Goal: Task Accomplishment & Management: Complete application form

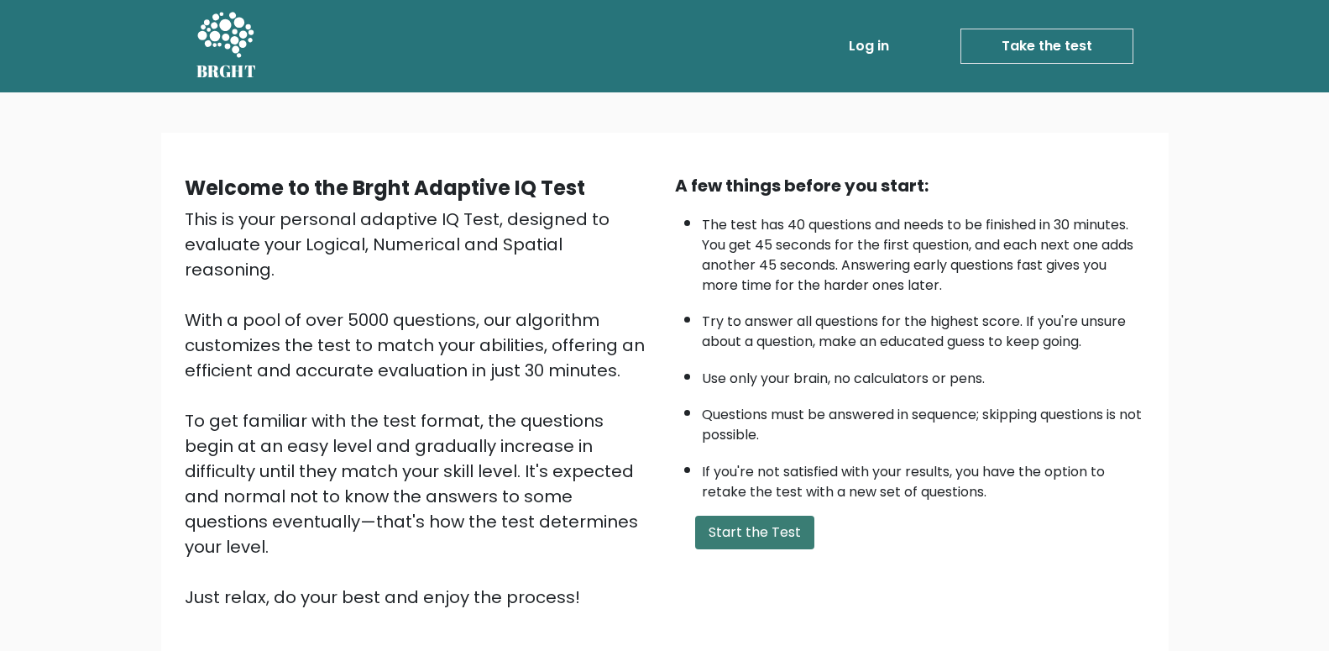
click at [777, 549] on button "Start the Test" at bounding box center [754, 533] width 119 height 34
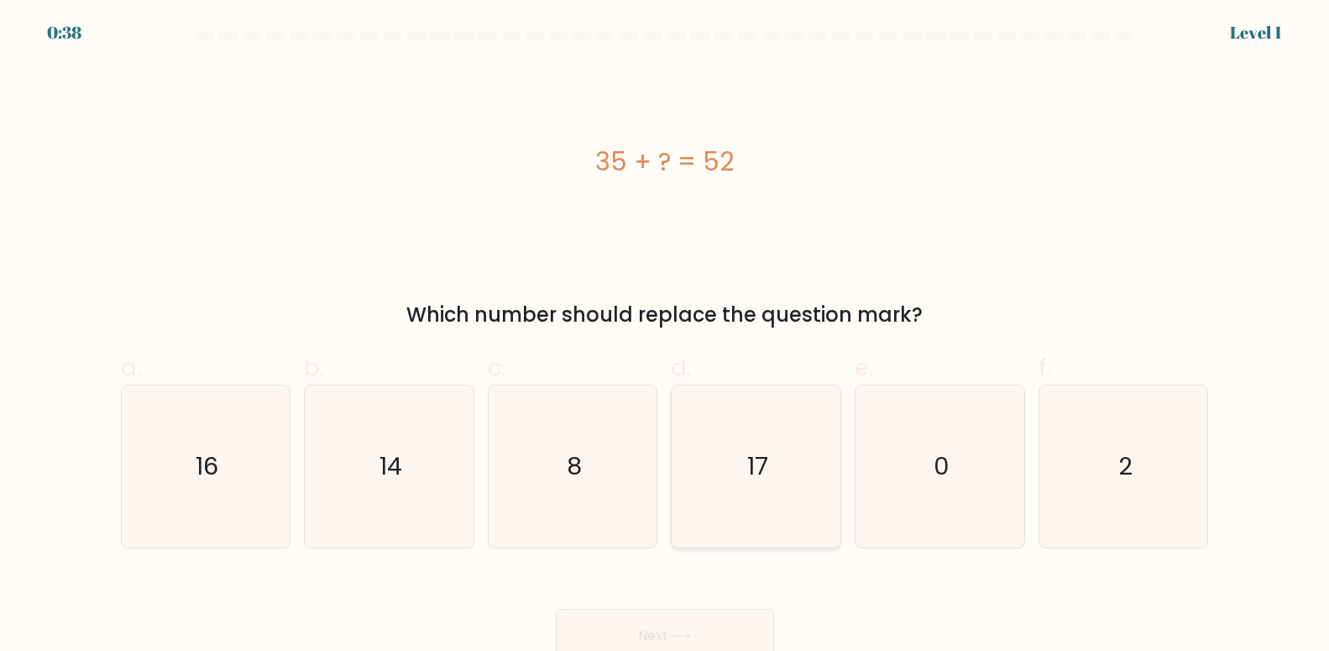
click at [741, 458] on icon "17" at bounding box center [756, 466] width 162 height 162
click at [666, 337] on input "d. 17" at bounding box center [665, 331] width 1 height 11
radio input "true"
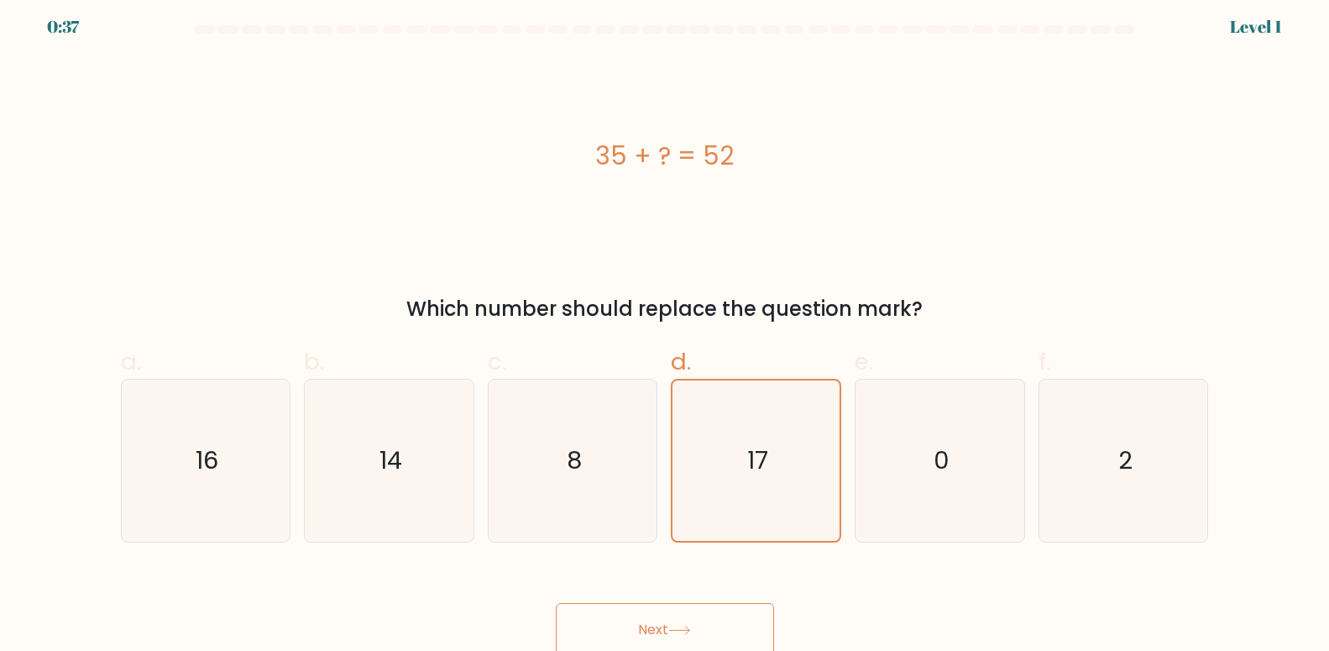
scroll to position [12, 0]
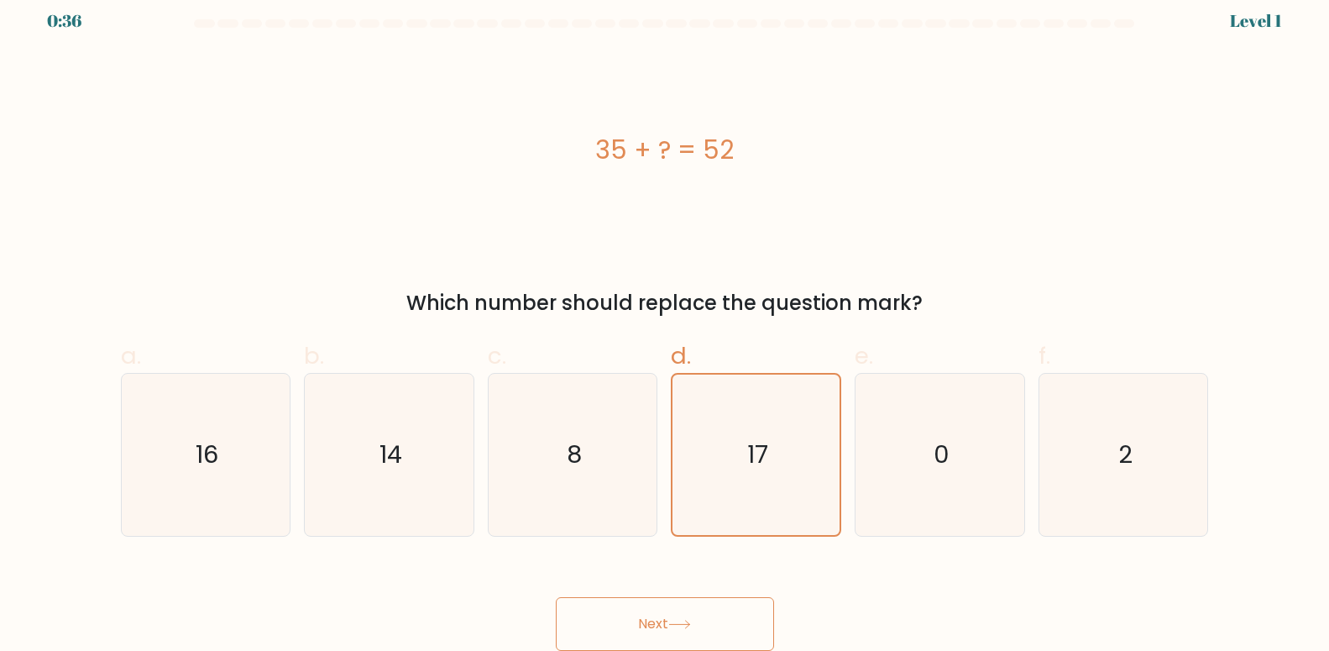
click at [662, 617] on button "Next" at bounding box center [665, 624] width 218 height 54
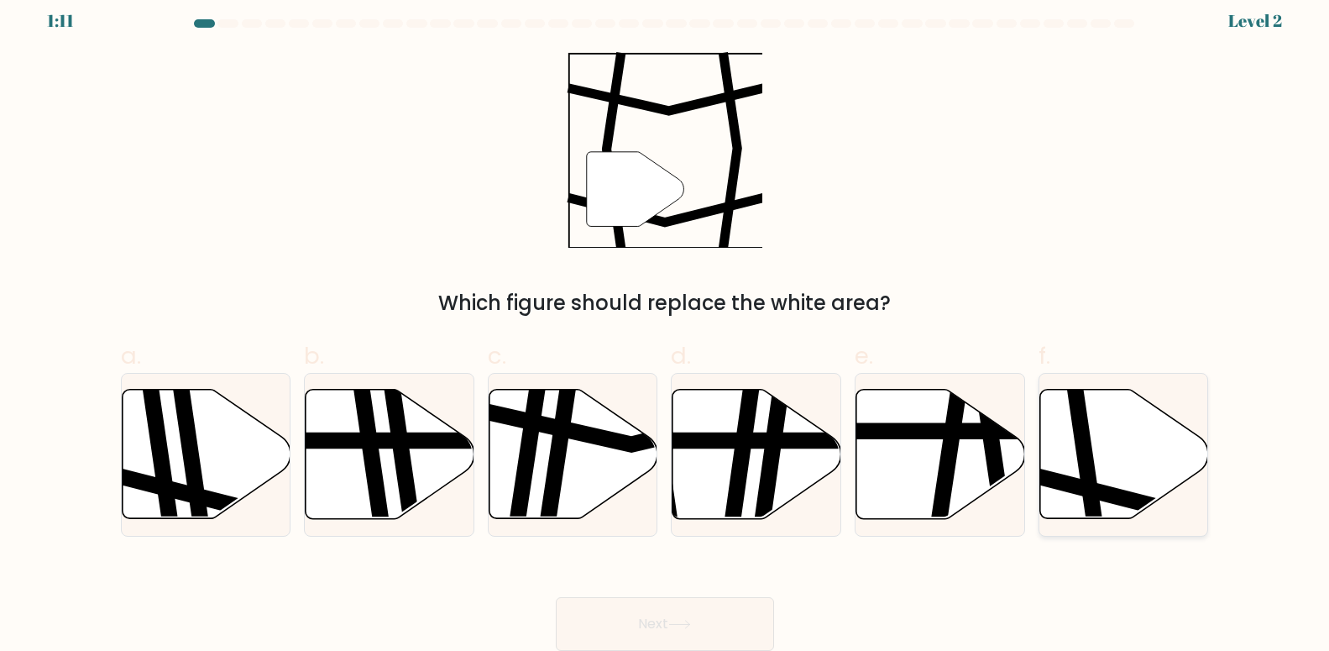
click at [1127, 465] on icon at bounding box center [1124, 454] width 169 height 129
click at [666, 325] on input "f." at bounding box center [665, 319] width 1 height 11
radio input "true"
click at [741, 615] on button "Next" at bounding box center [665, 624] width 218 height 54
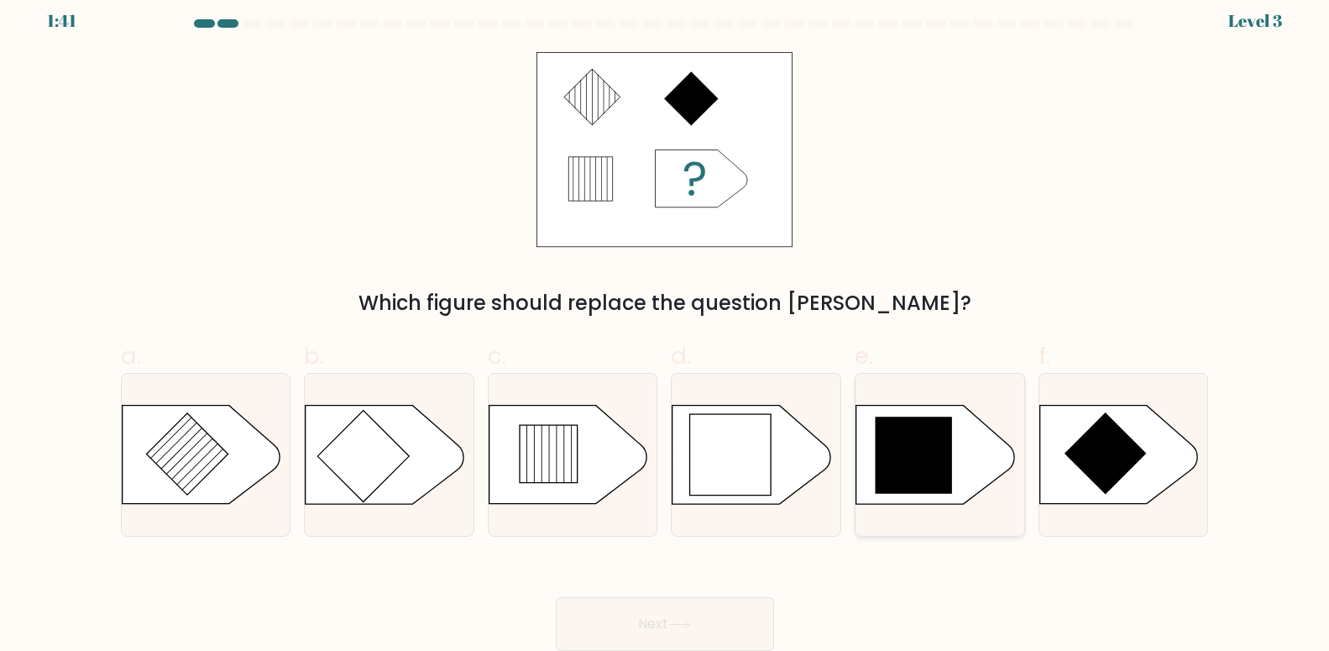
click at [929, 463] on icon at bounding box center [914, 454] width 76 height 76
click at [666, 325] on input "e." at bounding box center [665, 319] width 1 height 11
radio input "true"
click at [710, 603] on button "Next" at bounding box center [665, 624] width 218 height 54
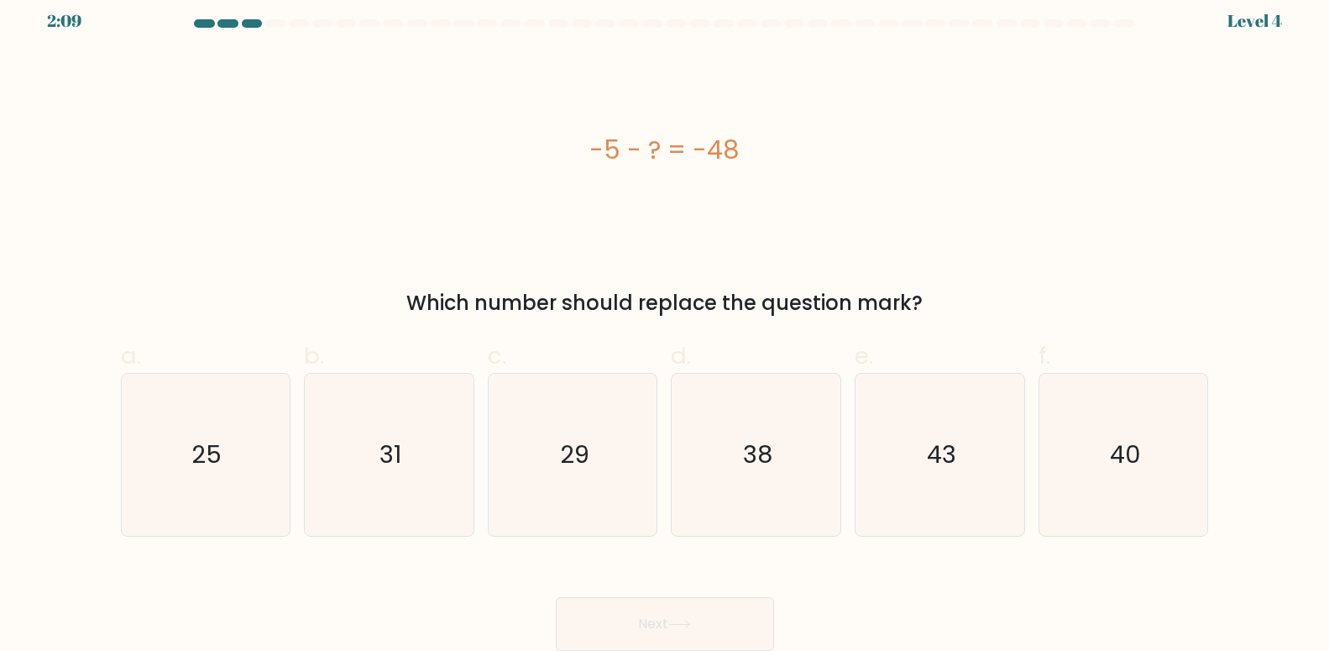
drag, startPoint x: 584, startPoint y: 157, endPoint x: 785, endPoint y: 161, distance: 201.6
click at [792, 158] on div "-5 - ? = -48" at bounding box center [665, 150] width 1088 height 38
copy div "-5 - ? = -48"
click at [929, 460] on text "43" at bounding box center [941, 454] width 29 height 34
click at [666, 325] on input "e. 43" at bounding box center [665, 319] width 1 height 11
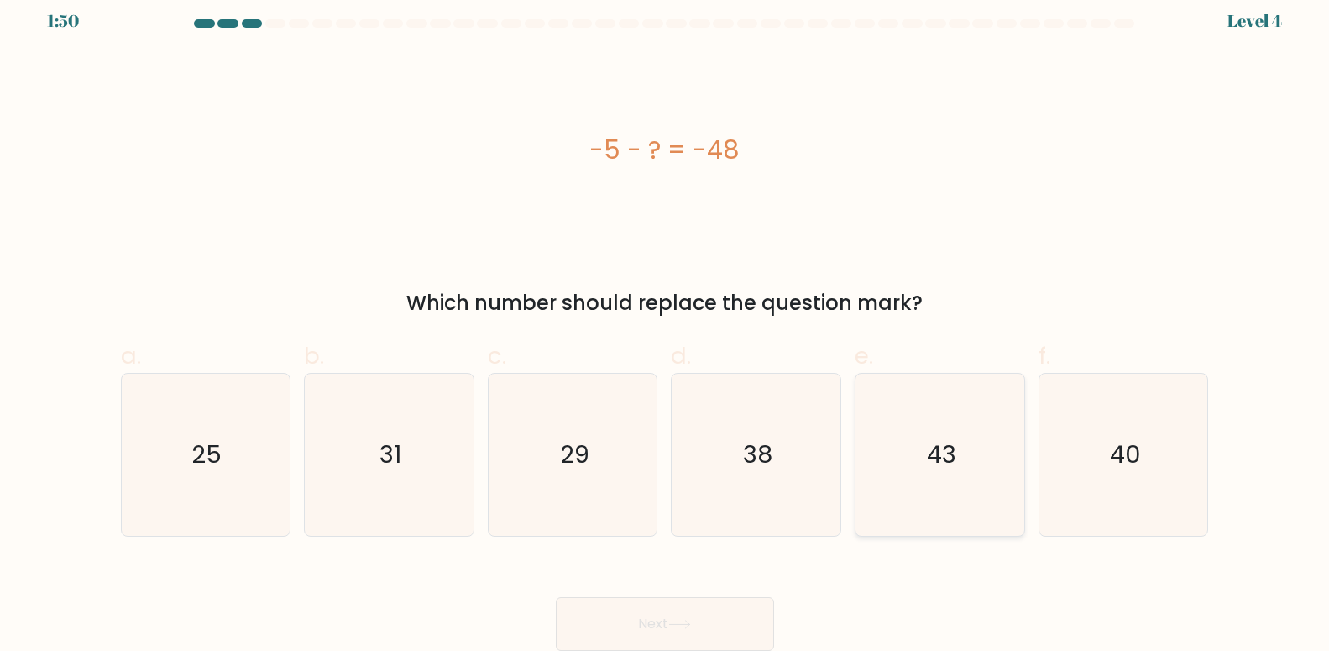
radio input "true"
click at [697, 618] on button "Next" at bounding box center [665, 624] width 218 height 54
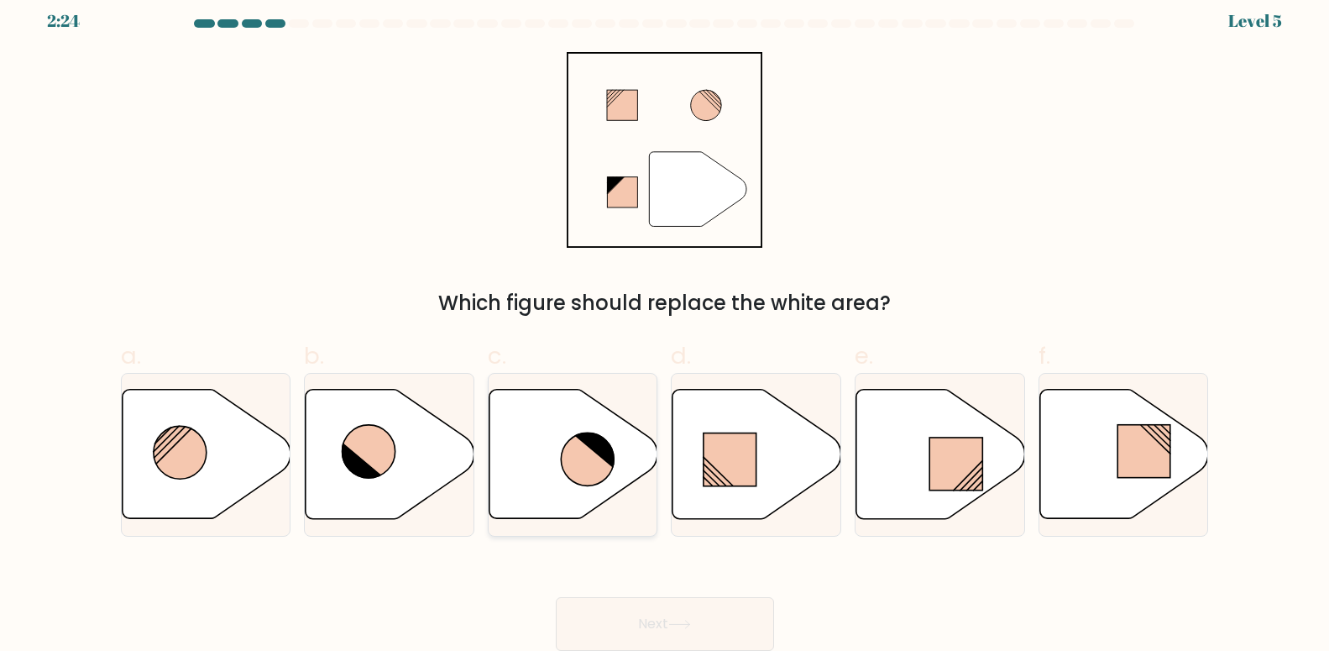
click at [582, 452] on icon at bounding box center [587, 458] width 53 height 53
click at [665, 325] on input "c." at bounding box center [665, 319] width 1 height 11
radio input "true"
click at [726, 621] on button "Next" at bounding box center [665, 624] width 218 height 54
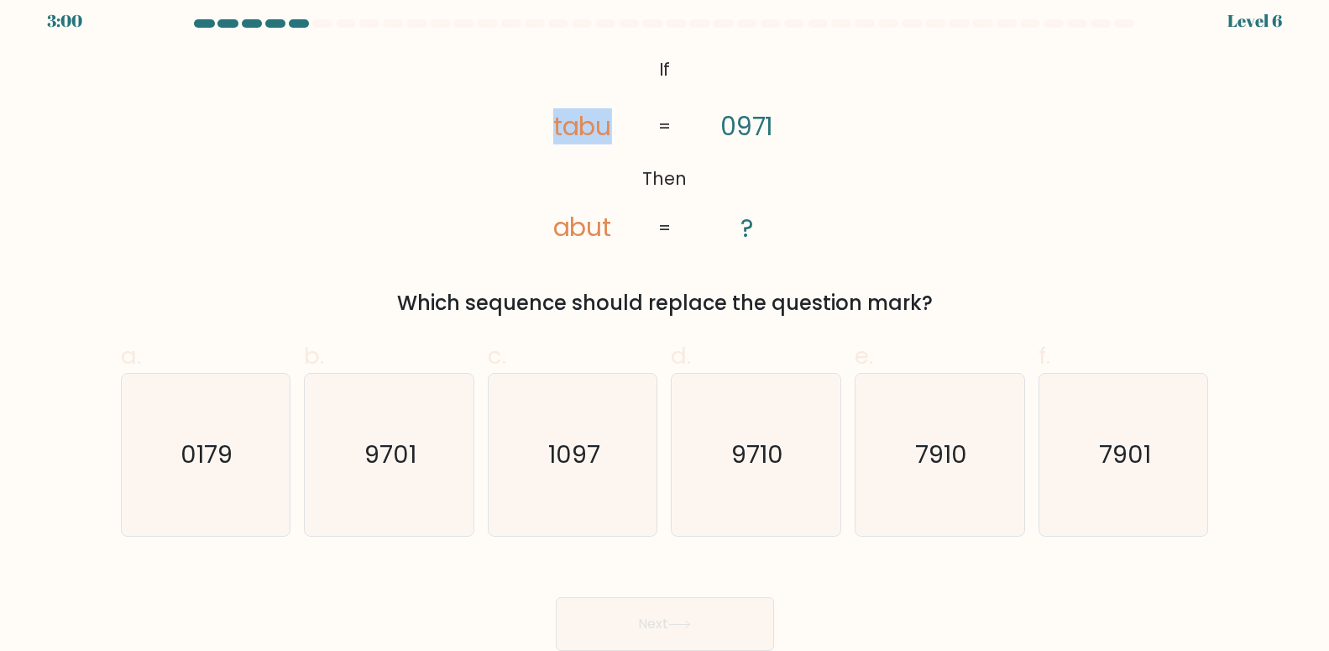
drag, startPoint x: 565, startPoint y: 54, endPoint x: 793, endPoint y: 186, distance: 264.1
click at [793, 186] on form "If ?" at bounding box center [664, 334] width 1329 height 631
click at [662, 73] on tspan "If" at bounding box center [664, 69] width 12 height 24
drag, startPoint x: 652, startPoint y: 64, endPoint x: 712, endPoint y: 118, distance: 80.8
click at [724, 125] on icon "@import url('[URL][DOMAIN_NAME]); If Then [PERSON_NAME] abut 0971 ? = =" at bounding box center [664, 150] width 317 height 196
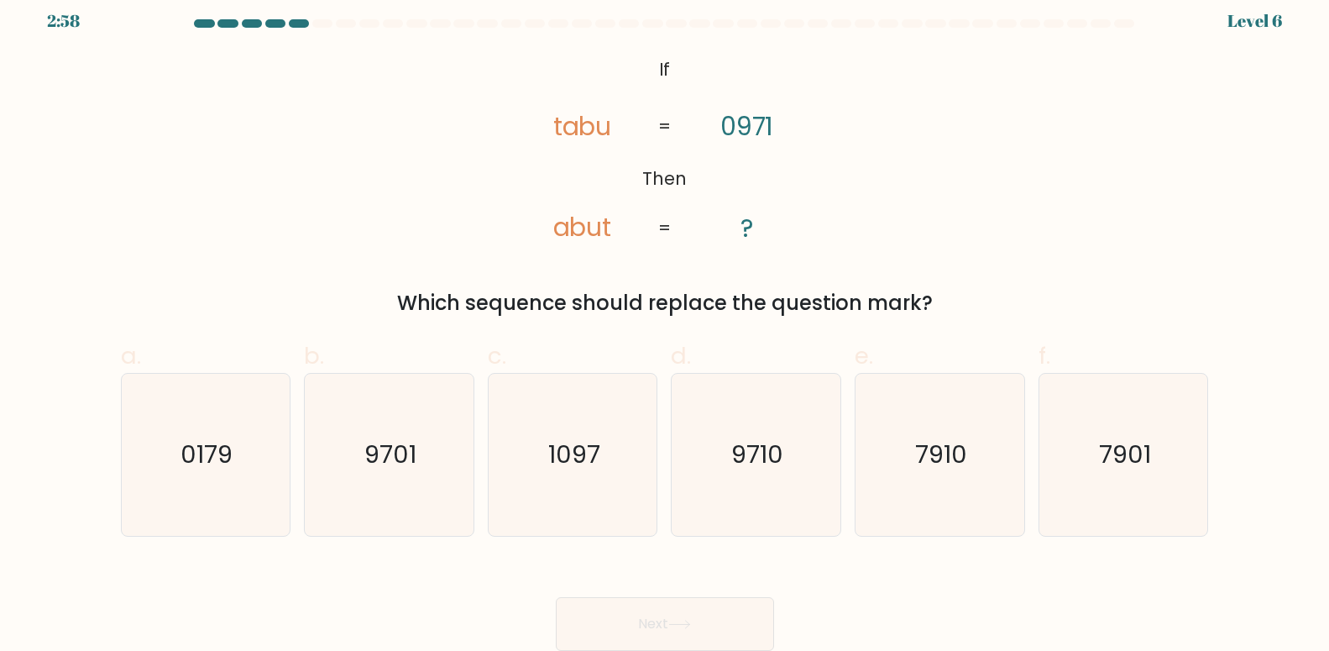
click at [598, 71] on icon "@import url('[URL][DOMAIN_NAME]); If Then [PERSON_NAME] abut 0971 ? = =" at bounding box center [664, 150] width 317 height 196
drag, startPoint x: 523, startPoint y: 49, endPoint x: 695, endPoint y: 244, distance: 260.6
click at [695, 244] on form "If ?" at bounding box center [664, 334] width 1329 height 631
click at [720, 166] on icon "@import url('[URL][DOMAIN_NAME]); If Then [PERSON_NAME] abut 0971 ? = =" at bounding box center [664, 150] width 317 height 196
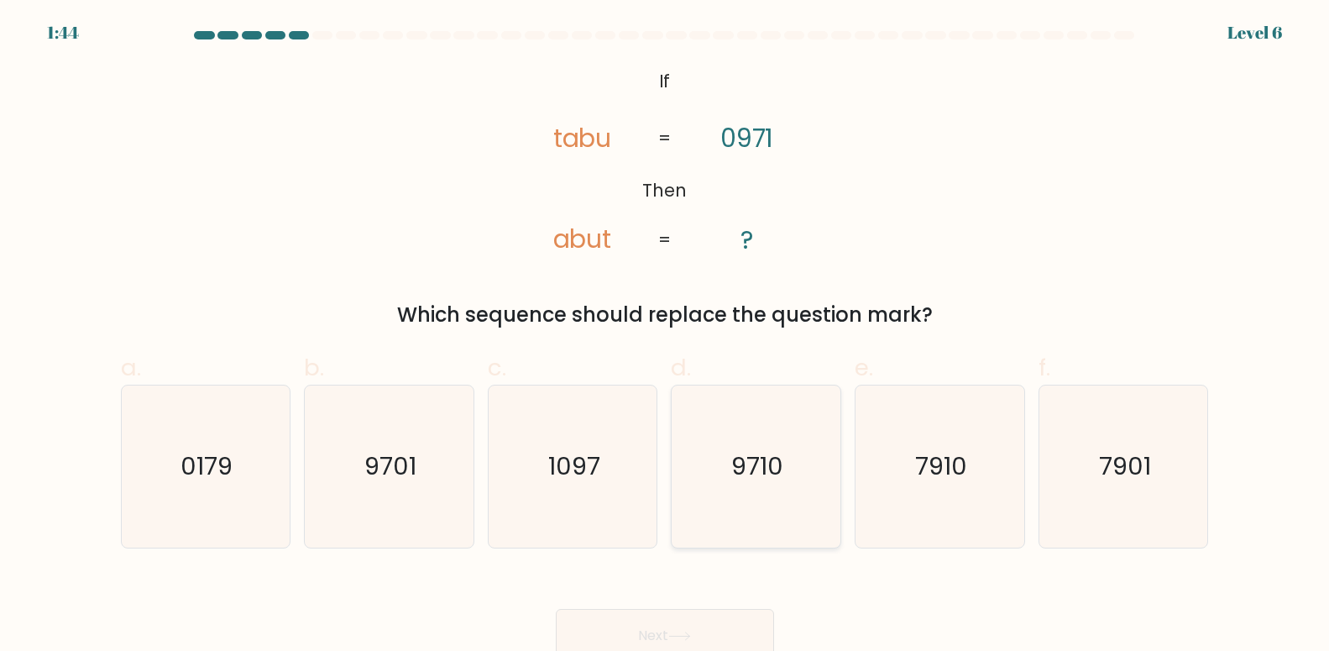
click at [775, 483] on icon "9710" at bounding box center [756, 466] width 162 height 162
click at [666, 337] on input "d. 9710" at bounding box center [665, 331] width 1 height 11
radio input "true"
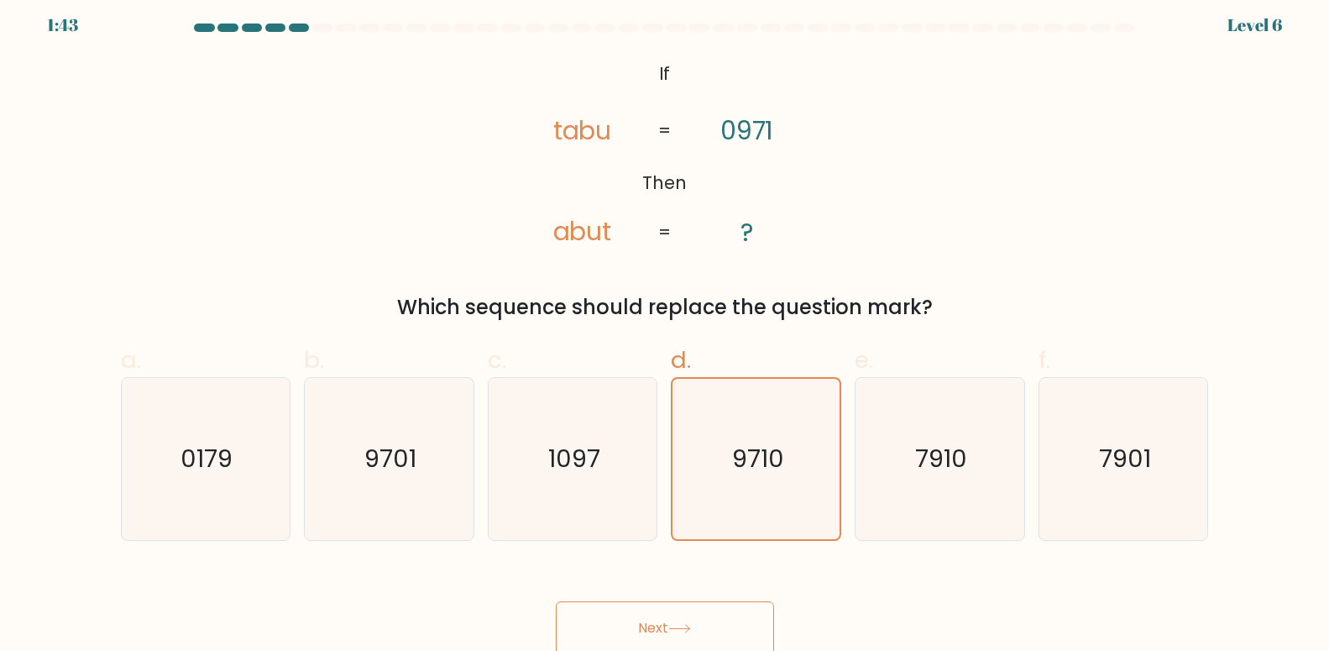
scroll to position [12, 0]
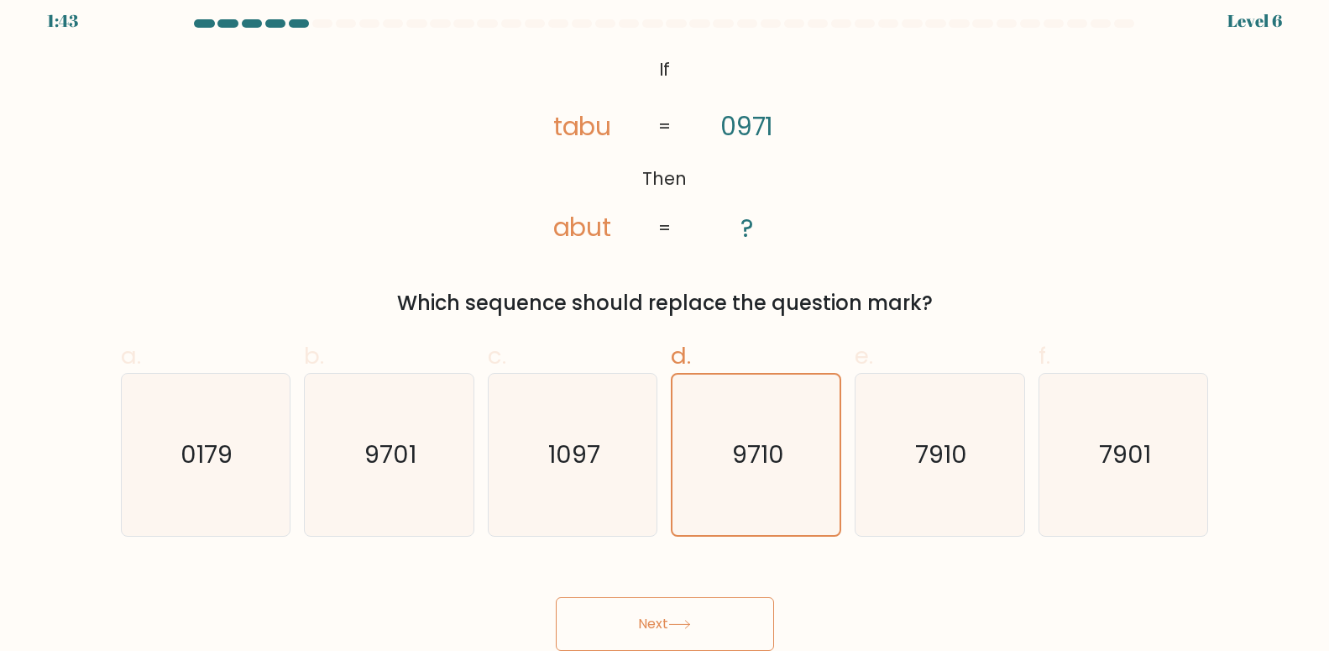
click at [643, 634] on button "Next" at bounding box center [665, 624] width 218 height 54
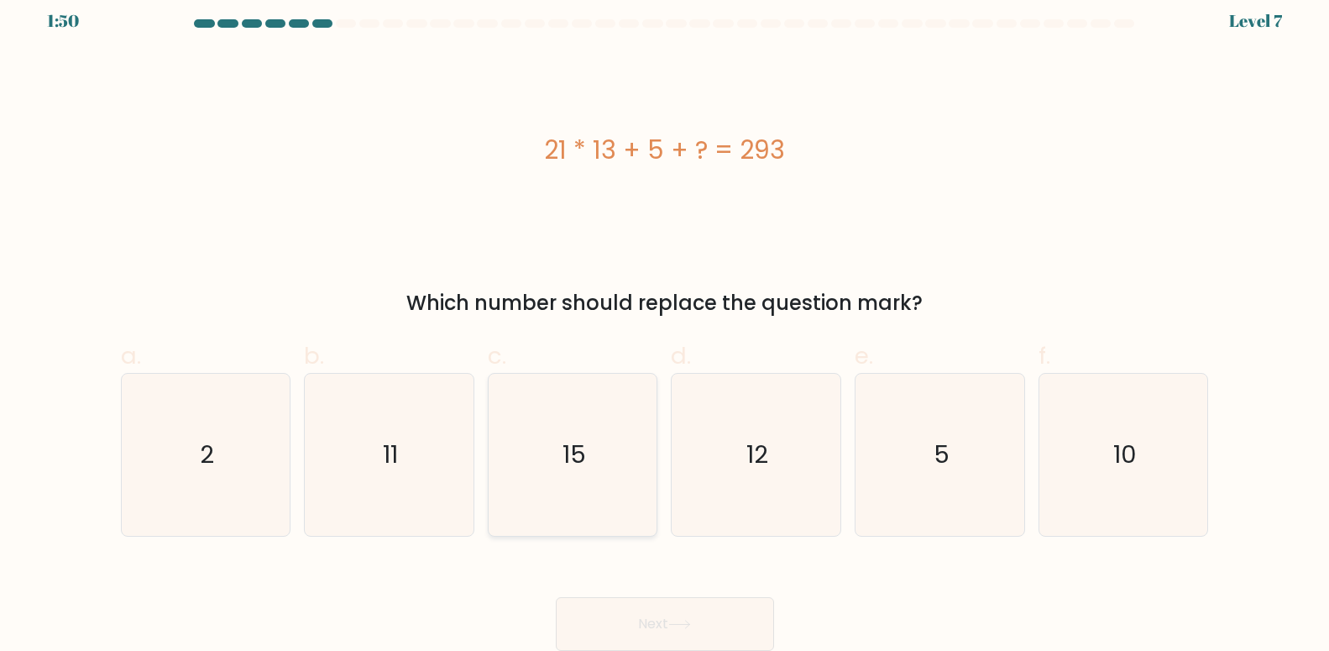
click at [569, 450] on text "15" at bounding box center [575, 454] width 24 height 34
click at [665, 325] on input "c. 15" at bounding box center [665, 319] width 1 height 11
radio input "true"
click at [694, 613] on button "Next" at bounding box center [665, 624] width 218 height 54
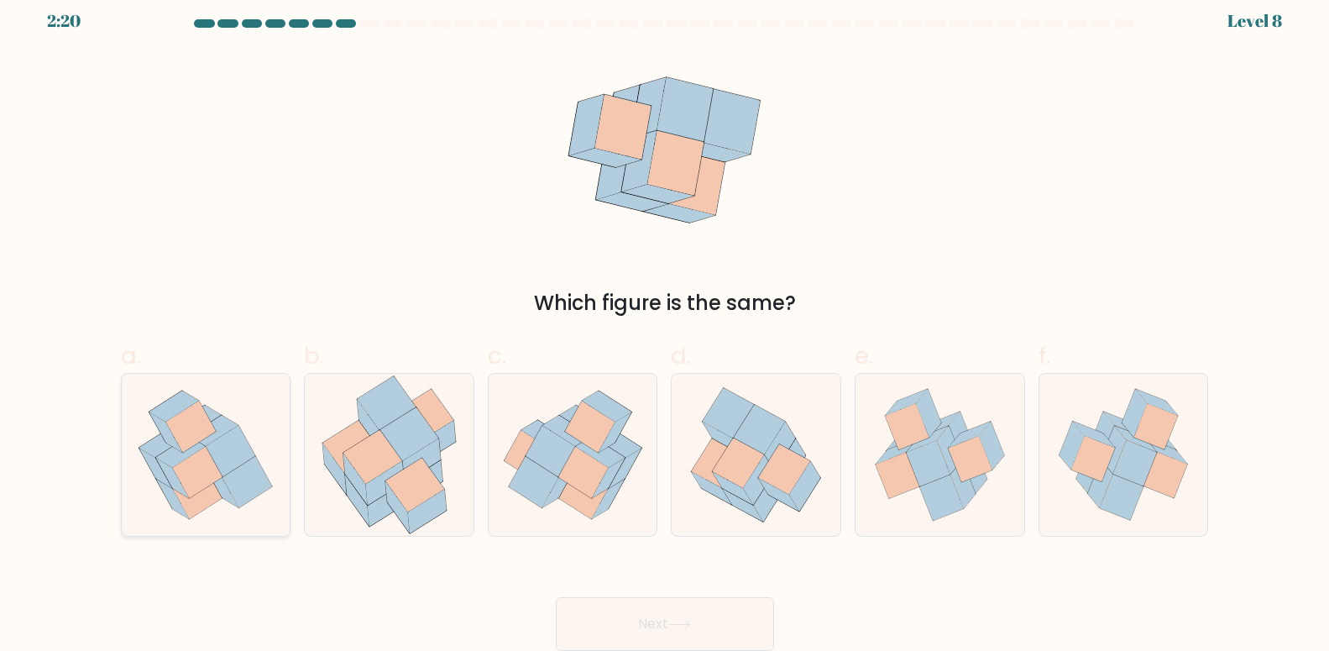
drag, startPoint x: 198, startPoint y: 460, endPoint x: 223, endPoint y: 463, distance: 24.6
click at [198, 461] on icon at bounding box center [198, 472] width 50 height 51
click at [665, 325] on input "a." at bounding box center [665, 319] width 1 height 11
radio input "true"
click at [738, 621] on button "Next" at bounding box center [665, 624] width 218 height 54
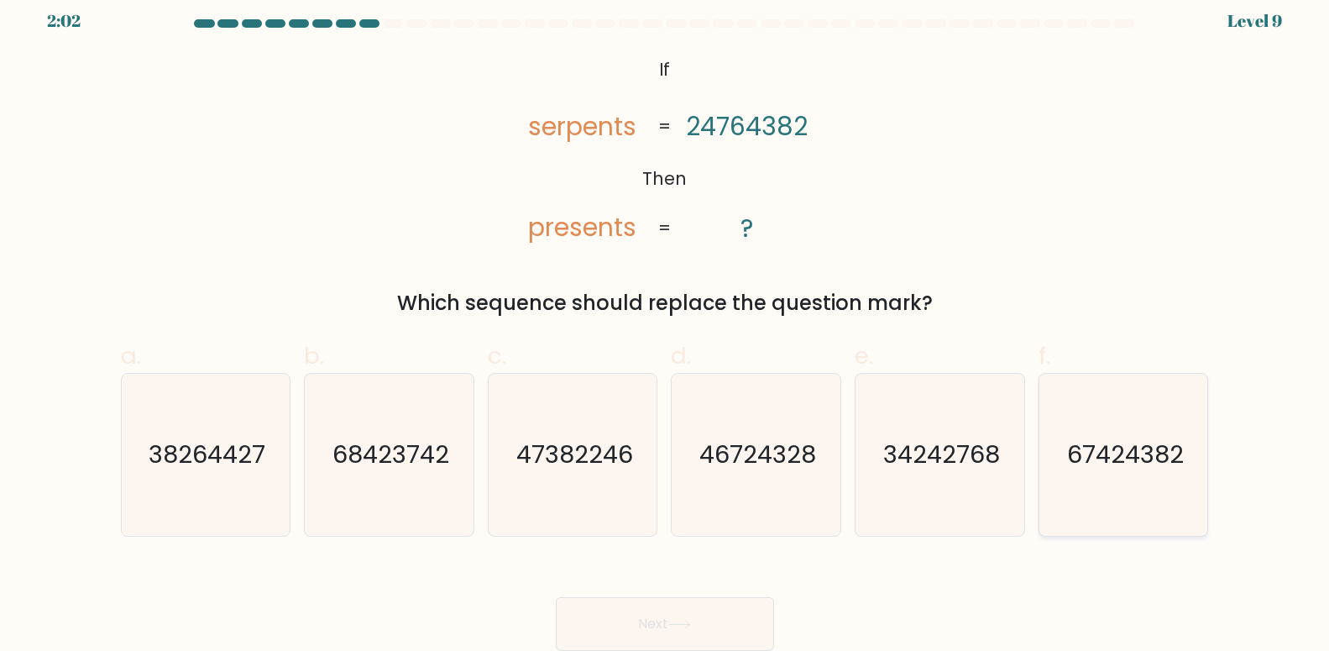
click at [1132, 463] on text "67424382" at bounding box center [1125, 454] width 117 height 34
click at [666, 325] on input "f. 67424382" at bounding box center [665, 319] width 1 height 11
radio input "true"
click at [595, 620] on button "Next" at bounding box center [665, 624] width 218 height 54
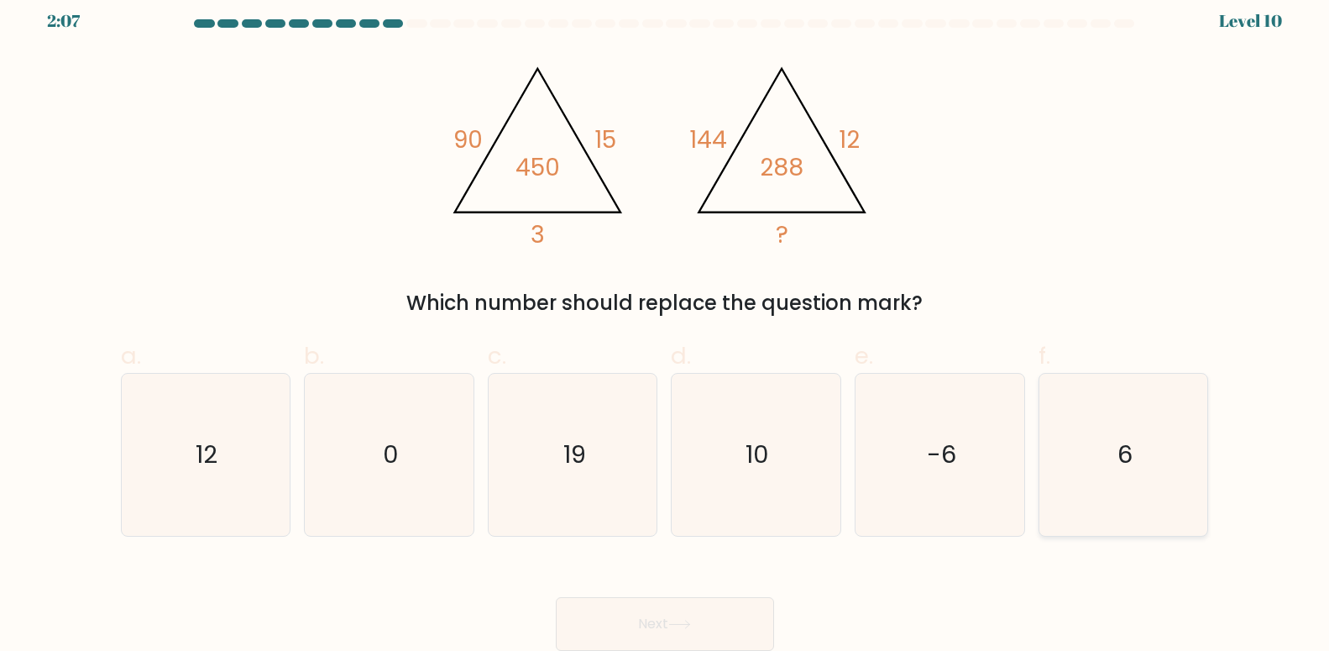
click at [1117, 455] on icon "6" at bounding box center [1124, 455] width 162 height 162
click at [666, 325] on input "f. 6" at bounding box center [665, 319] width 1 height 11
radio input "true"
click at [725, 614] on button "Next" at bounding box center [665, 624] width 218 height 54
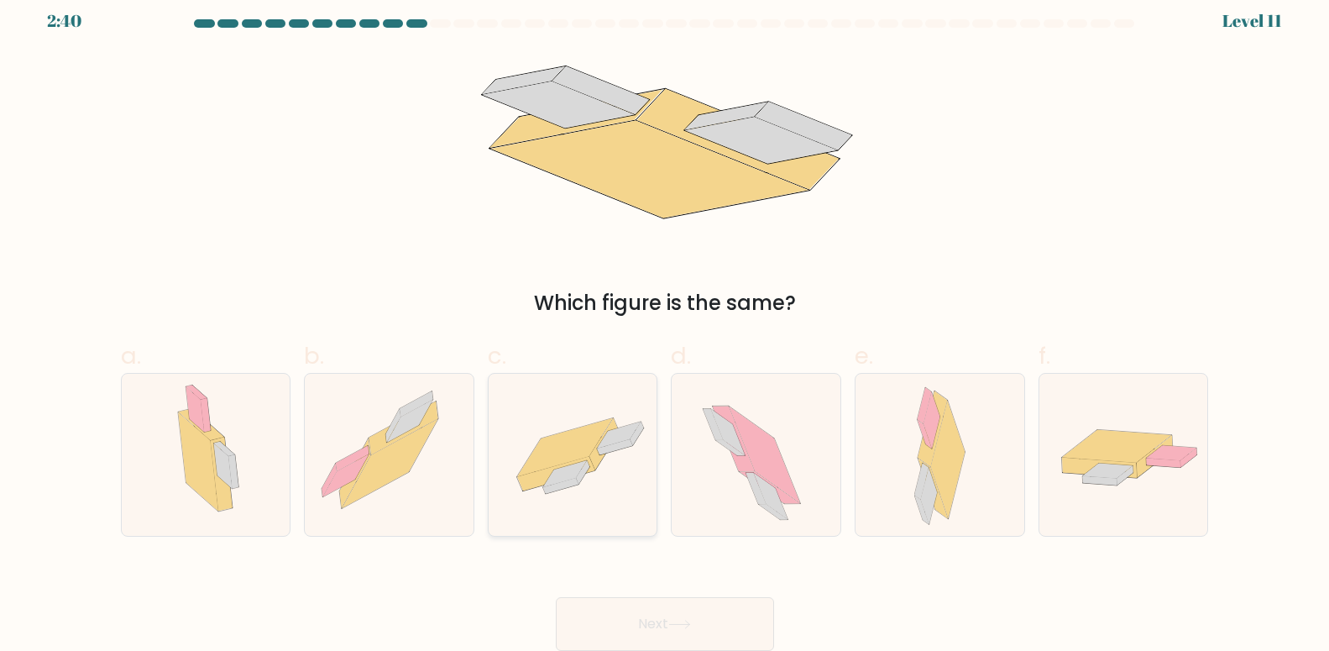
click at [604, 455] on icon at bounding box center [603, 443] width 29 height 51
click at [665, 325] on input "c." at bounding box center [665, 319] width 1 height 11
radio input "true"
click at [706, 605] on button "Next" at bounding box center [665, 624] width 218 height 54
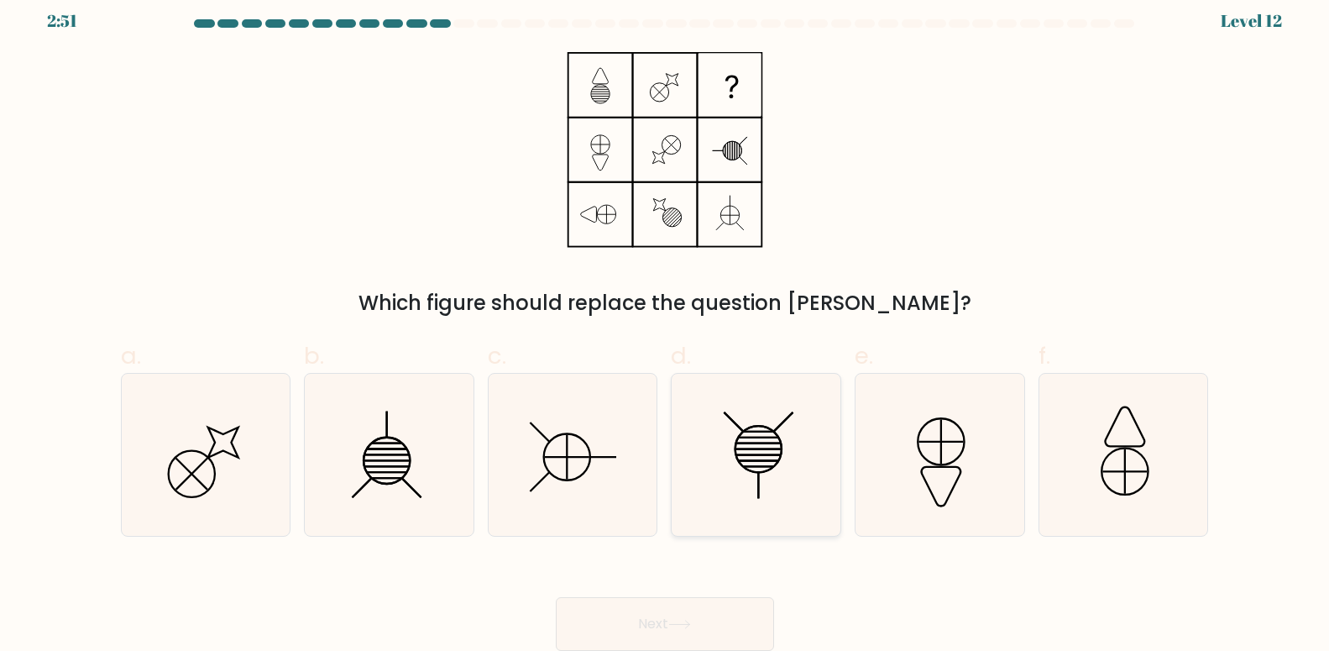
click at [752, 458] on icon at bounding box center [756, 455] width 162 height 162
click at [666, 325] on input "d." at bounding box center [665, 319] width 1 height 11
radio input "true"
click at [423, 459] on icon at bounding box center [389, 455] width 162 height 162
click at [665, 325] on input "b." at bounding box center [665, 319] width 1 height 11
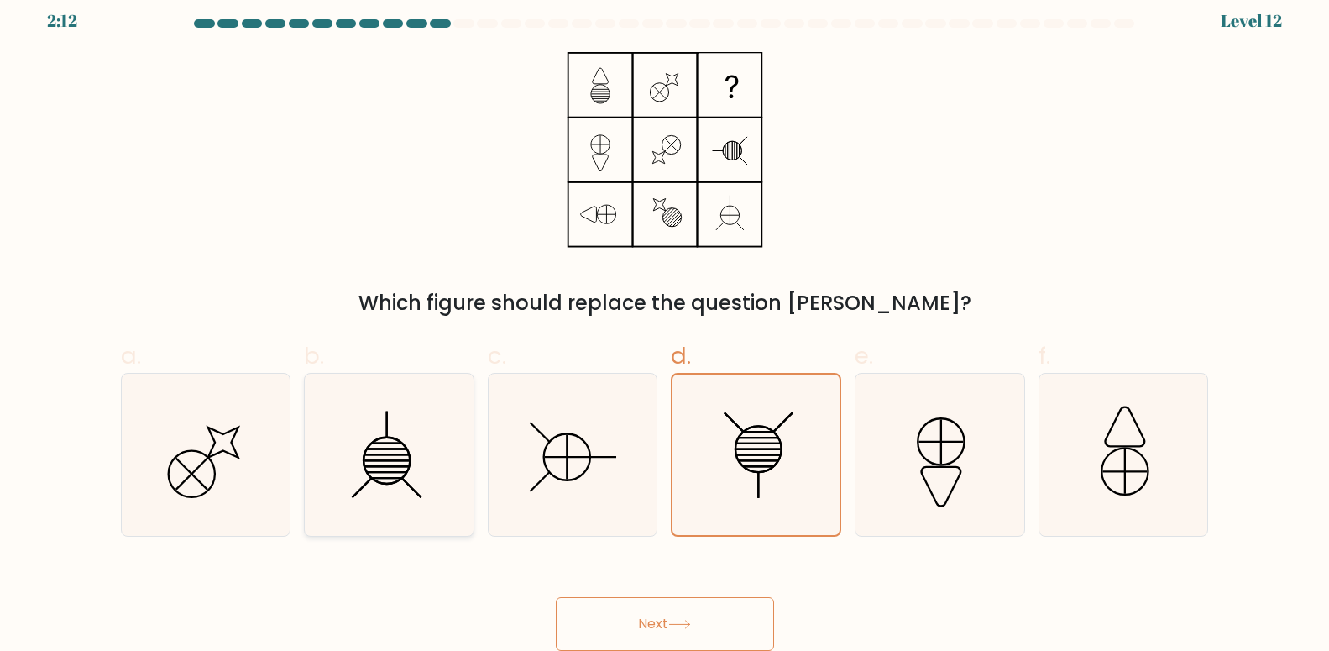
radio input "true"
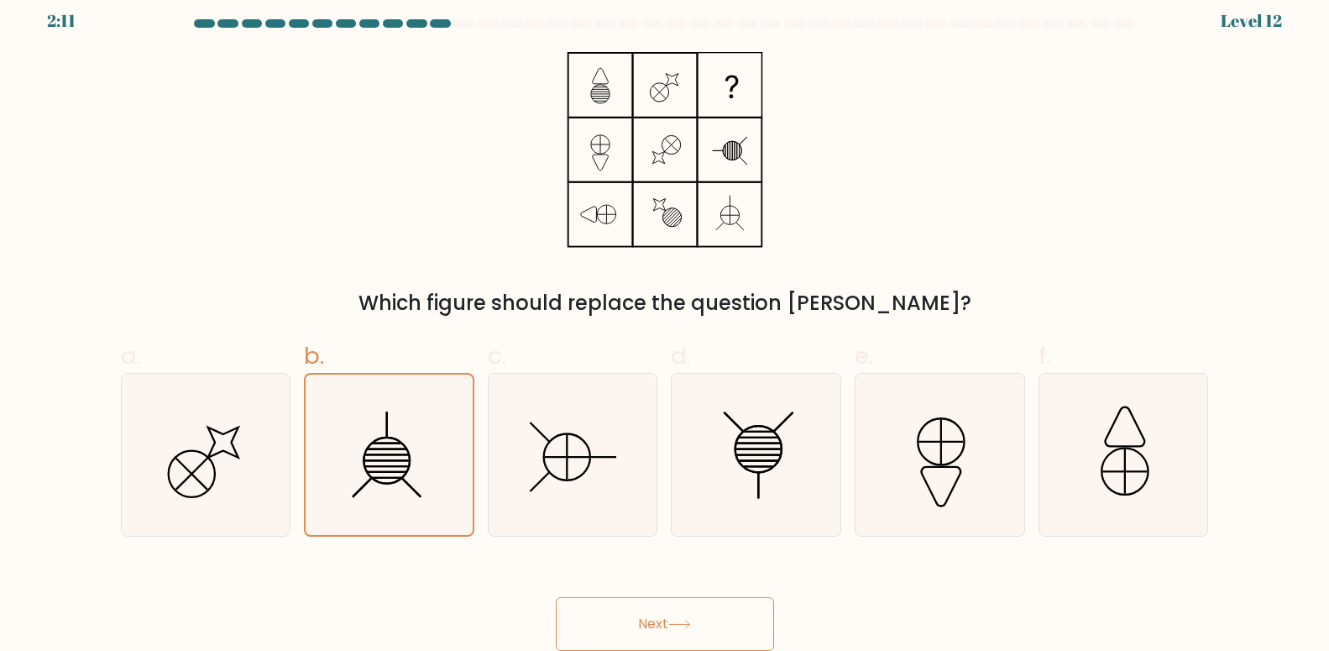
click at [661, 616] on button "Next" at bounding box center [665, 624] width 218 height 54
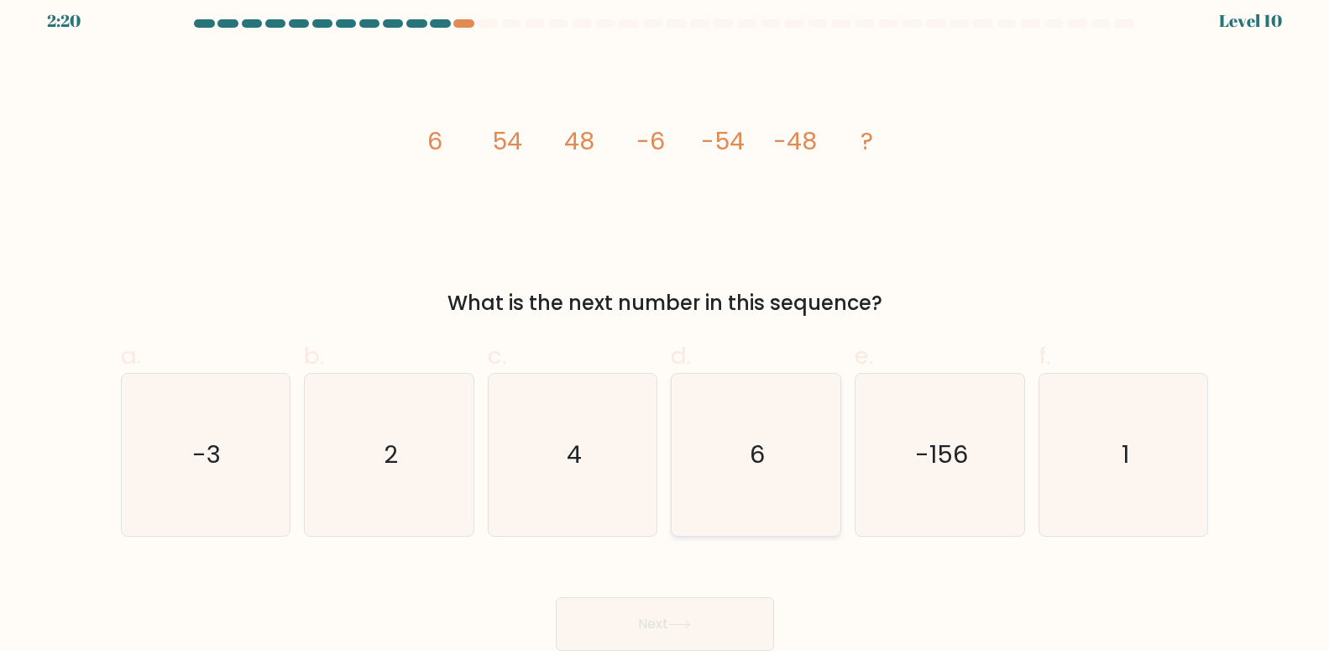
click at [762, 456] on text "6" at bounding box center [758, 454] width 15 height 34
click at [666, 325] on input "d. 6" at bounding box center [665, 319] width 1 height 11
radio input "true"
click at [680, 631] on button "Next" at bounding box center [665, 624] width 218 height 54
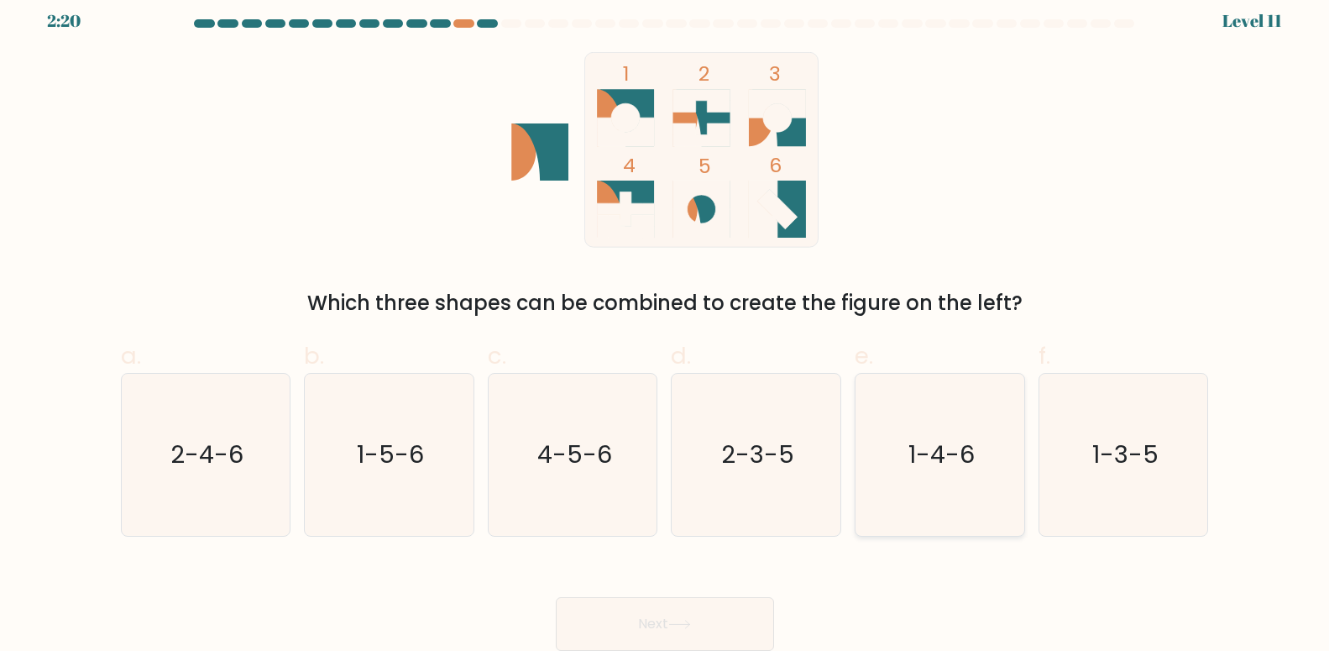
click at [908, 461] on icon "1-4-6" at bounding box center [940, 455] width 162 height 162
click at [666, 325] on input "e. 1-4-6" at bounding box center [665, 319] width 1 height 11
radio input "true"
click at [629, 626] on button "Next" at bounding box center [665, 624] width 218 height 54
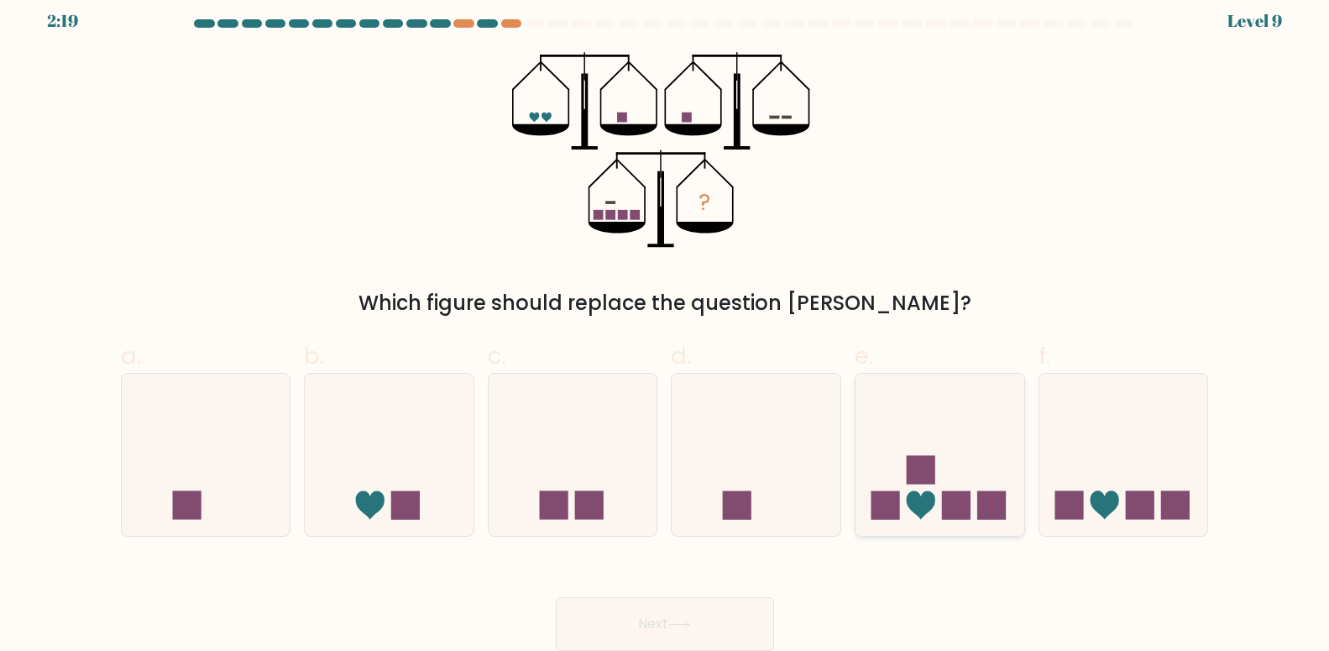
click at [928, 499] on icon at bounding box center [921, 505] width 29 height 29
click at [666, 325] on input "e." at bounding box center [665, 319] width 1 height 11
radio input "true"
click at [720, 616] on button "Next" at bounding box center [665, 624] width 218 height 54
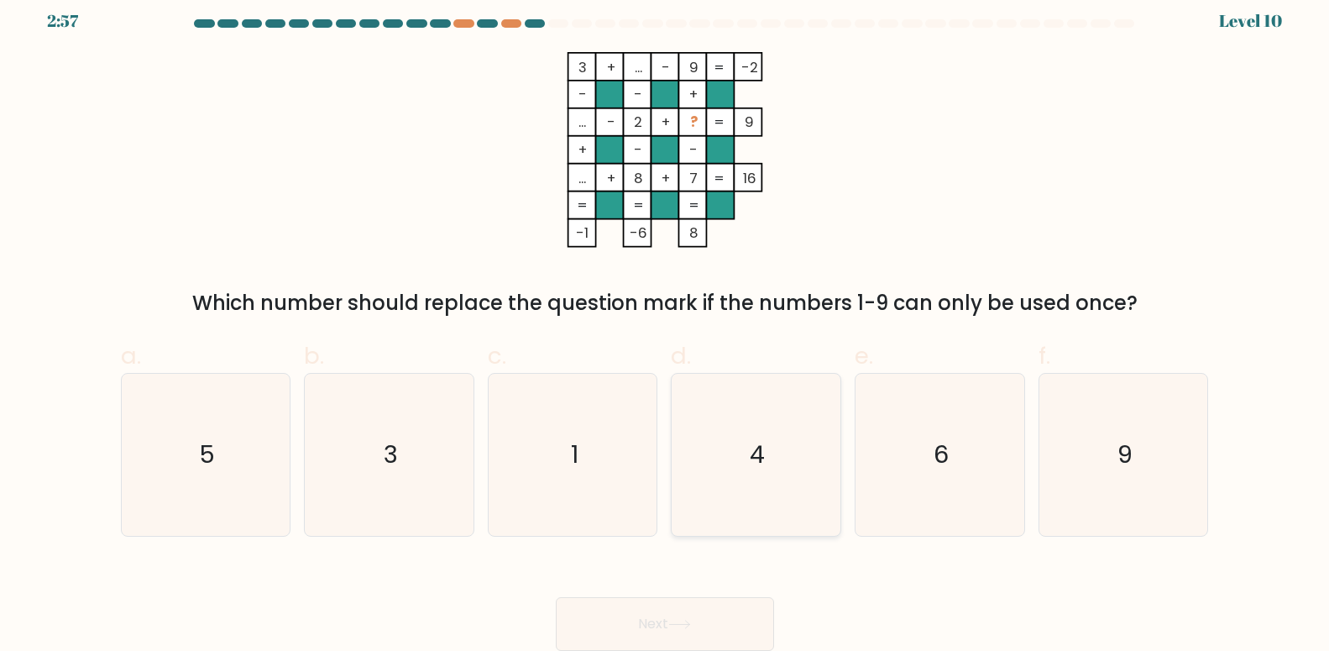
click at [787, 477] on icon "4" at bounding box center [756, 455] width 162 height 162
click at [666, 325] on input "d. 4" at bounding box center [665, 319] width 1 height 11
radio input "true"
click at [731, 600] on button "Next" at bounding box center [665, 624] width 218 height 54
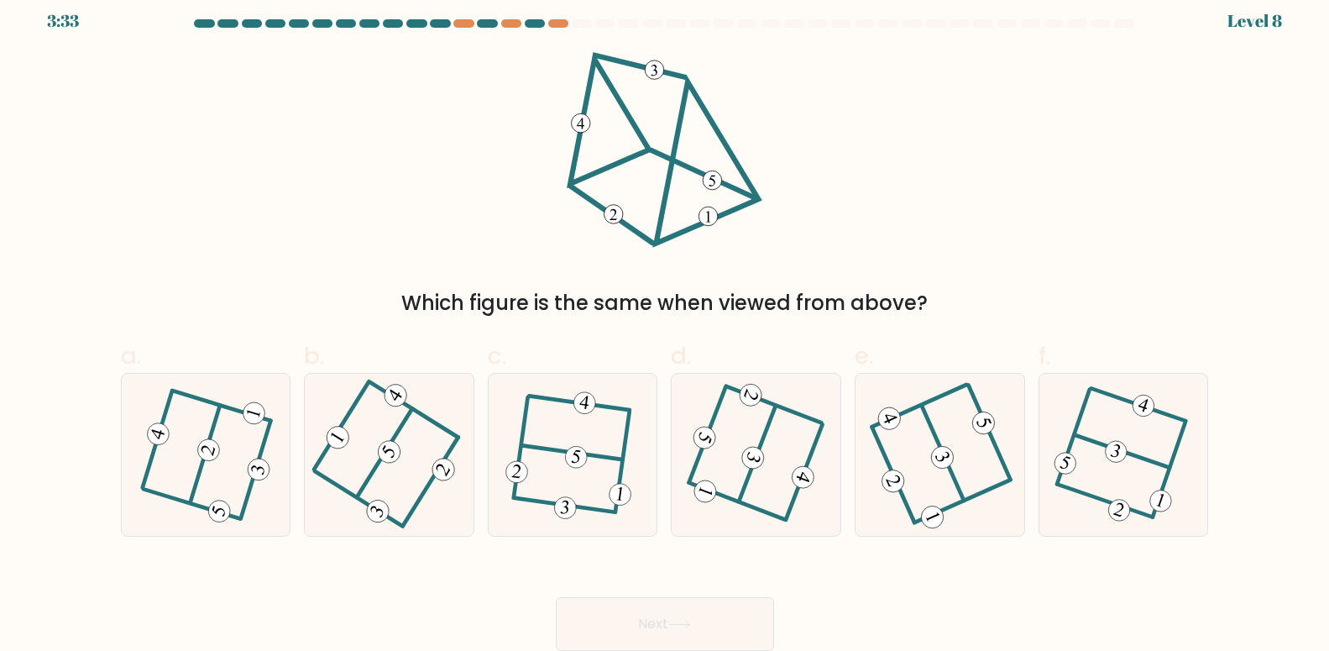
drag, startPoint x: 487, startPoint y: 305, endPoint x: 830, endPoint y: 317, distance: 342.8
click at [830, 317] on div "Which figure is the same when viewed from above?" at bounding box center [665, 303] width 1068 height 30
click at [832, 328] on div "a. b. c." at bounding box center [665, 431] width 1102 height 212
click at [950, 467] on 406 at bounding box center [943, 453] width 42 height 94
click at [666, 325] on input "e." at bounding box center [665, 319] width 1 height 11
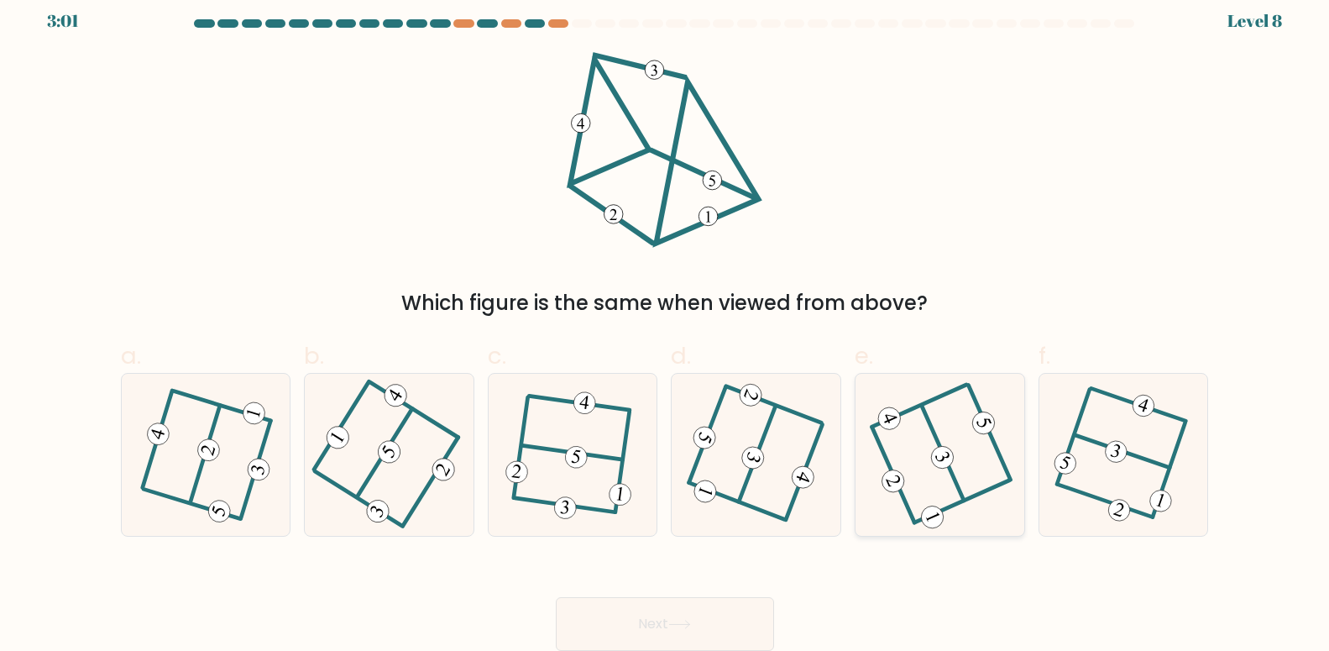
radio input "true"
click at [725, 613] on button "Next" at bounding box center [665, 624] width 218 height 54
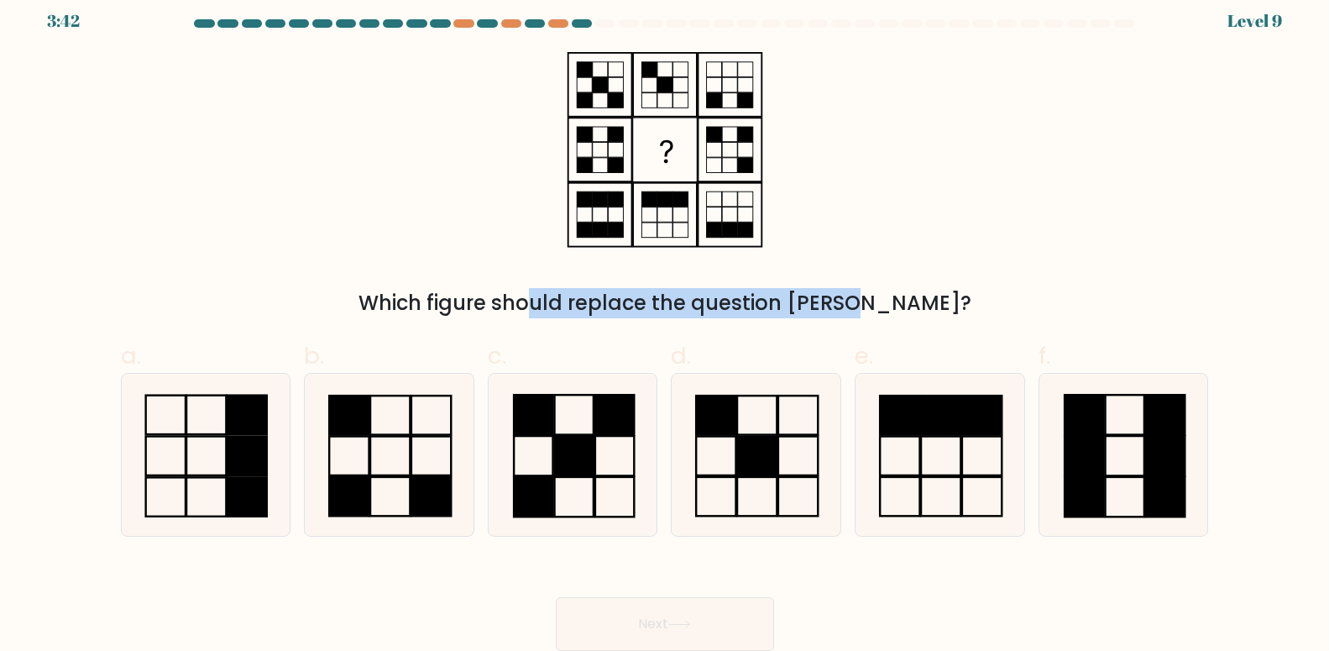
drag, startPoint x: 457, startPoint y: 308, endPoint x: 778, endPoint y: 289, distance: 322.2
click at [770, 289] on div "Which figure should replace the question [PERSON_NAME]?" at bounding box center [665, 303] width 1068 height 30
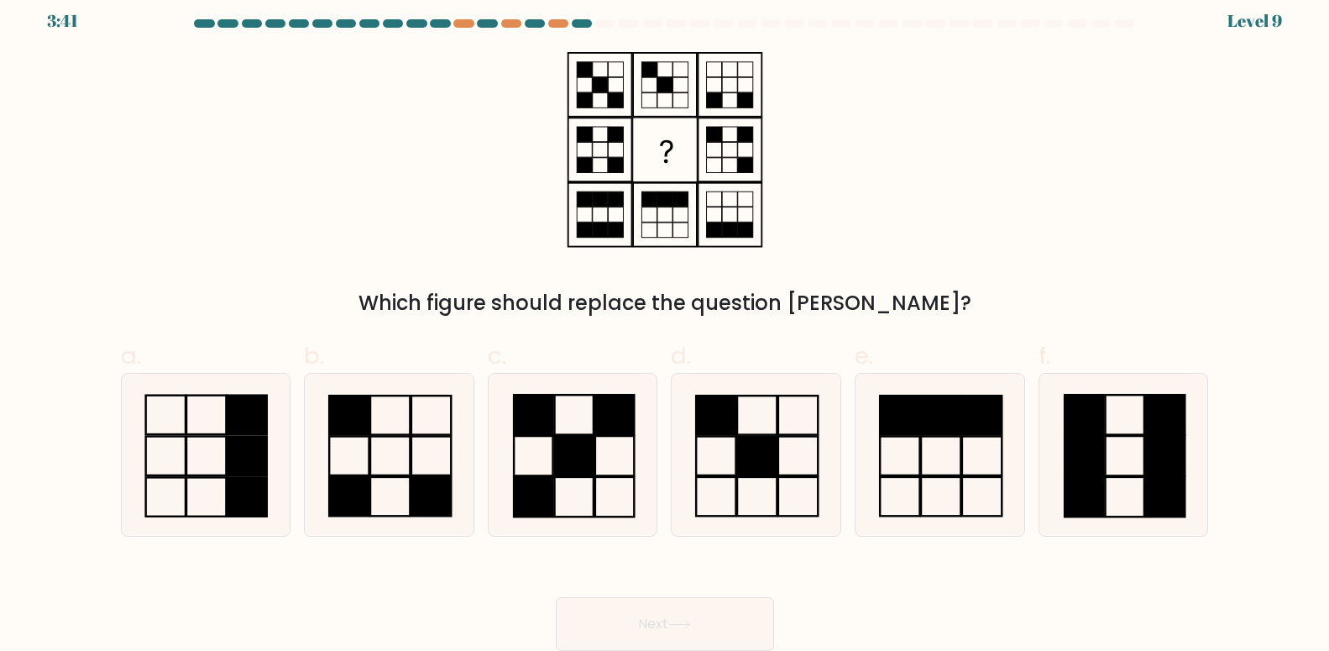
click at [813, 327] on div "a. b. c." at bounding box center [665, 431] width 1102 height 212
click at [426, 434] on rect at bounding box center [430, 414] width 39 height 39
click at [665, 325] on input "b." at bounding box center [665, 319] width 1 height 11
radio input "true"
click at [684, 625] on icon at bounding box center [679, 624] width 23 height 9
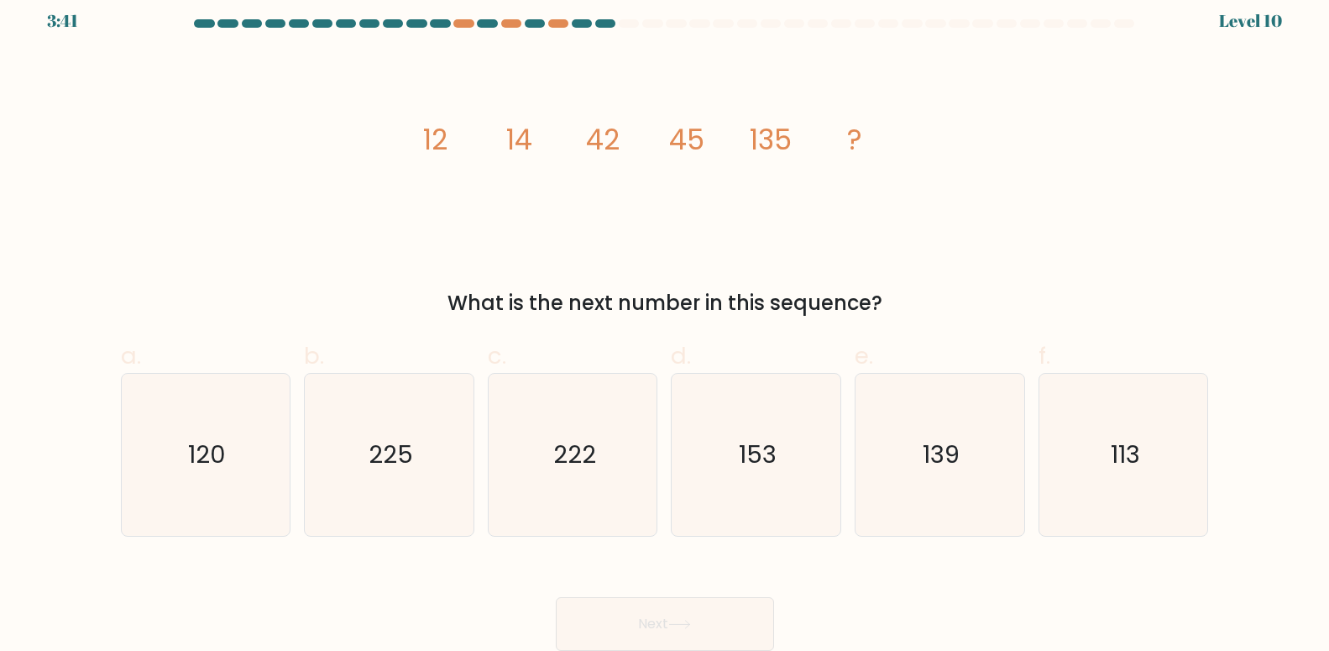
drag, startPoint x: 480, startPoint y: 296, endPoint x: 971, endPoint y: 322, distance: 491.1
click at [963, 310] on div "What is the next number in this sequence?" at bounding box center [665, 303] width 1068 height 30
click at [940, 331] on div "a. 120 b. 225" at bounding box center [665, 431] width 1102 height 212
click at [870, 461] on icon "139" at bounding box center [940, 455] width 162 height 162
click at [913, 476] on icon "139" at bounding box center [940, 455] width 162 height 162
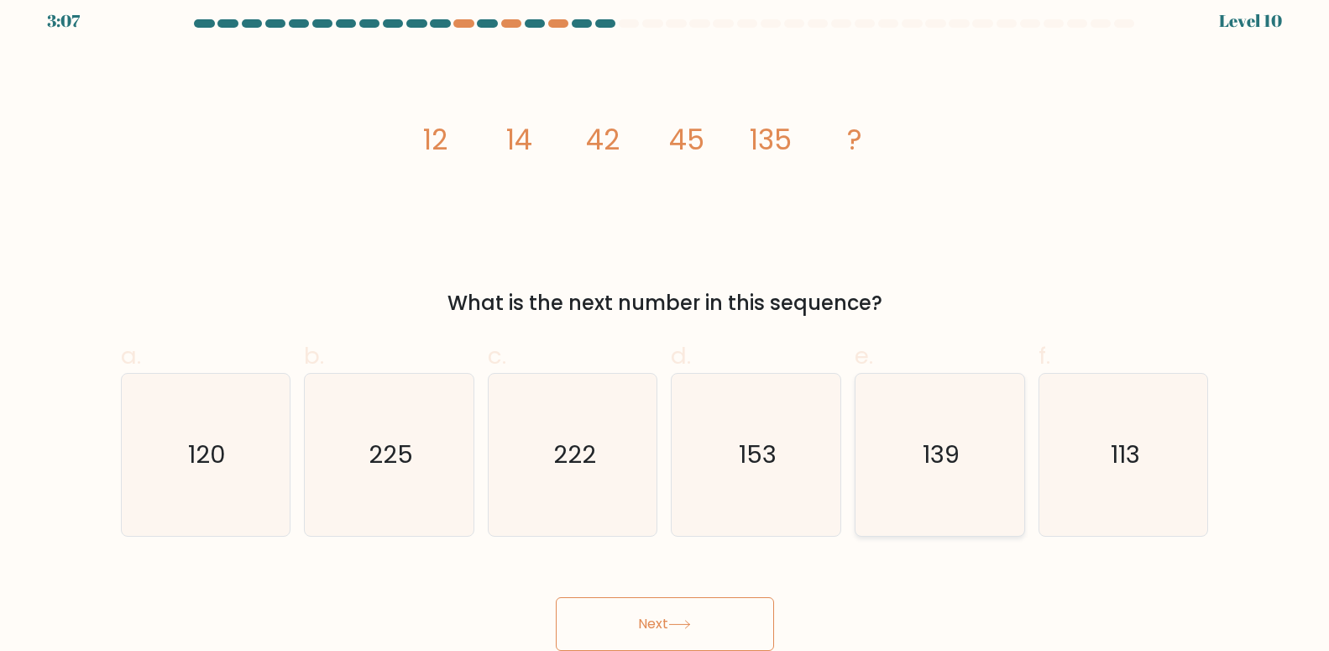
click at [666, 325] on input "e. 139" at bounding box center [665, 319] width 1 height 11
radio input "true"
click at [723, 610] on button "Next" at bounding box center [665, 624] width 218 height 54
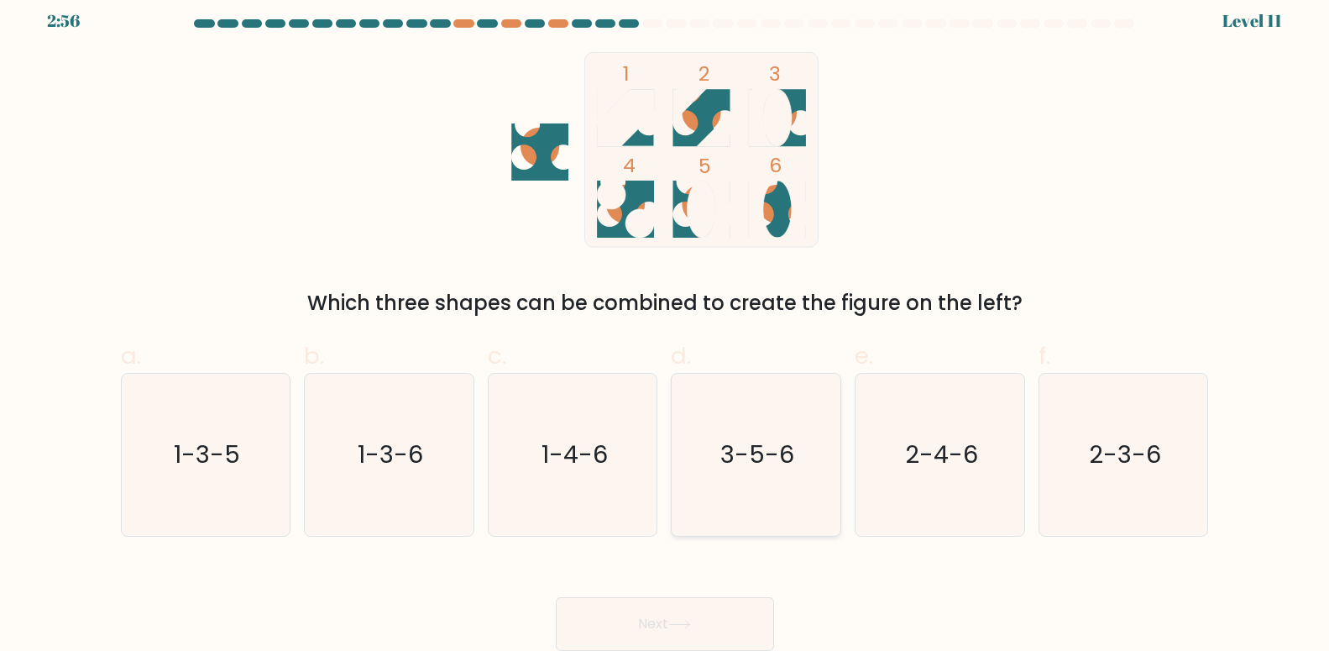
click at [751, 471] on icon "3-5-6" at bounding box center [756, 455] width 162 height 162
click at [666, 325] on input "d. 3-5-6" at bounding box center [665, 319] width 1 height 11
radio input "true"
click at [679, 610] on button "Next" at bounding box center [665, 624] width 218 height 54
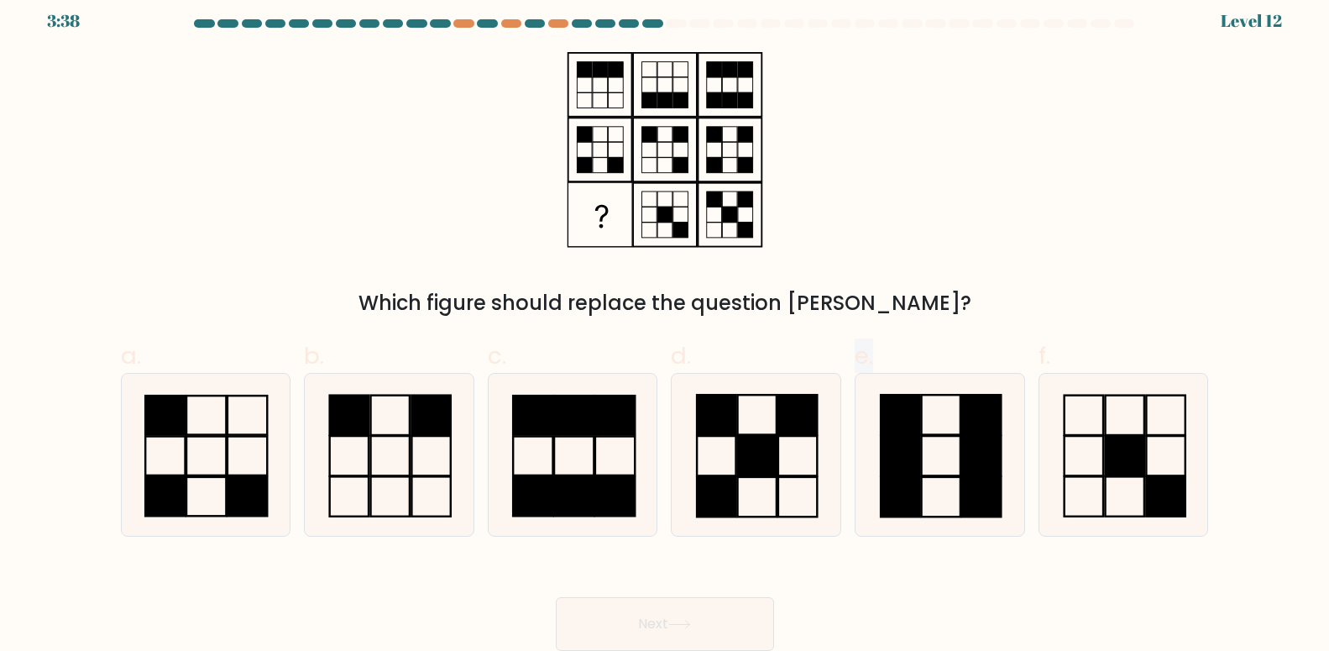
drag, startPoint x: 507, startPoint y: 306, endPoint x: 903, endPoint y: 331, distance: 397.1
click at [903, 318] on div "Which figure should replace the question [PERSON_NAME]?" at bounding box center [665, 185] width 1108 height 266
click at [904, 333] on div "a. b. c." at bounding box center [665, 431] width 1102 height 212
drag, startPoint x: 675, startPoint y: 338, endPoint x: 1013, endPoint y: 348, distance: 338.5
click at [1013, 348] on div "a. b. c." at bounding box center [665, 431] width 1102 height 212
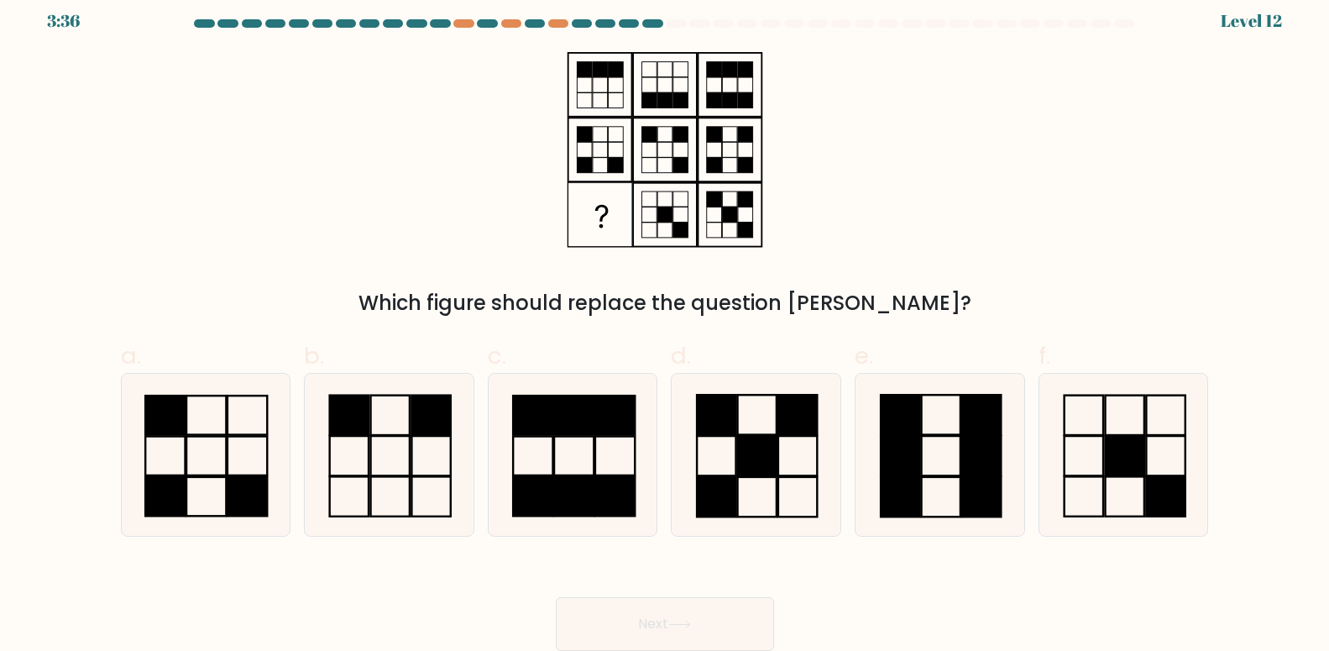
click at [1008, 292] on div "Which figure should replace the question [PERSON_NAME]?" at bounding box center [665, 303] width 1068 height 30
click at [191, 448] on icon at bounding box center [205, 455] width 162 height 162
click at [665, 325] on input "a." at bounding box center [665, 319] width 1 height 11
radio input "true"
click at [719, 620] on button "Next" at bounding box center [665, 624] width 218 height 54
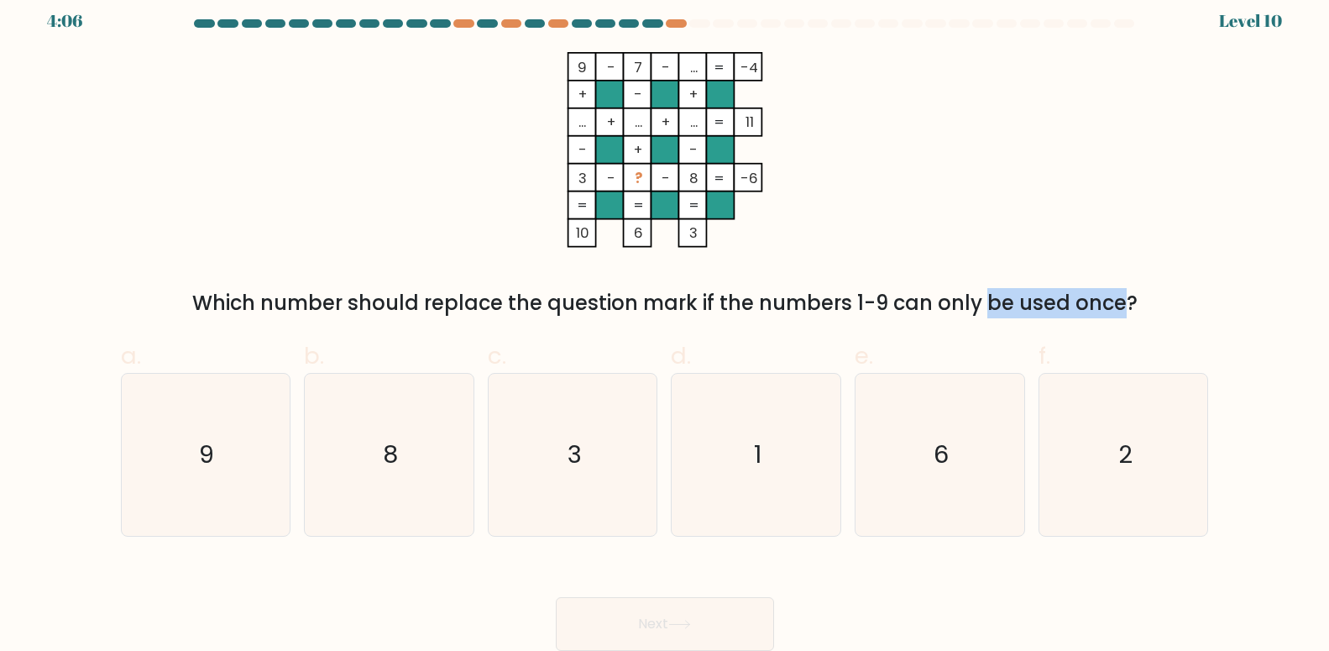
drag, startPoint x: 850, startPoint y: 301, endPoint x: 983, endPoint y: 302, distance: 133.5
click at [969, 301] on div "Which number should replace the question mark if the numbers 1-9 can only be us…" at bounding box center [665, 303] width 1068 height 30
click at [992, 303] on div "Which number should replace the question mark if the numbers 1-9 can only be us…" at bounding box center [665, 303] width 1068 height 30
click at [826, 443] on icon "1" at bounding box center [756, 455] width 162 height 162
click at [666, 325] on input "d. 1" at bounding box center [665, 319] width 1 height 11
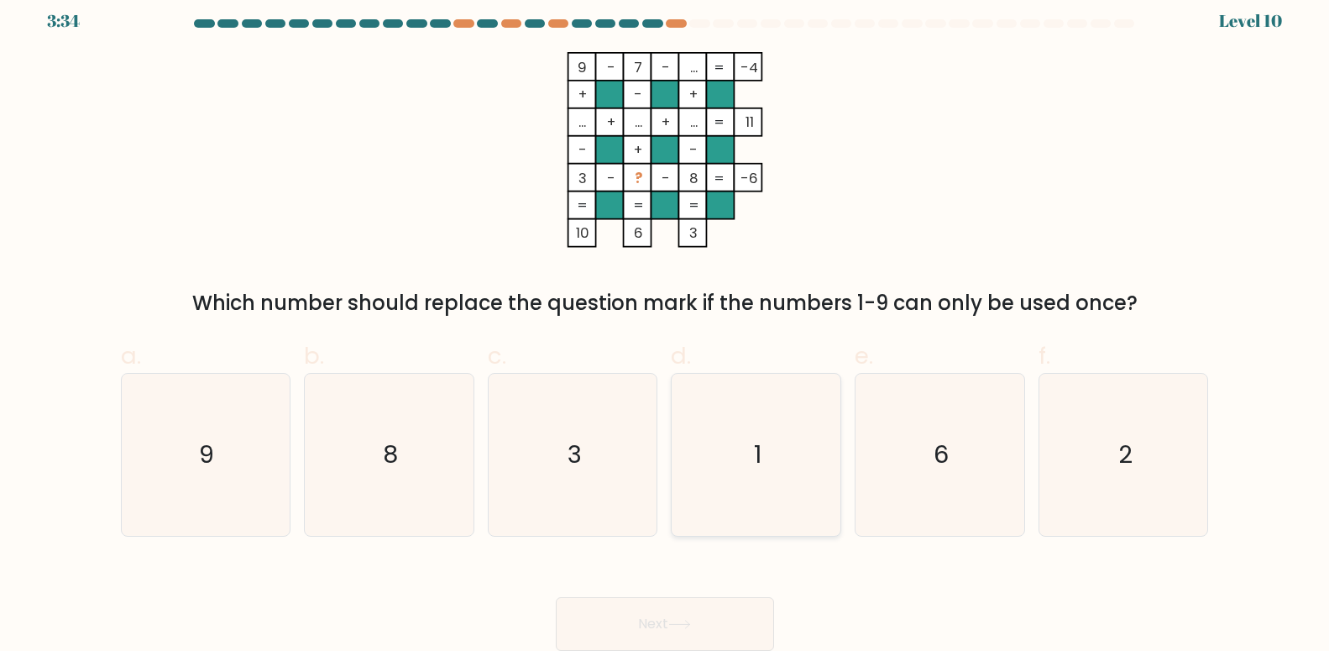
radio input "true"
click at [692, 602] on button "Next" at bounding box center [665, 624] width 218 height 54
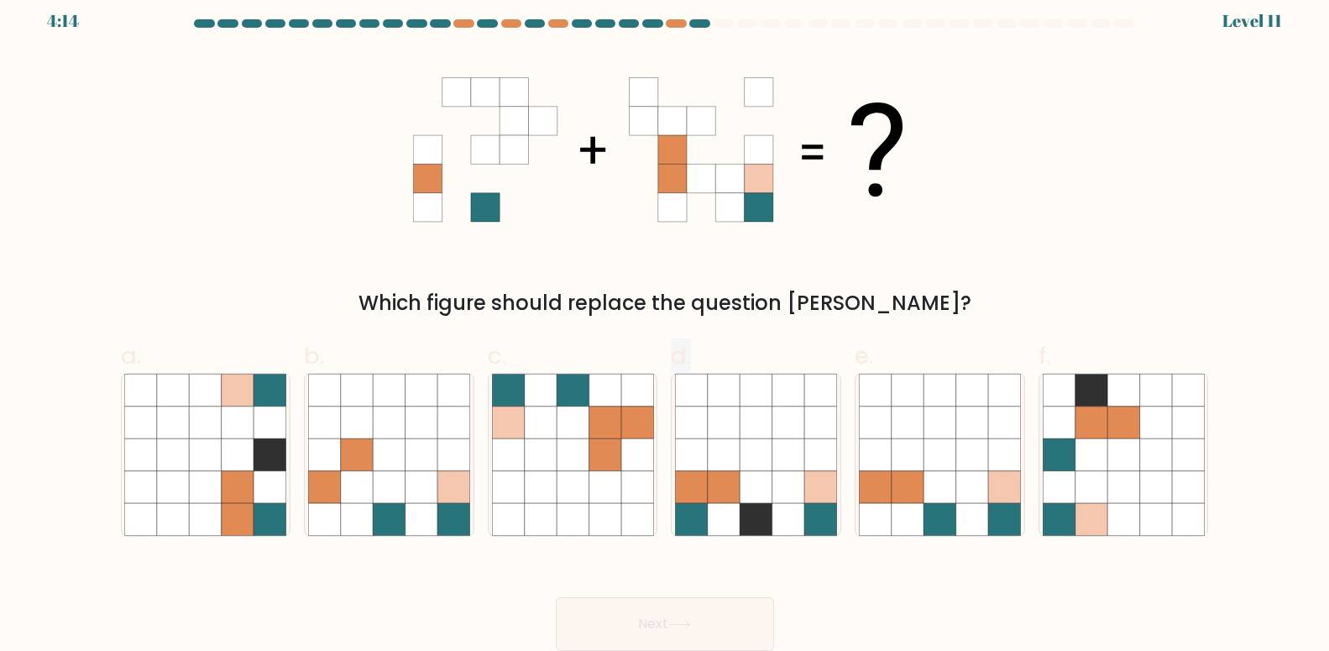
drag, startPoint x: 500, startPoint y: 292, endPoint x: 809, endPoint y: 325, distance: 310.7
click at [809, 318] on div "Which figure should replace the question [PERSON_NAME]?" at bounding box center [665, 185] width 1108 height 266
click at [818, 327] on div "a. b. c." at bounding box center [665, 431] width 1102 height 212
click at [561, 460] on icon at bounding box center [573, 454] width 32 height 32
click at [665, 325] on input "c." at bounding box center [665, 319] width 1 height 11
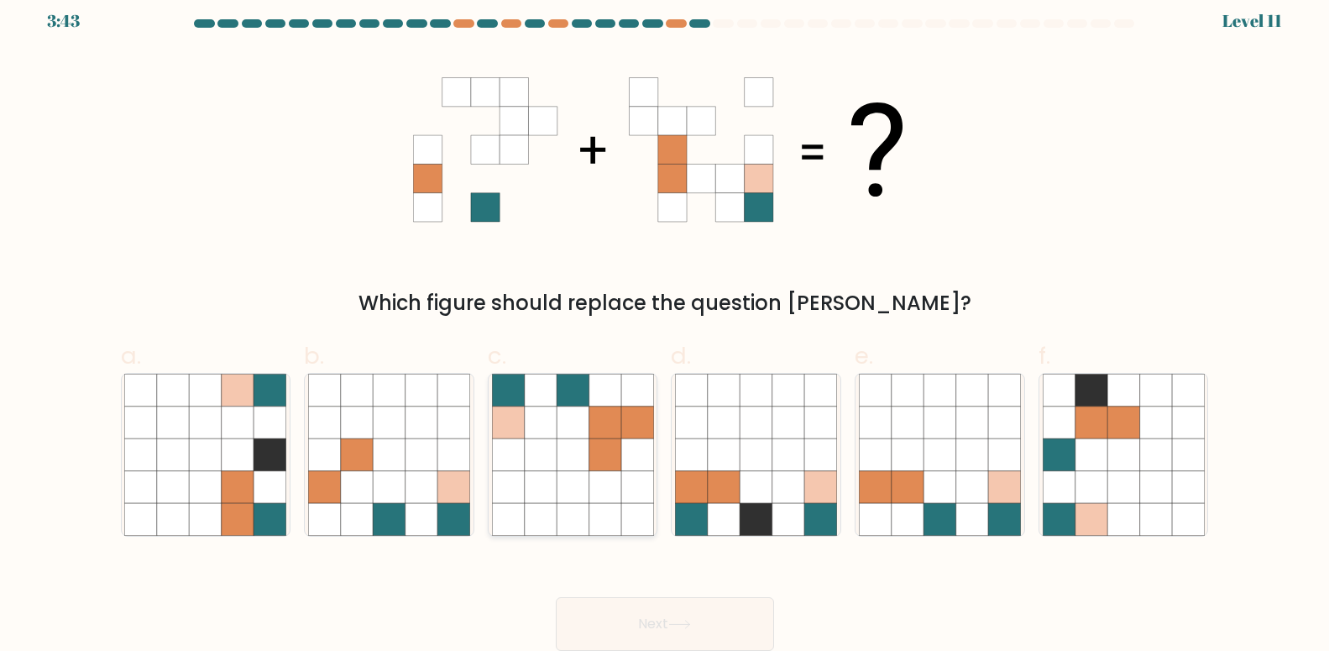
radio input "true"
click at [673, 622] on button "Next" at bounding box center [665, 624] width 218 height 54
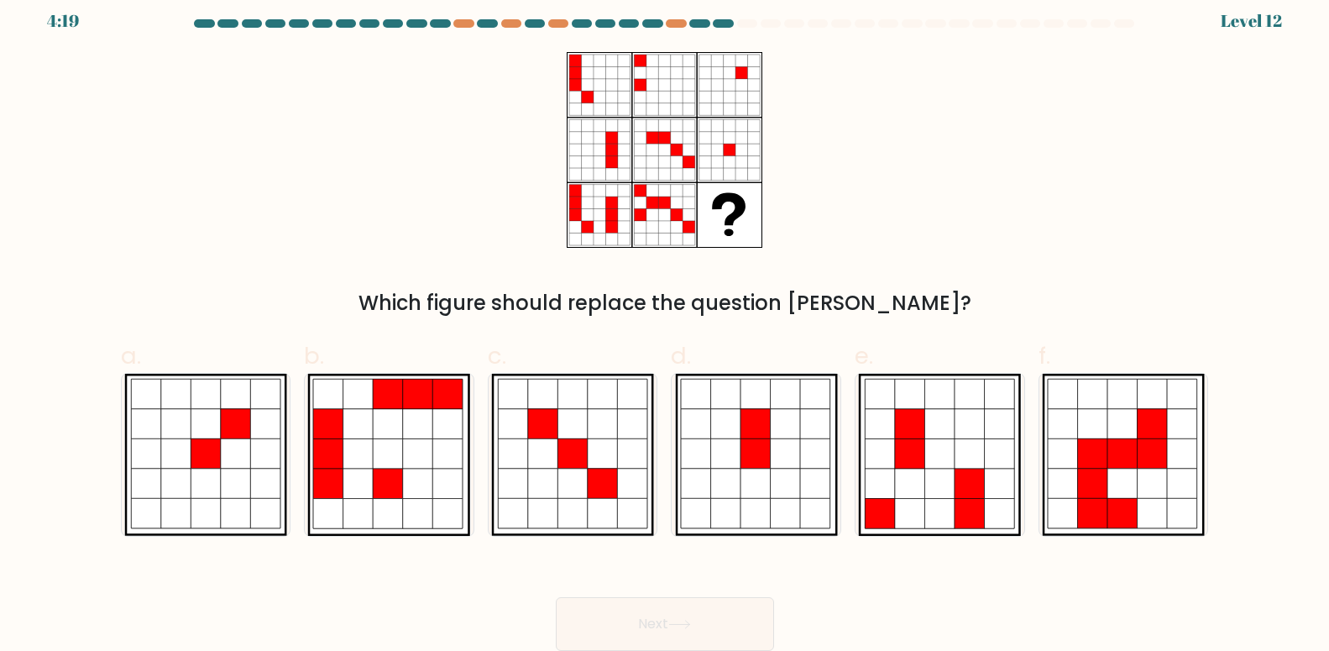
drag, startPoint x: 767, startPoint y: 312, endPoint x: 914, endPoint y: 319, distance: 146.3
click at [914, 318] on div "Which figure should replace the question [PERSON_NAME]?" at bounding box center [665, 185] width 1108 height 266
click at [956, 305] on div "Which figure should replace the question [PERSON_NAME]?" at bounding box center [665, 303] width 1068 height 30
click at [1076, 464] on icon at bounding box center [1063, 453] width 30 height 30
click at [666, 325] on input "f." at bounding box center [665, 319] width 1 height 11
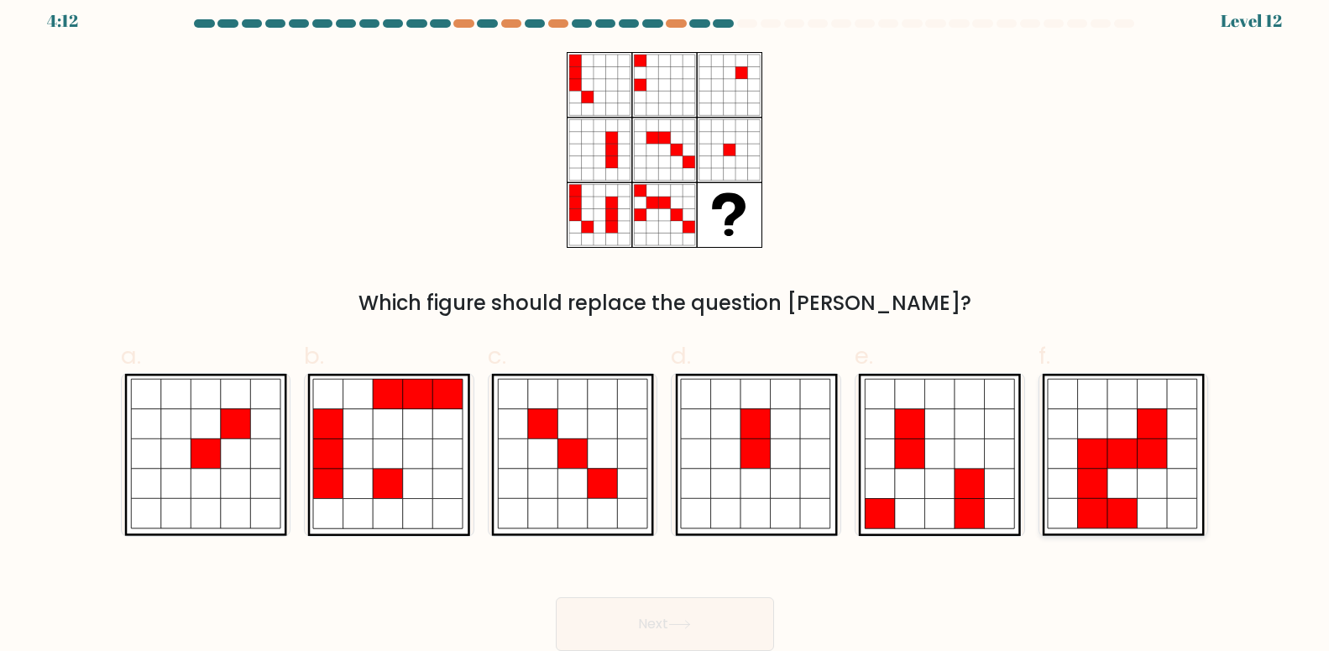
radio input "true"
click at [669, 632] on button "Next" at bounding box center [665, 624] width 218 height 54
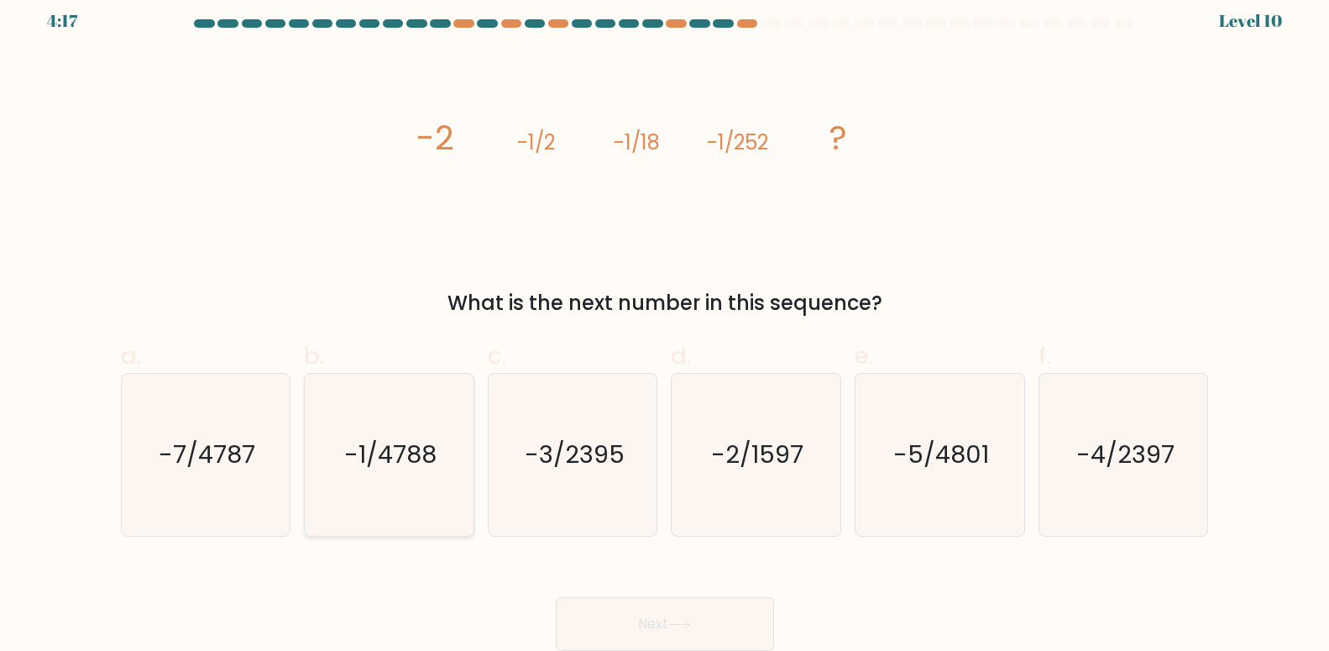
click at [395, 462] on text "-1/4788" at bounding box center [390, 454] width 92 height 34
click at [665, 325] on input "b. -1/4788" at bounding box center [665, 319] width 1 height 11
radio input "true"
click at [648, 608] on button "Next" at bounding box center [665, 624] width 218 height 54
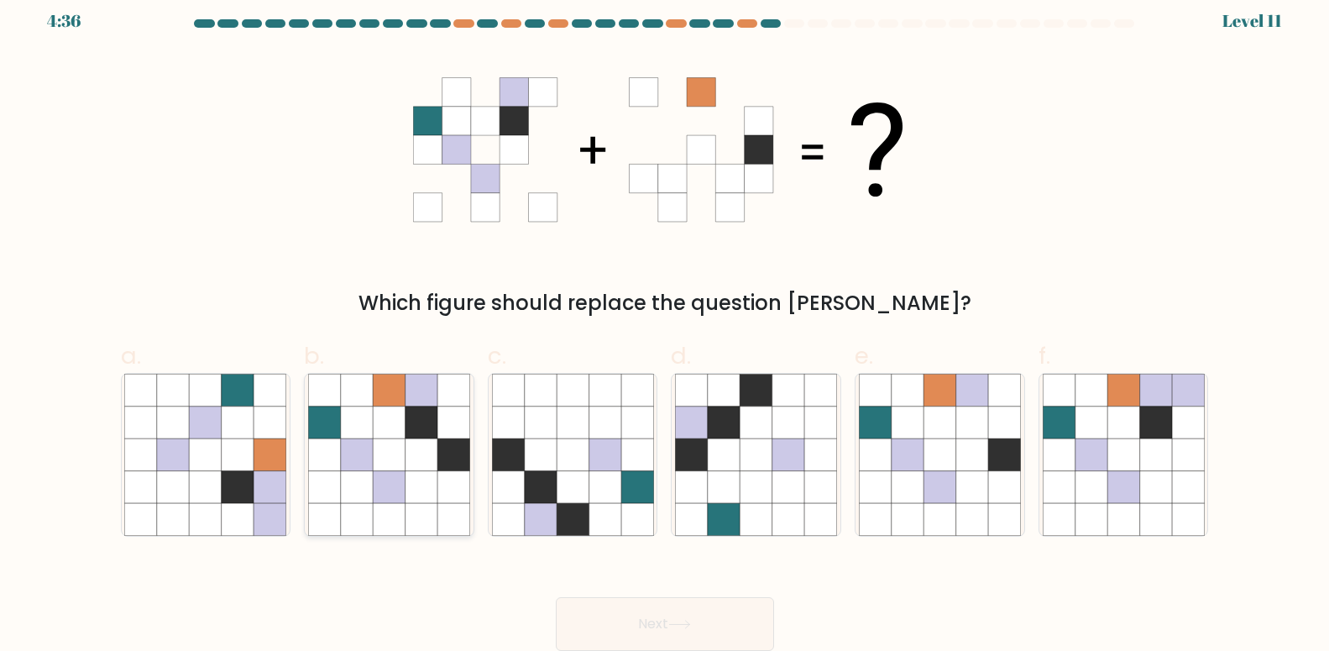
click at [411, 491] on icon at bounding box center [422, 487] width 32 height 32
click at [665, 325] on input "b." at bounding box center [665, 319] width 1 height 11
radio input "true"
click at [697, 626] on button "Next" at bounding box center [665, 624] width 218 height 54
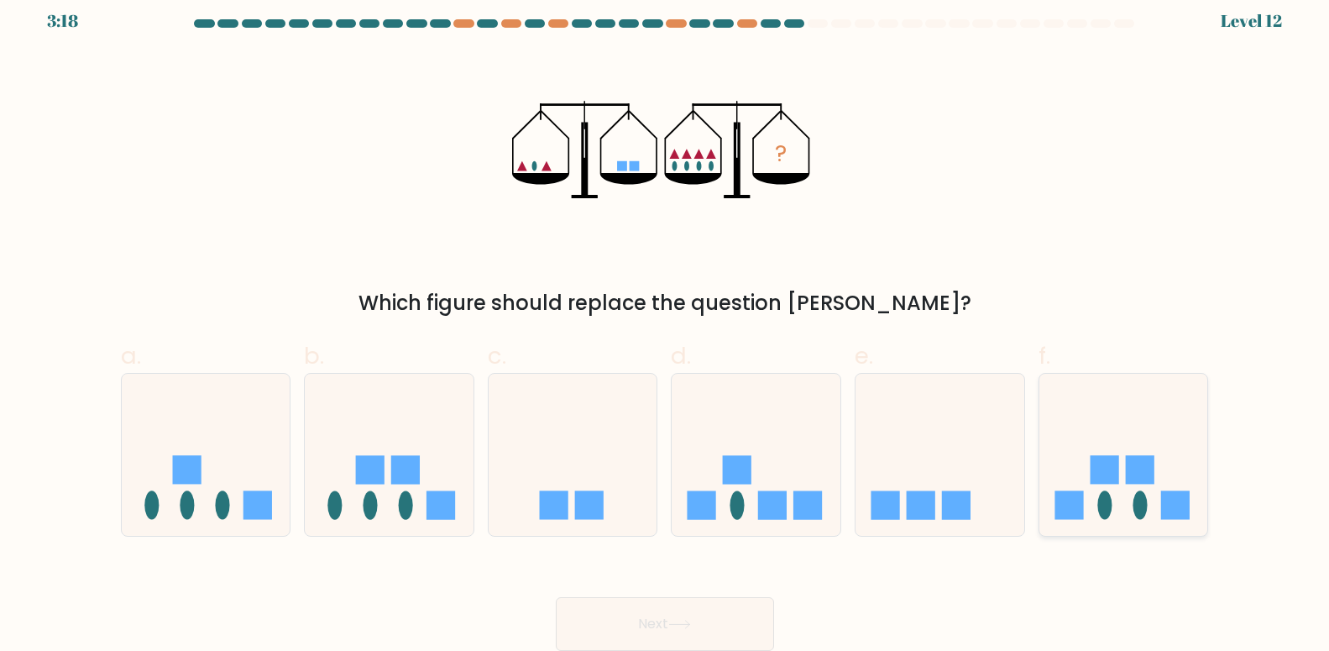
click at [1134, 475] on rect at bounding box center [1140, 470] width 29 height 29
click at [666, 325] on input "f." at bounding box center [665, 319] width 1 height 11
radio input "true"
click at [971, 477] on icon at bounding box center [940, 454] width 169 height 139
click at [666, 325] on input "e." at bounding box center [665, 319] width 1 height 11
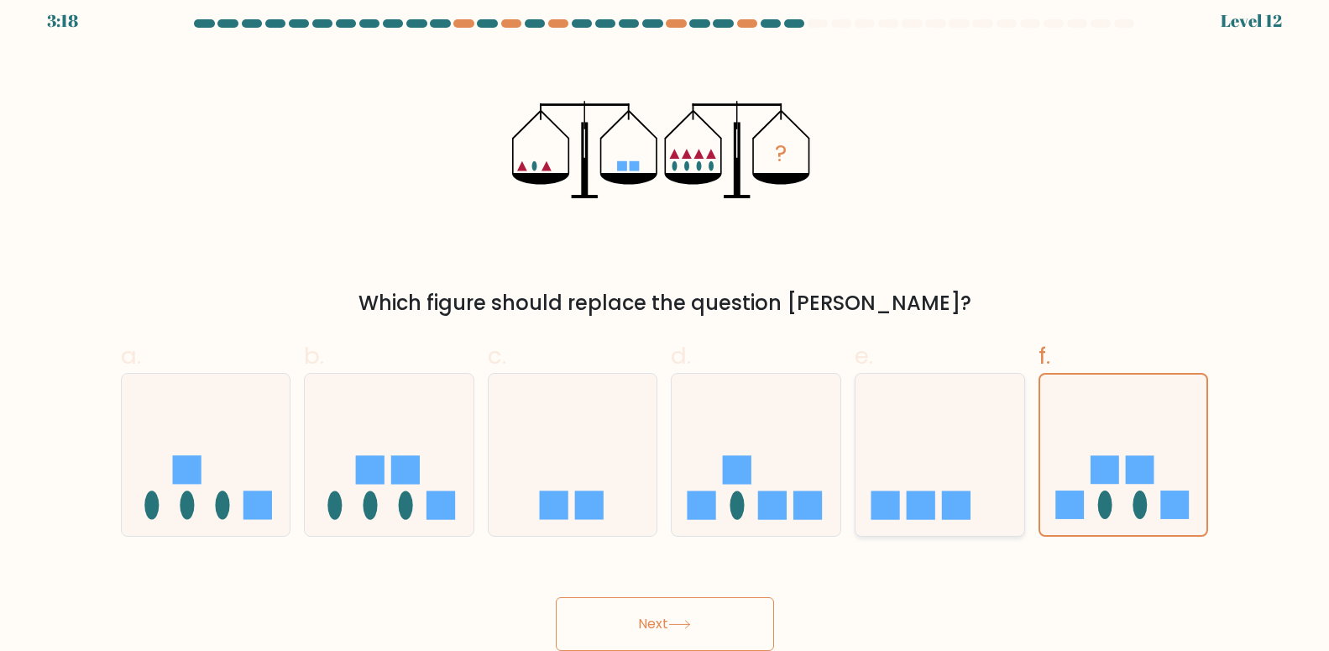
radio input "true"
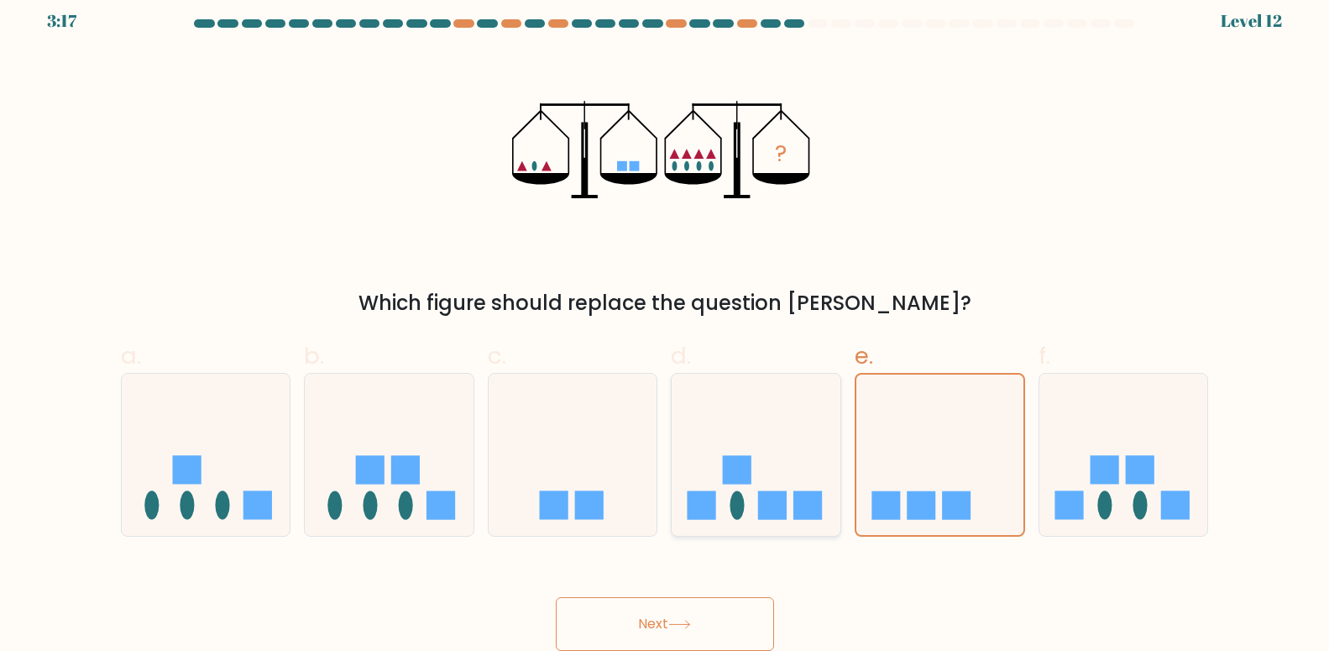
click at [718, 476] on icon at bounding box center [756, 454] width 169 height 139
click at [666, 325] on input "d." at bounding box center [665, 319] width 1 height 11
radio input "true"
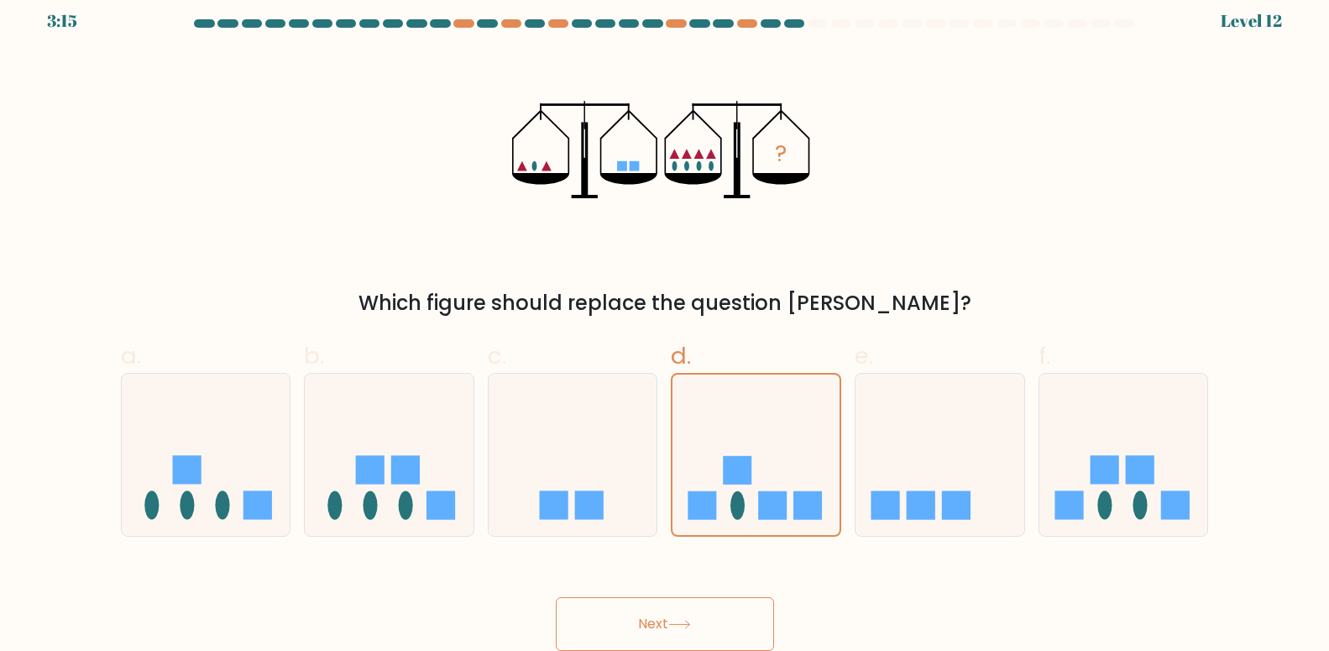
click at [712, 627] on button "Next" at bounding box center [665, 624] width 218 height 54
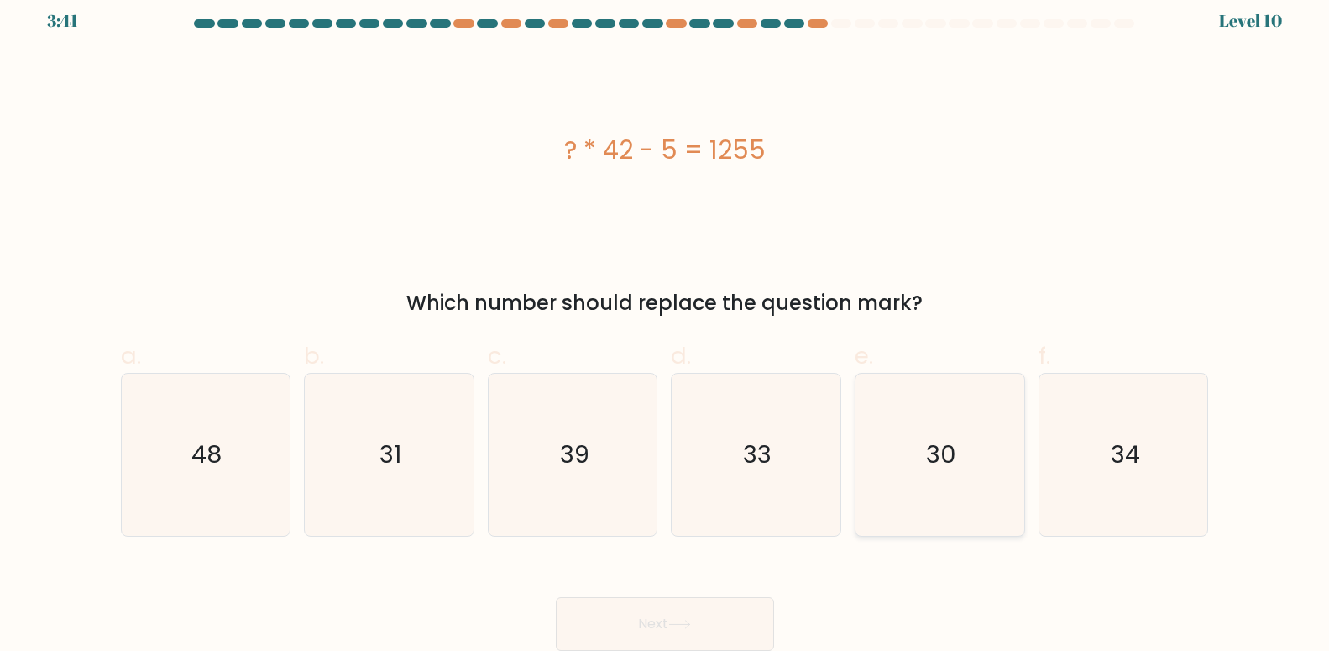
click at [947, 460] on text "30" at bounding box center [941, 454] width 30 height 34
click at [666, 325] on input "e. 30" at bounding box center [665, 319] width 1 height 11
radio input "true"
click at [710, 634] on button "Next" at bounding box center [665, 624] width 218 height 54
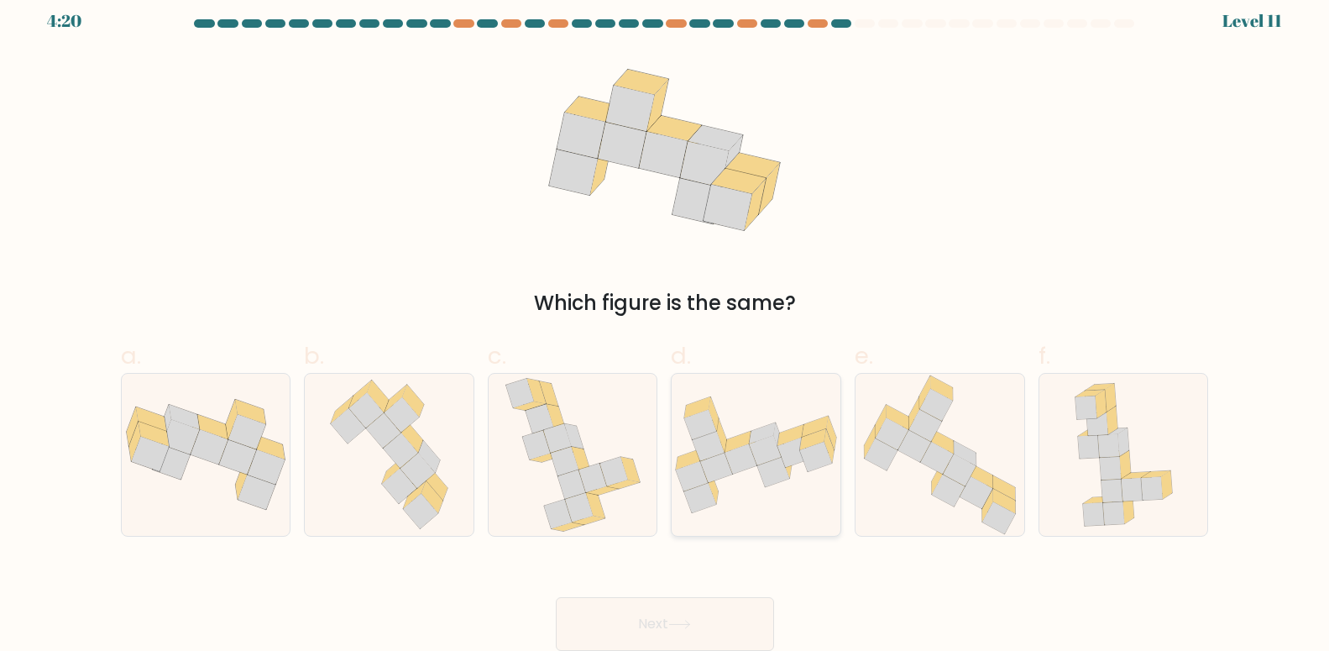
click at [774, 438] on icon at bounding box center [766, 449] width 32 height 29
click at [666, 325] on input "d." at bounding box center [665, 319] width 1 height 11
radio input "true"
click at [676, 641] on button "Next" at bounding box center [665, 624] width 218 height 54
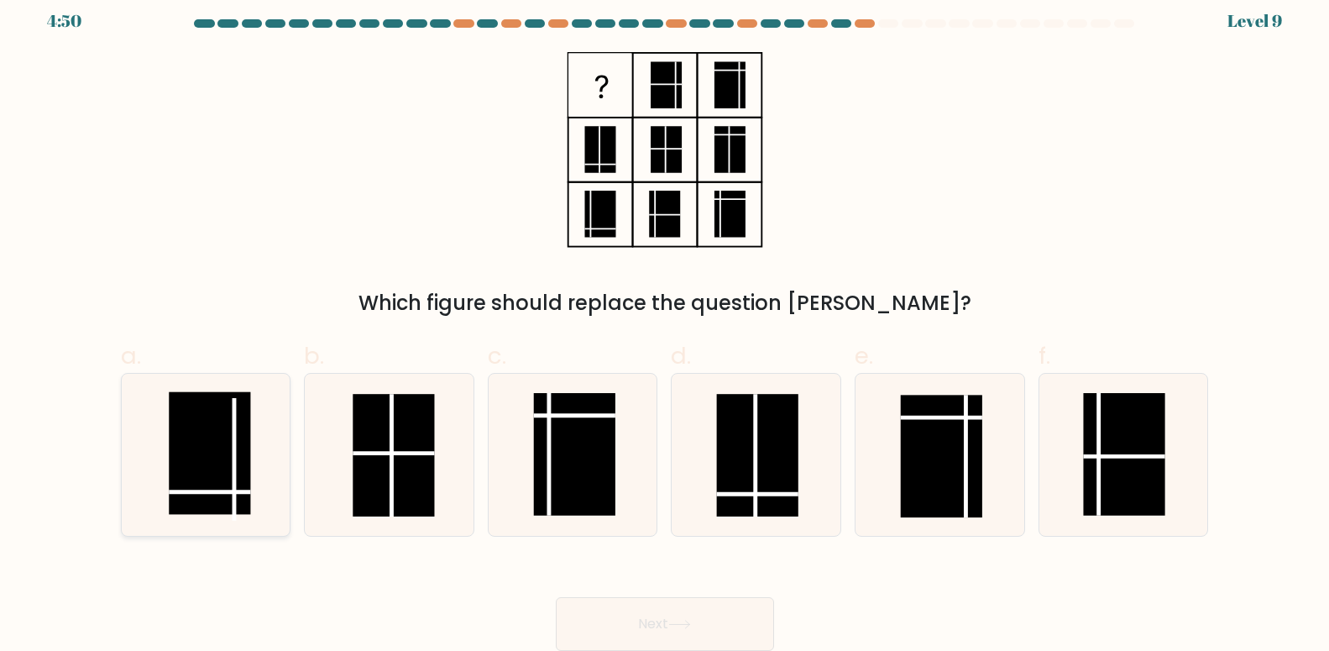
click at [237, 462] on rect at bounding box center [210, 453] width 81 height 123
click at [665, 325] on input "a." at bounding box center [665, 319] width 1 height 11
radio input "true"
click at [683, 608] on button "Next" at bounding box center [665, 624] width 218 height 54
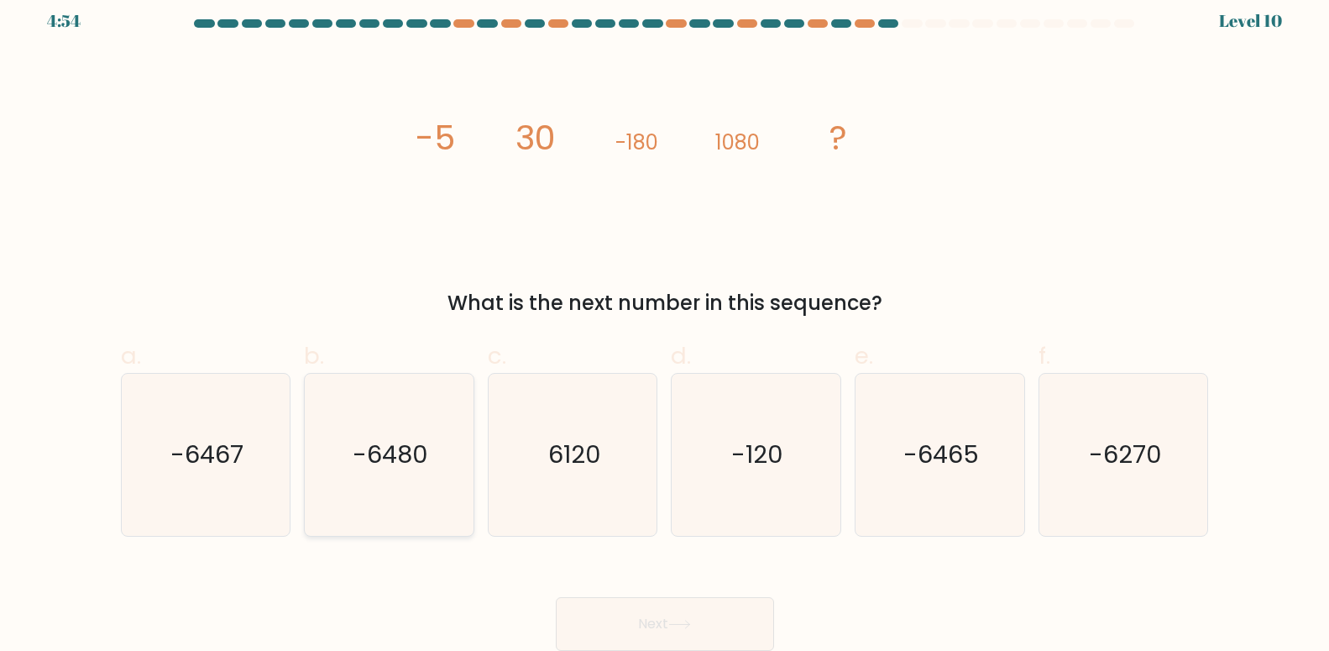
click at [392, 458] on text "-6480" at bounding box center [391, 454] width 76 height 34
click at [665, 325] on input "b. -6480" at bounding box center [665, 319] width 1 height 11
radio input "true"
click at [614, 619] on button "Next" at bounding box center [665, 624] width 218 height 54
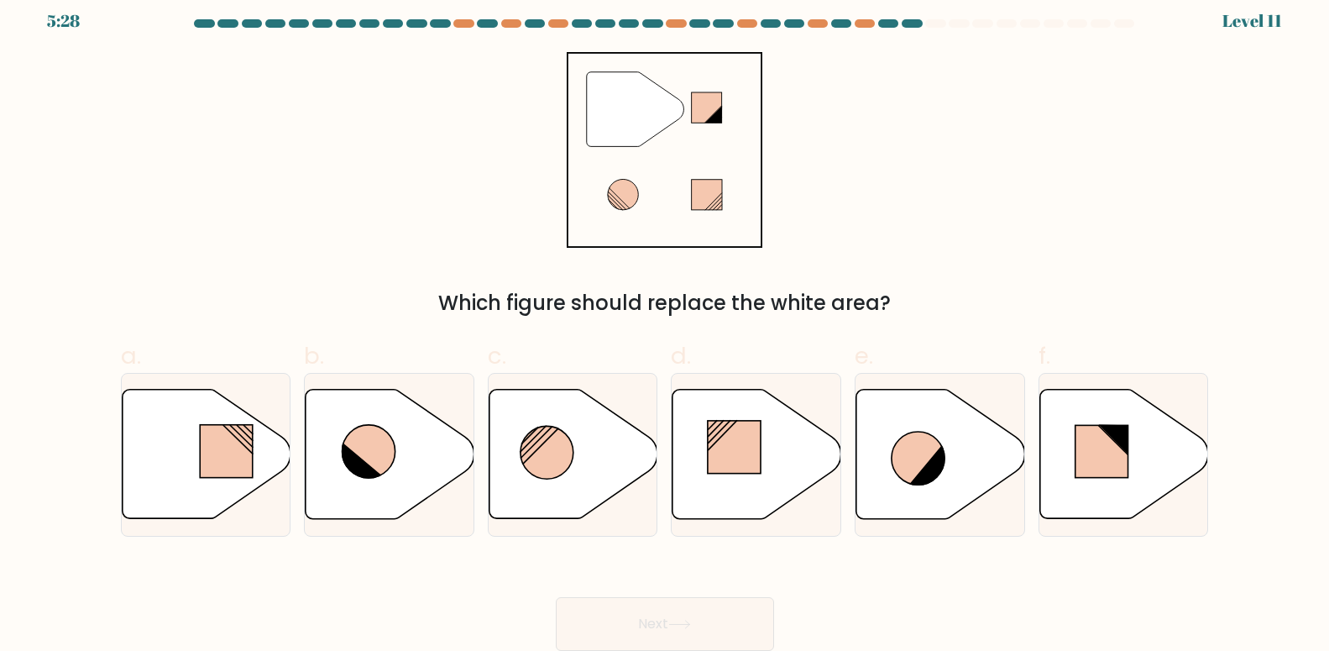
drag, startPoint x: 525, startPoint y: 311, endPoint x: 867, endPoint y: 313, distance: 342.6
click at [856, 312] on div "Which figure should replace the white area?" at bounding box center [665, 303] width 1068 height 30
click at [903, 322] on form at bounding box center [664, 334] width 1329 height 631
click at [360, 428] on icon at bounding box center [369, 451] width 53 height 53
click at [665, 325] on input "b." at bounding box center [665, 319] width 1 height 11
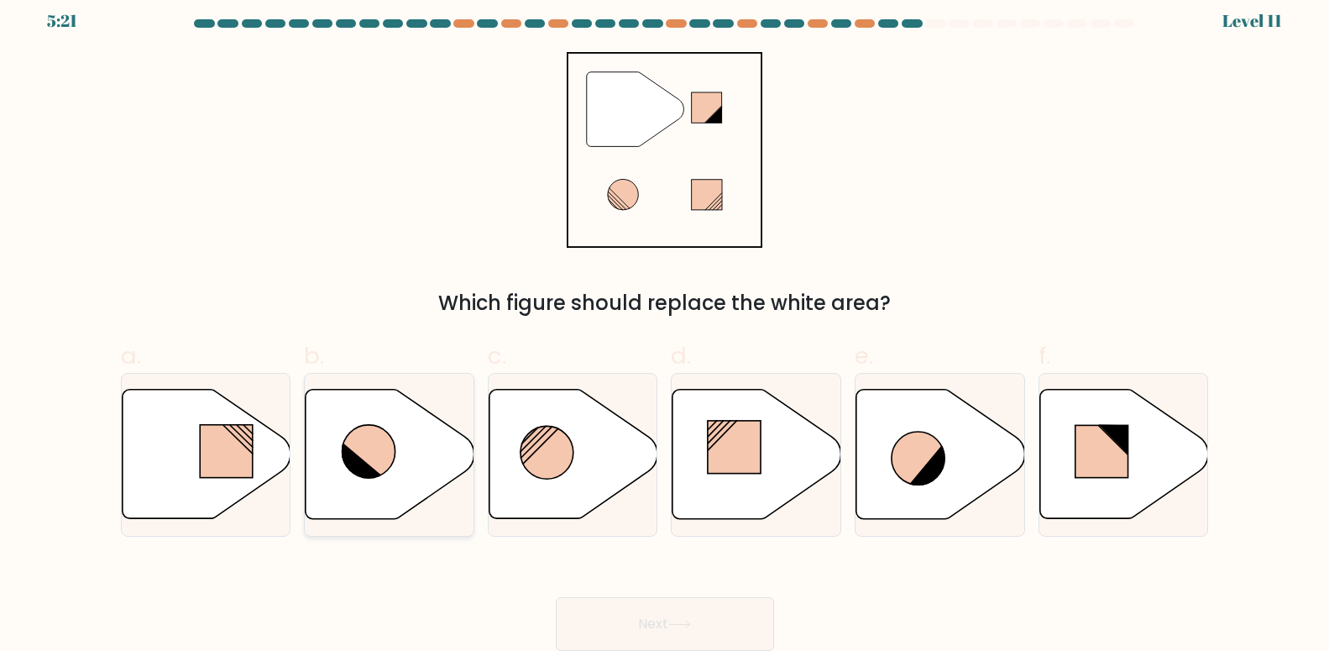
radio input "true"
click at [658, 613] on button "Next" at bounding box center [665, 624] width 218 height 54
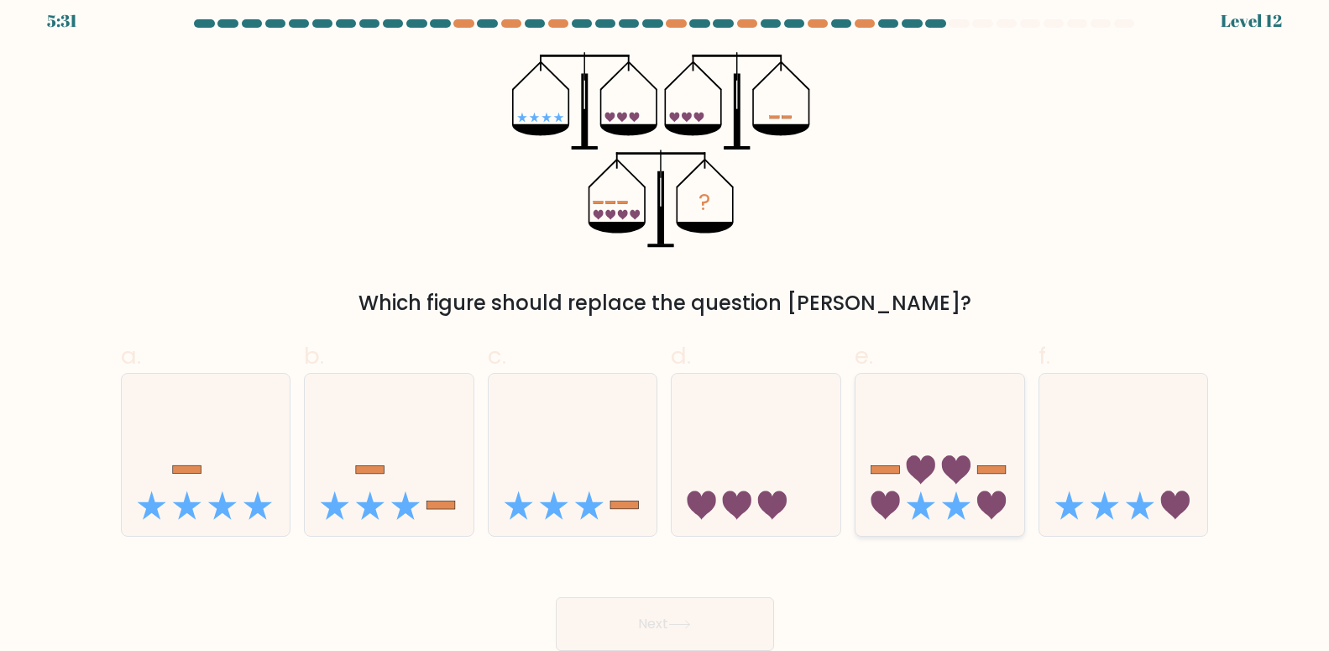
click at [937, 492] on icon at bounding box center [940, 454] width 169 height 139
click at [666, 325] on input "e." at bounding box center [665, 319] width 1 height 11
radio input "true"
click at [665, 622] on button "Next" at bounding box center [665, 624] width 218 height 54
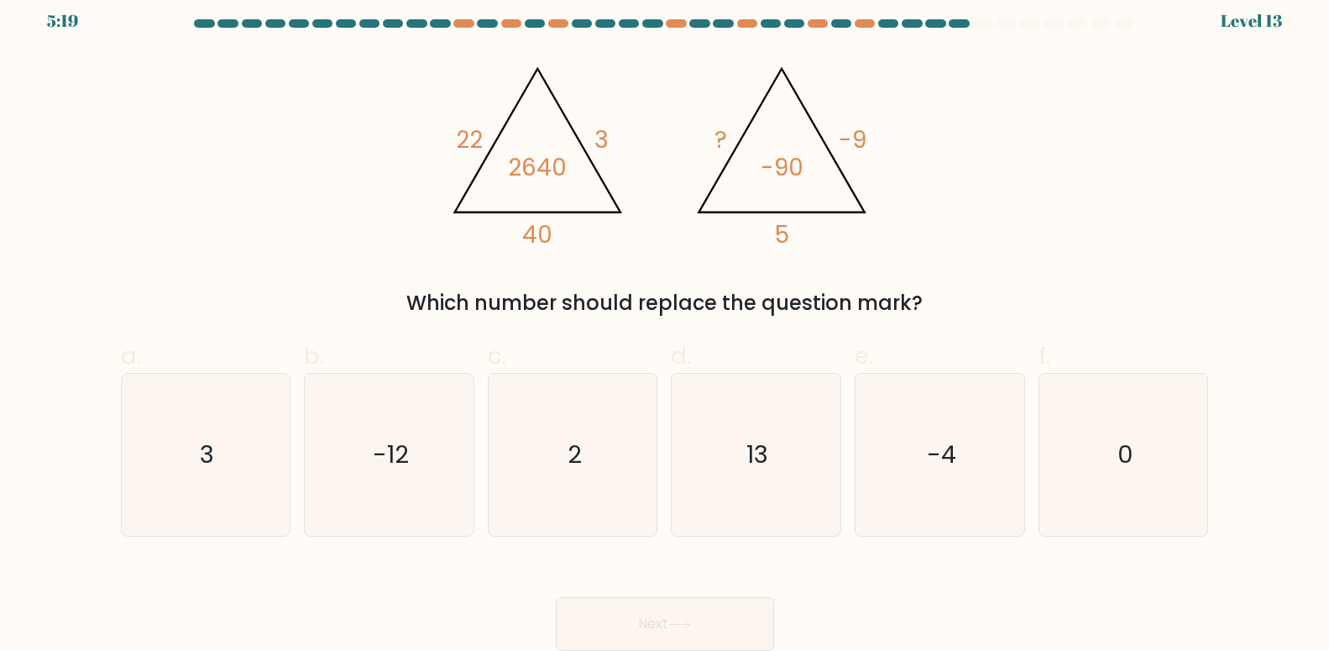
drag, startPoint x: 977, startPoint y: 24, endPoint x: 1081, endPoint y: 32, distance: 103.6
click at [1080, 30] on div at bounding box center [665, 26] width 1108 height 15
click at [552, 461] on icon "2" at bounding box center [573, 455] width 162 height 162
click at [665, 325] on input "c. 2" at bounding box center [665, 319] width 1 height 11
radio input "true"
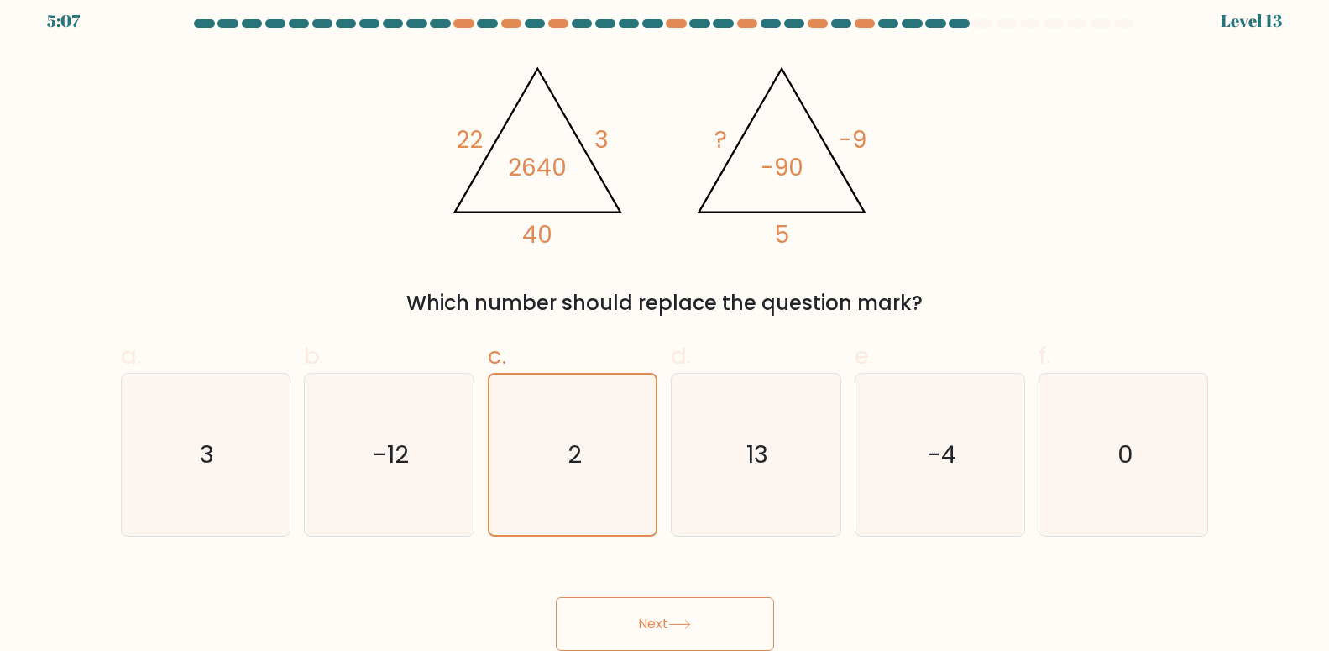
click at [635, 621] on button "Next" at bounding box center [665, 624] width 218 height 54
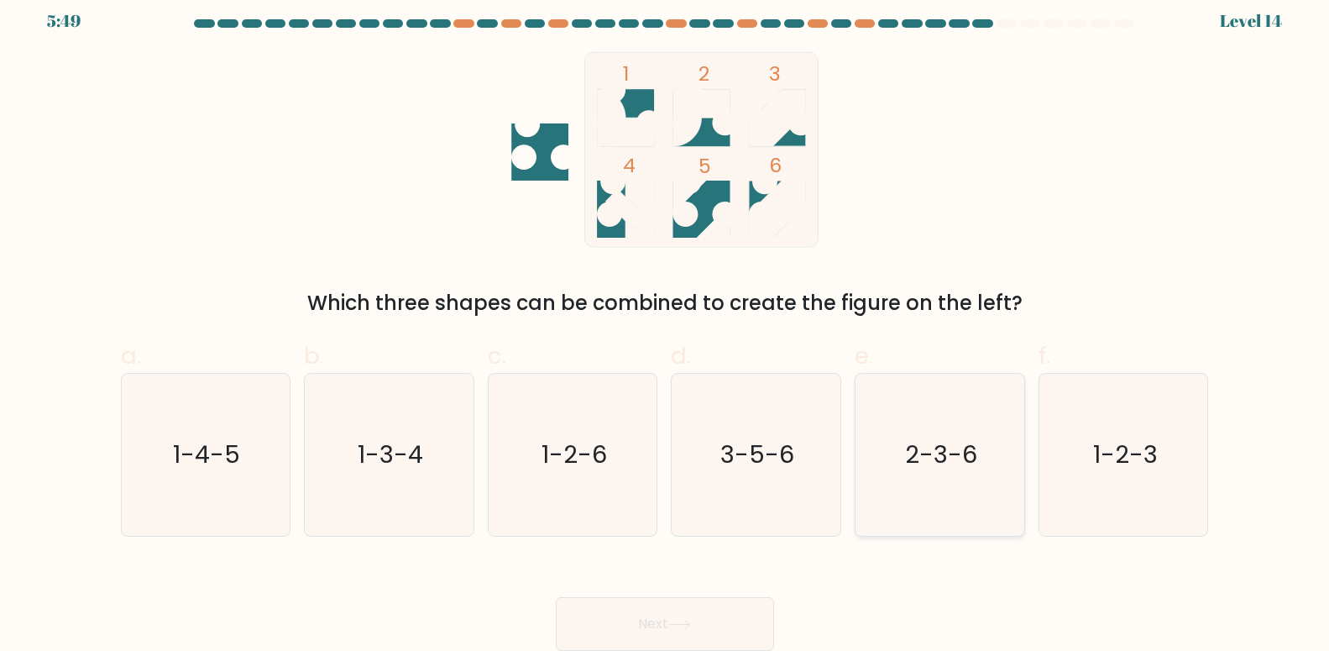
drag, startPoint x: 910, startPoint y: 455, endPoint x: 880, endPoint y: 484, distance: 42.2
click at [912, 455] on text "2-3-6" at bounding box center [941, 454] width 72 height 34
click at [666, 325] on input "e. 2-3-6" at bounding box center [665, 319] width 1 height 11
radio input "true"
click at [705, 631] on button "Next" at bounding box center [665, 624] width 218 height 54
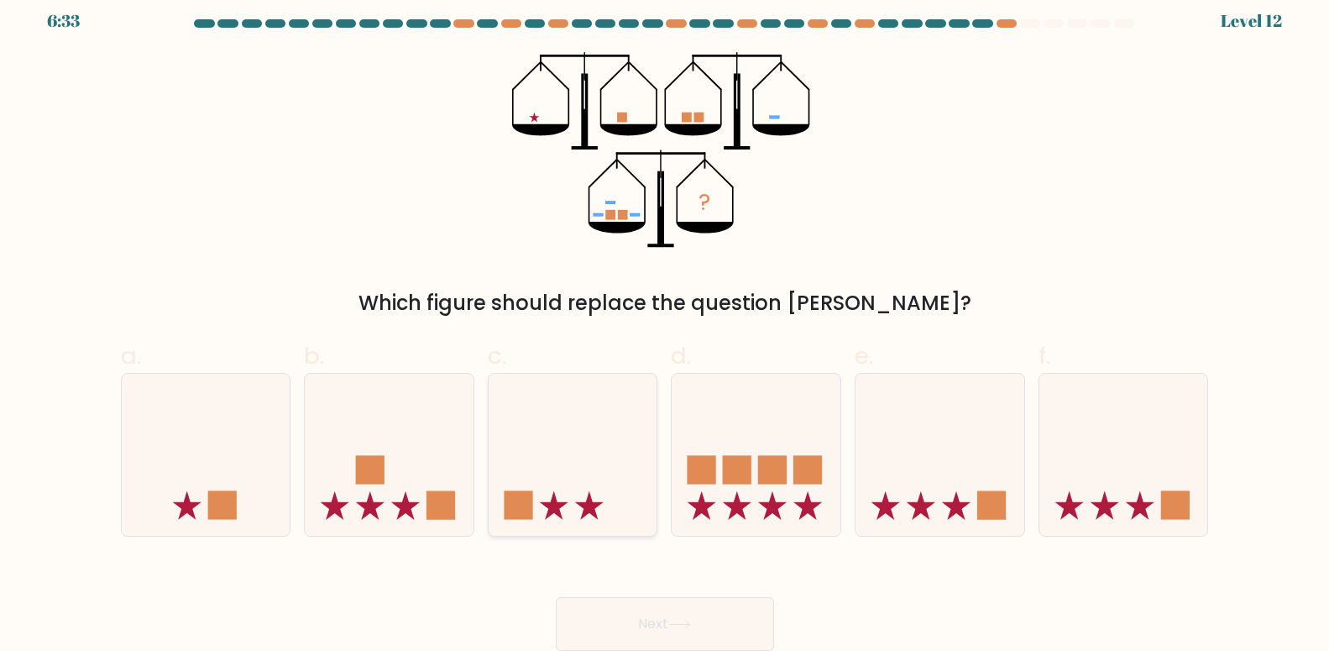
click at [564, 503] on icon at bounding box center [554, 505] width 29 height 29
click at [665, 325] on input "c." at bounding box center [665, 319] width 1 height 11
radio input "true"
click at [654, 611] on button "Next" at bounding box center [665, 624] width 218 height 54
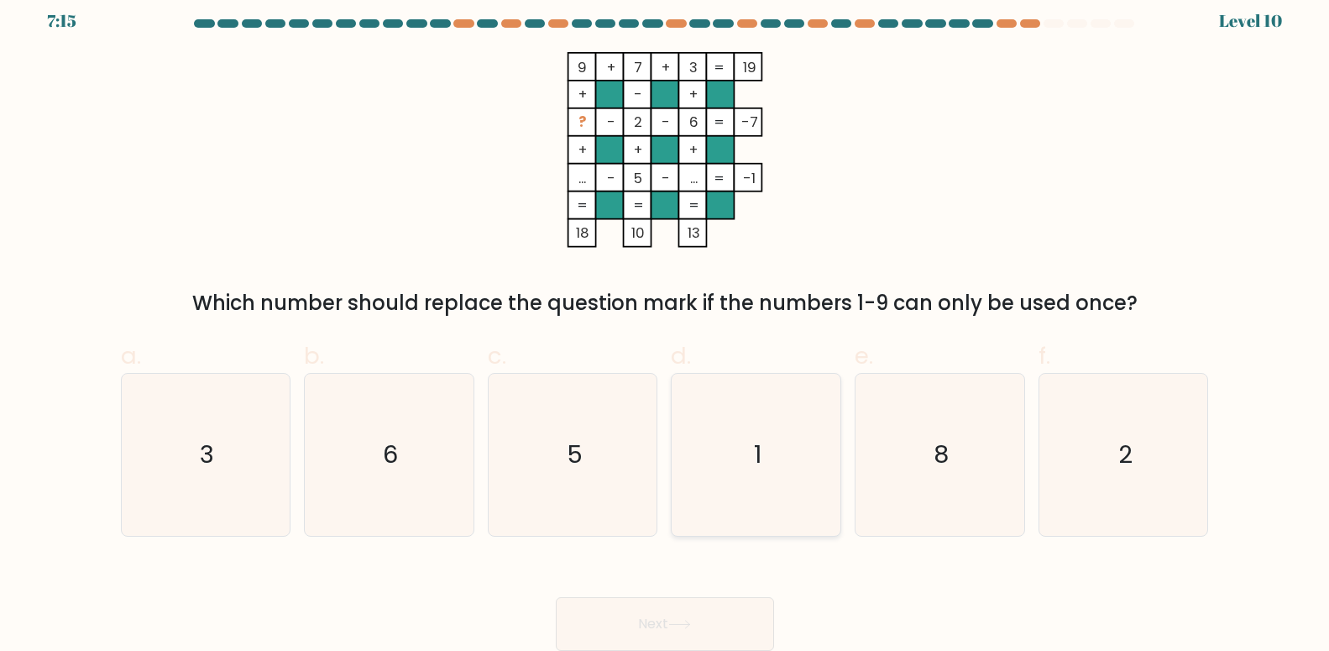
click at [738, 475] on icon "1" at bounding box center [756, 455] width 162 height 162
click at [666, 325] on input "d. 1" at bounding box center [665, 319] width 1 height 11
radio input "true"
click at [401, 449] on icon "6" at bounding box center [389, 455] width 162 height 162
click at [665, 325] on input "b. 6" at bounding box center [665, 319] width 1 height 11
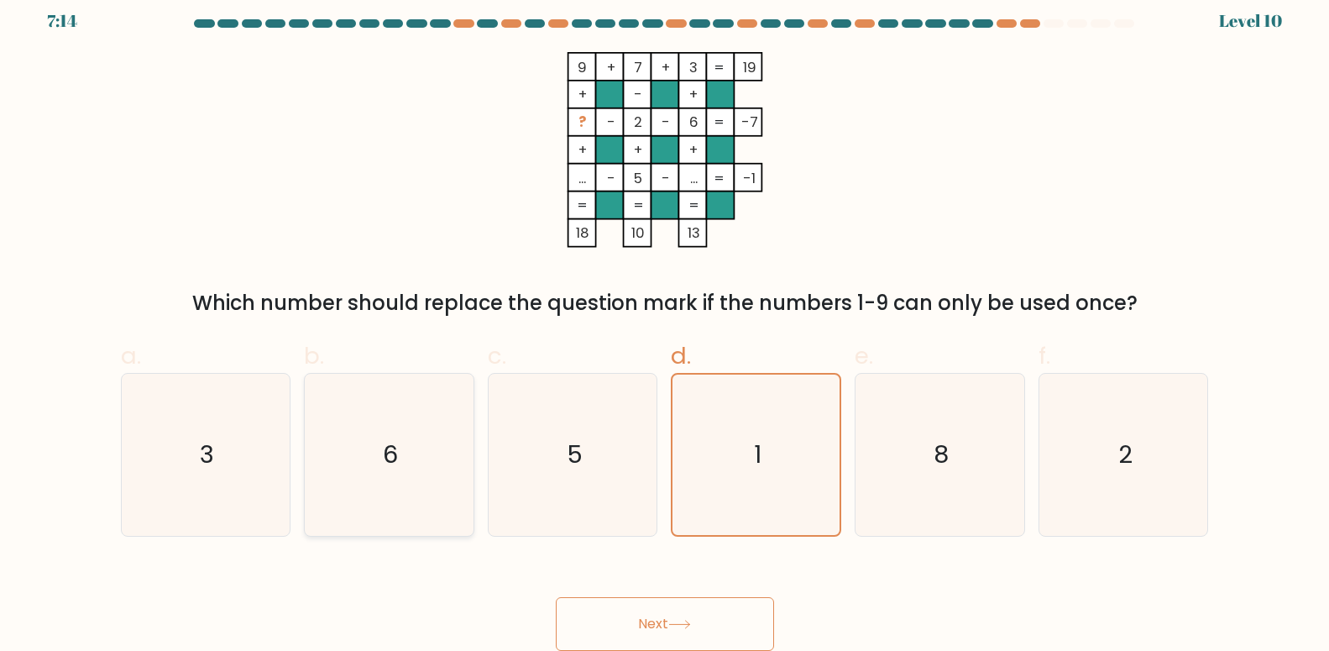
radio input "true"
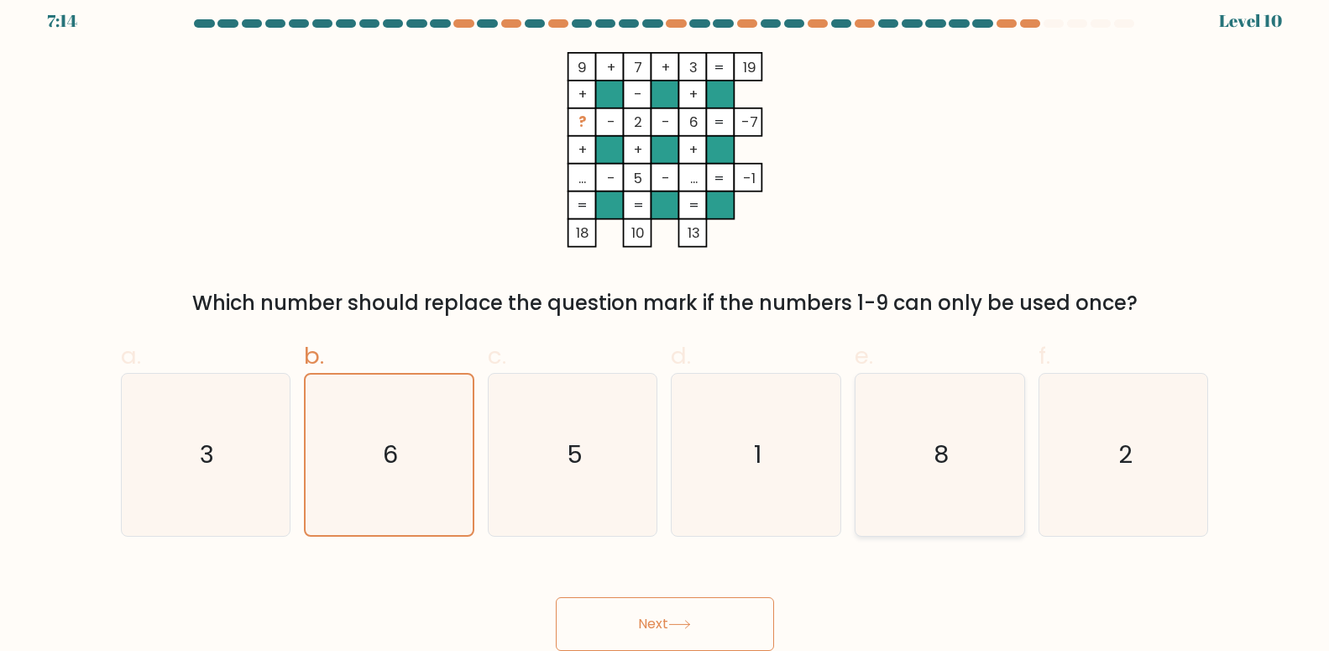
click at [914, 459] on icon "8" at bounding box center [940, 455] width 162 height 162
click at [666, 325] on input "e. 8" at bounding box center [665, 319] width 1 height 11
radio input "true"
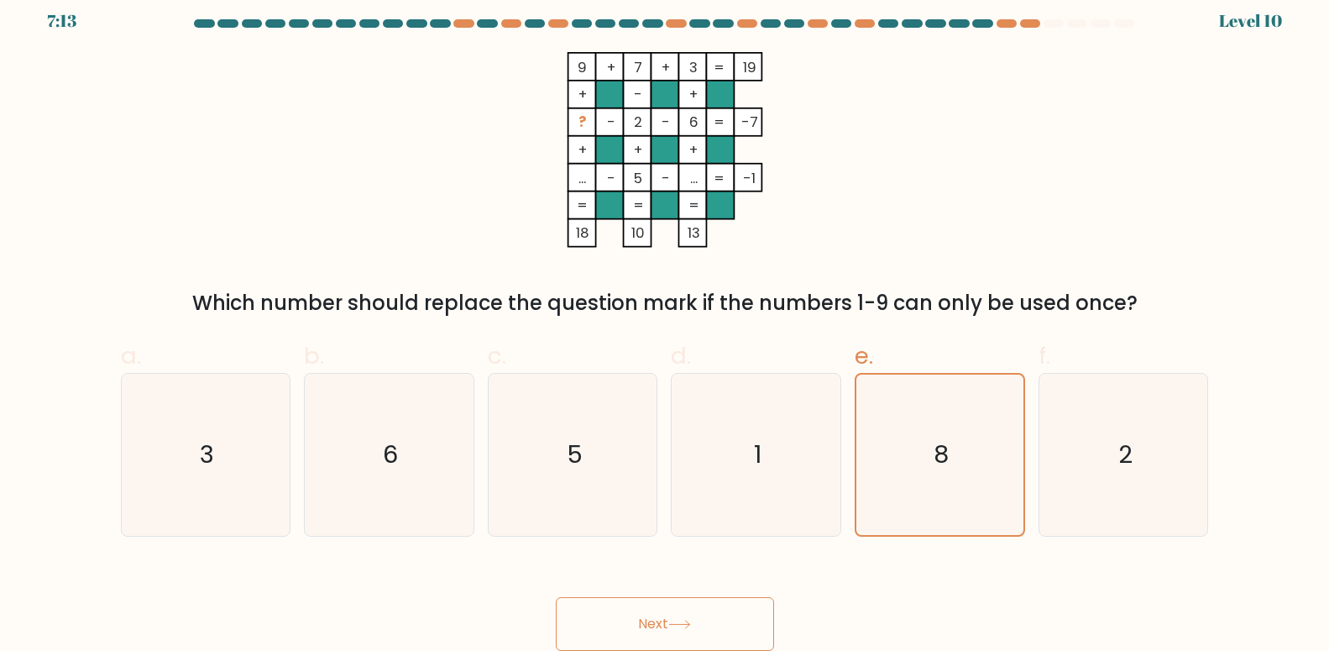
click at [710, 606] on button "Next" at bounding box center [665, 624] width 218 height 54
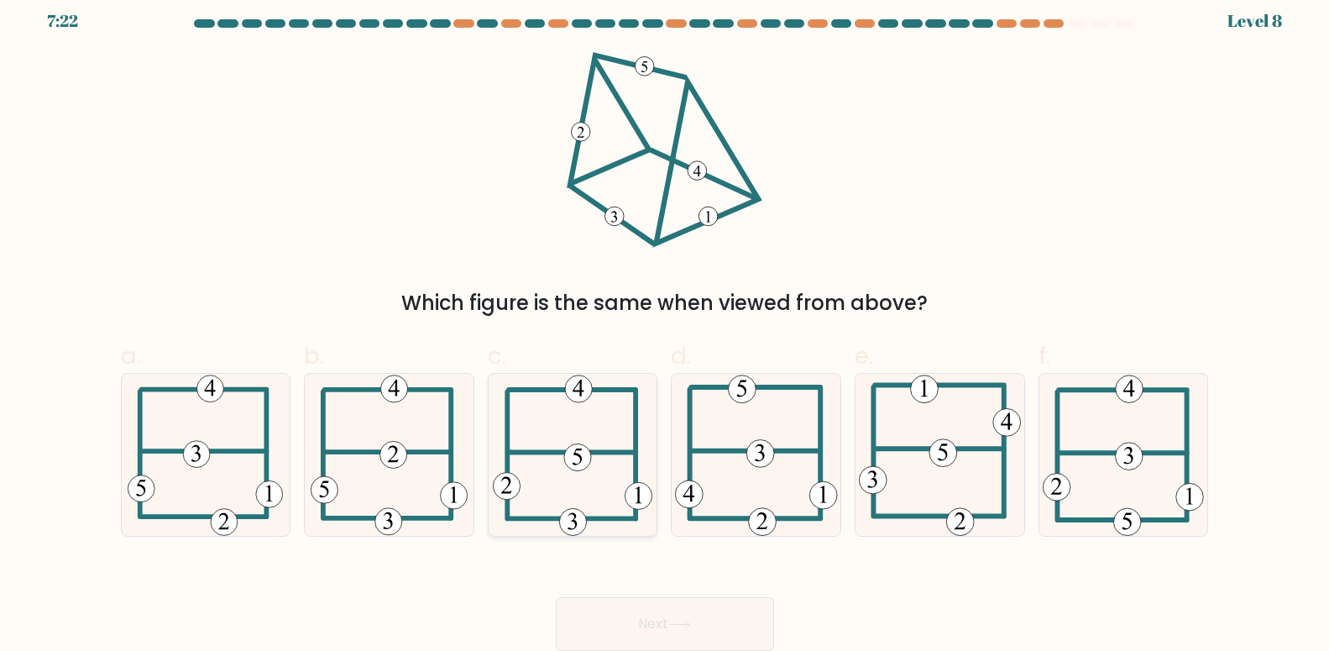
click at [613, 501] on icon at bounding box center [573, 455] width 160 height 162
click at [665, 325] on input "c." at bounding box center [665, 319] width 1 height 11
radio input "true"
click at [711, 612] on button "Next" at bounding box center [665, 624] width 218 height 54
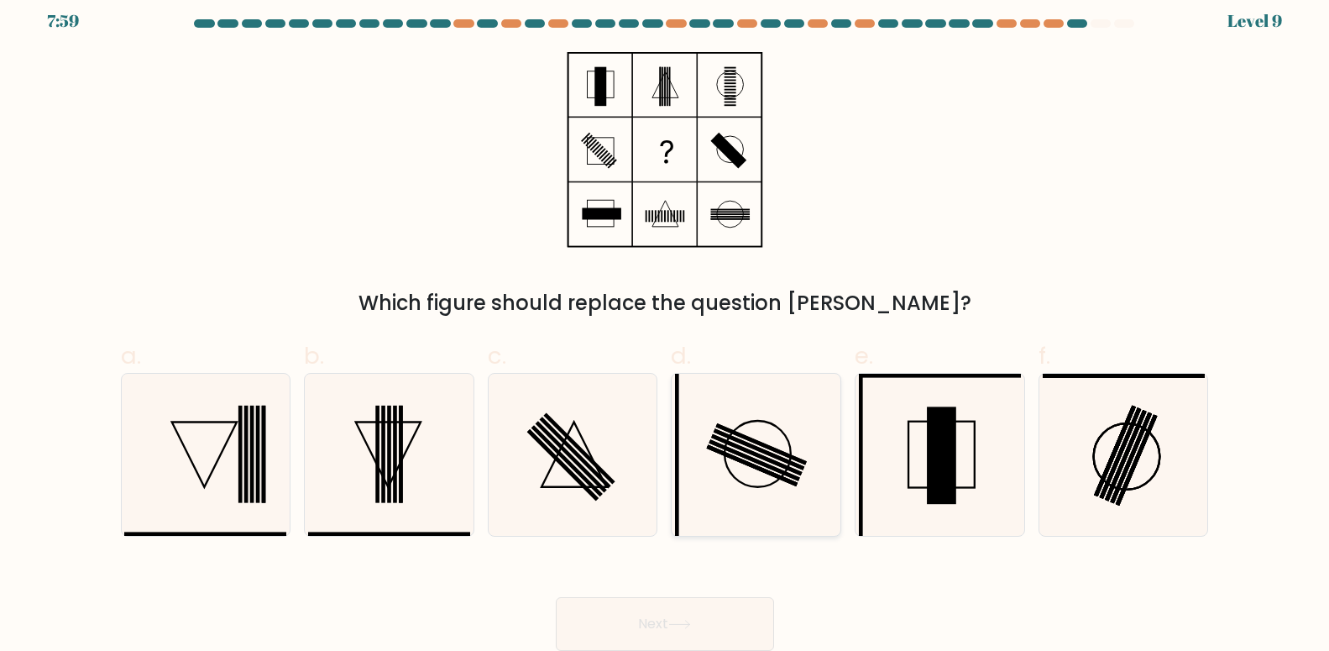
click at [748, 450] on rect at bounding box center [756, 455] width 91 height 42
click at [666, 325] on input "d." at bounding box center [665, 319] width 1 height 11
radio input "true"
click at [709, 609] on button "Next" at bounding box center [665, 624] width 218 height 54
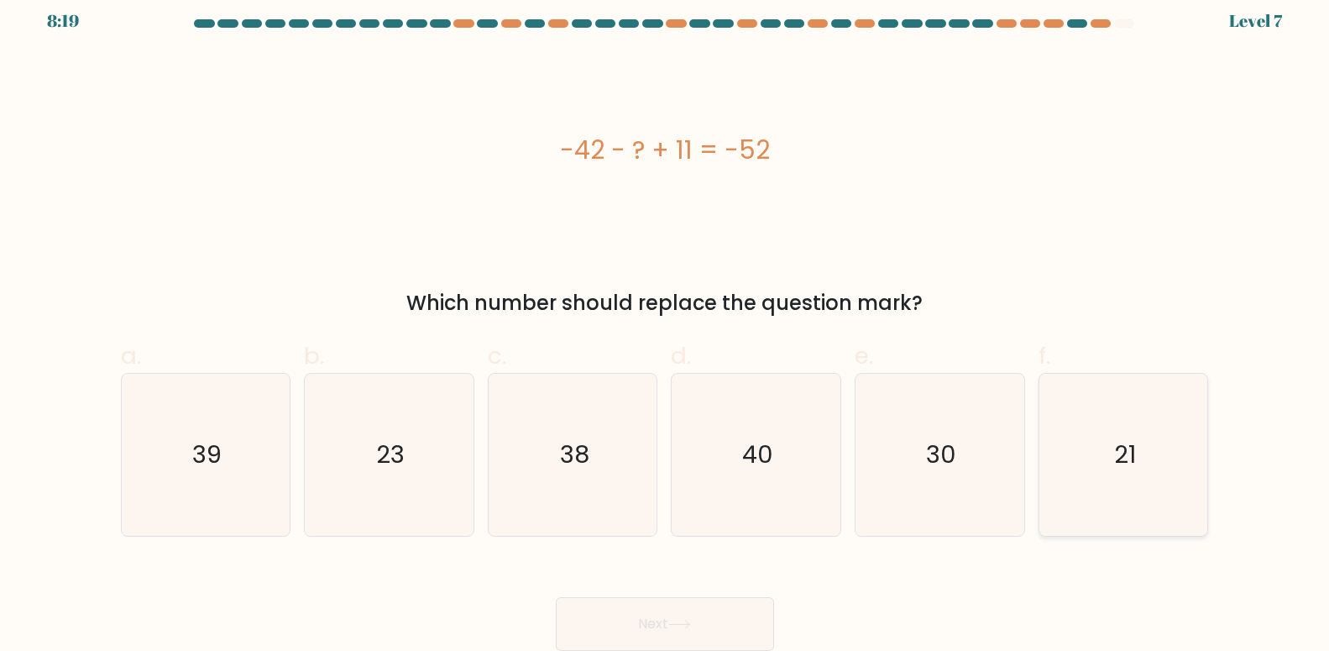
click at [1090, 453] on icon "21" at bounding box center [1124, 455] width 162 height 162
click at [666, 325] on input "f. 21" at bounding box center [665, 319] width 1 height 11
radio input "true"
click at [706, 607] on button "Next" at bounding box center [665, 624] width 218 height 54
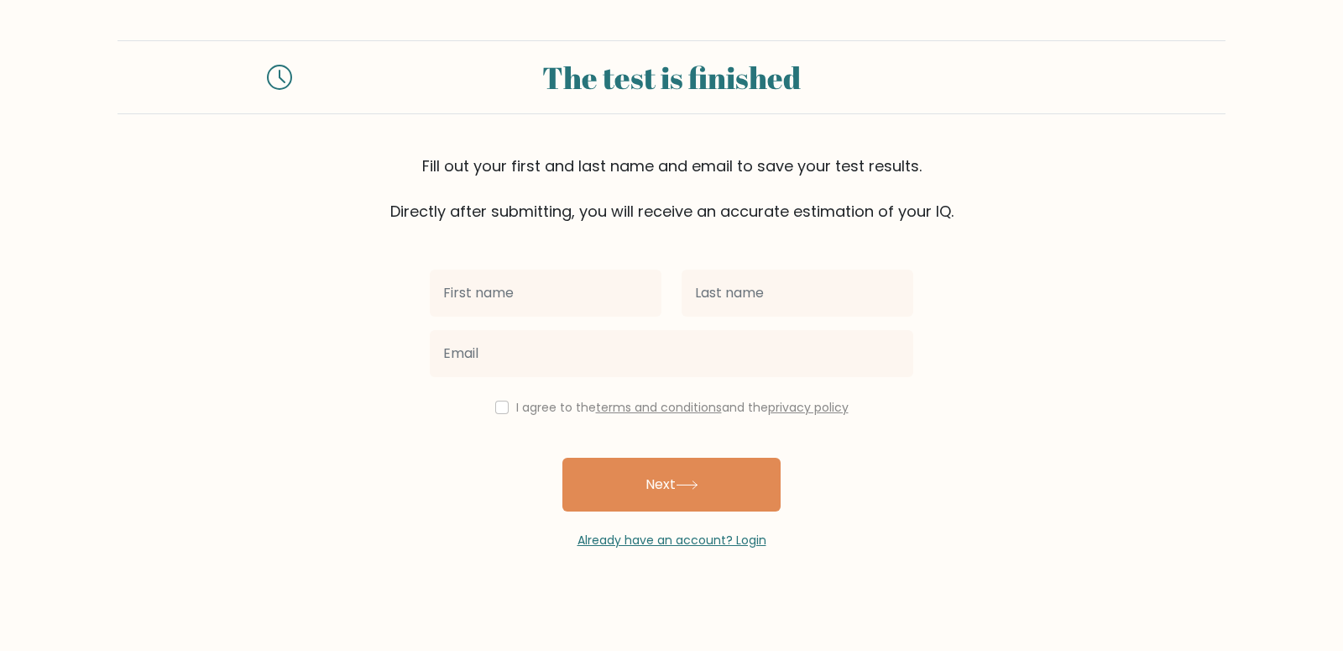
click at [575, 300] on input "text" at bounding box center [546, 293] width 232 height 47
type input "Niño"
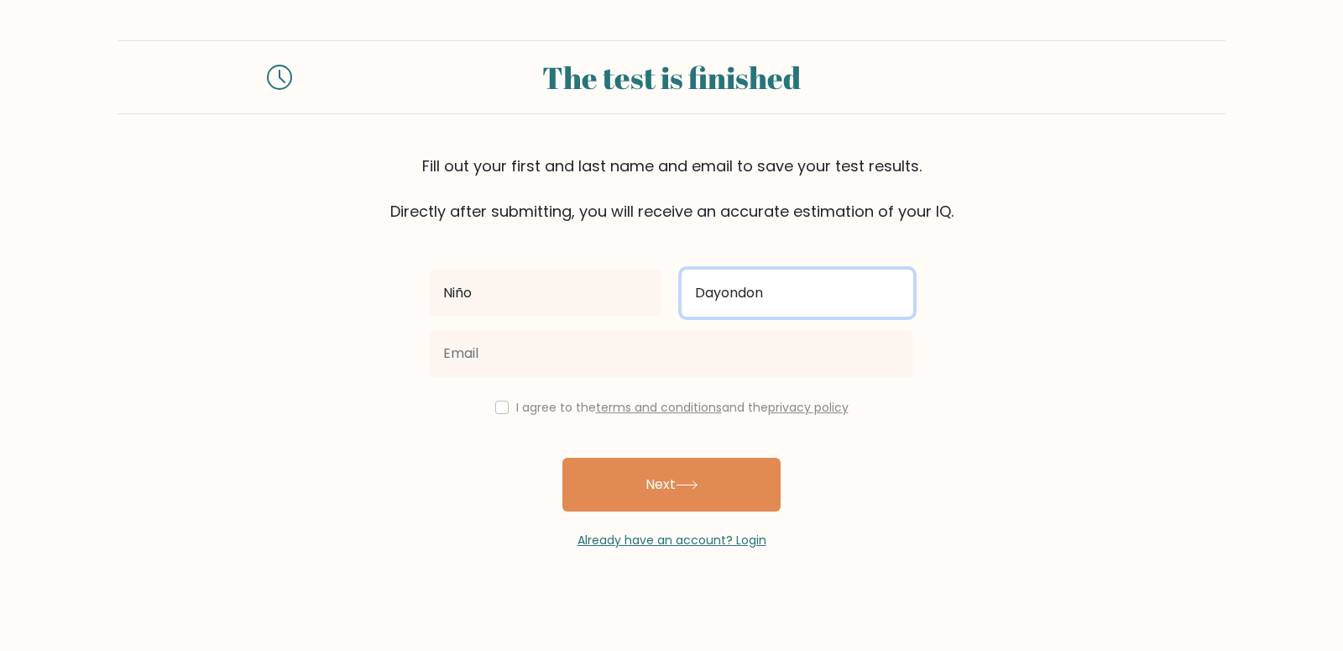
type input "Dayondon"
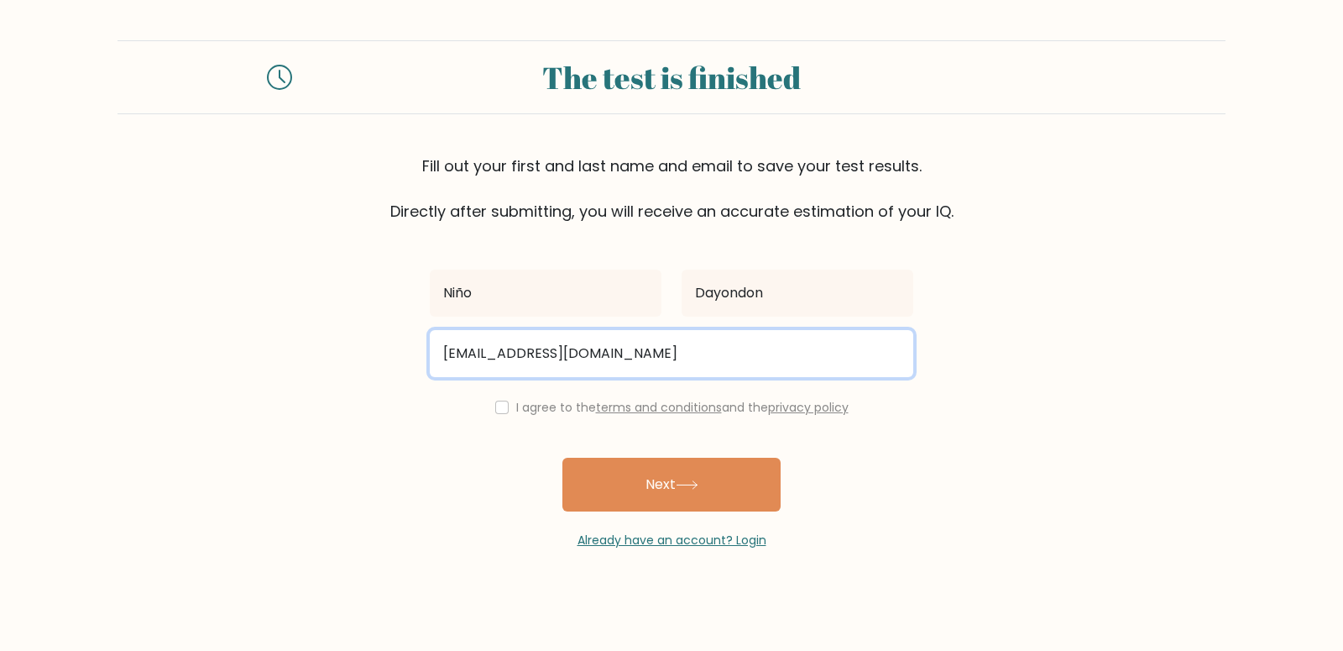
type input "ninodayondon@gmail.com"
click at [563, 458] on button "Next" at bounding box center [672, 485] width 218 height 54
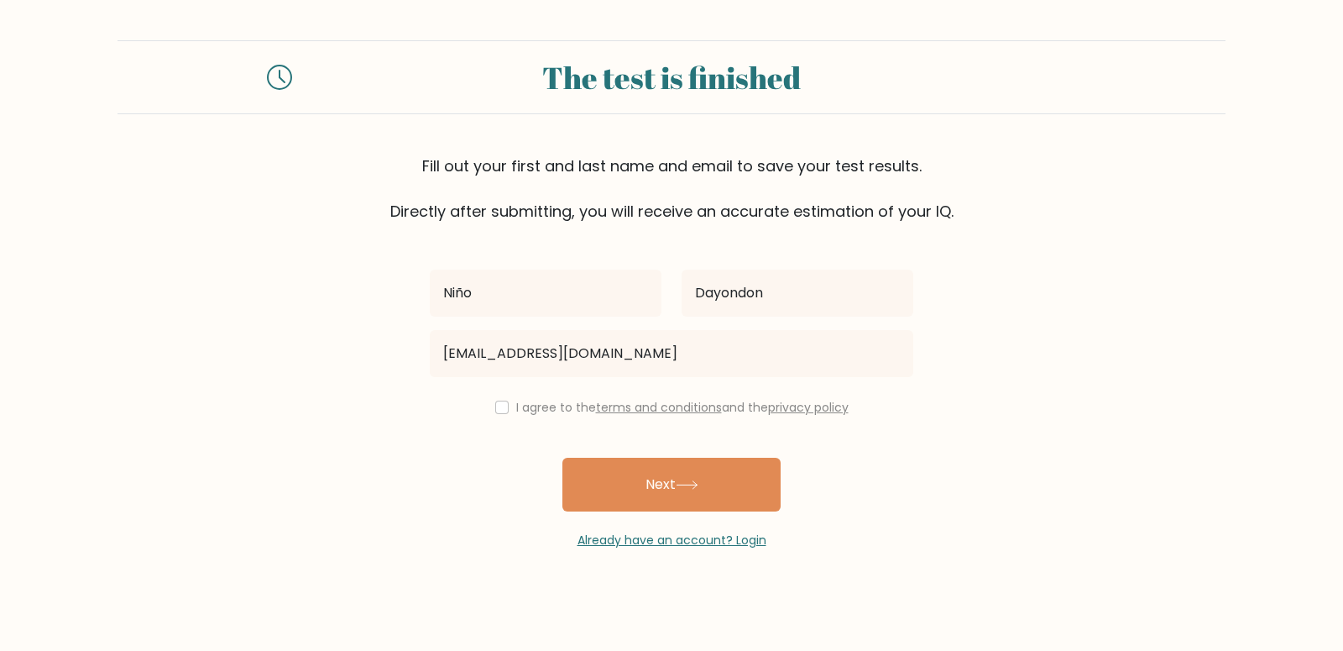
click at [497, 416] on div "I agree to the terms and conditions and the privacy policy" at bounding box center [672, 407] width 504 height 20
click at [495, 406] on input "checkbox" at bounding box center [501, 407] width 13 height 13
checkbox input "true"
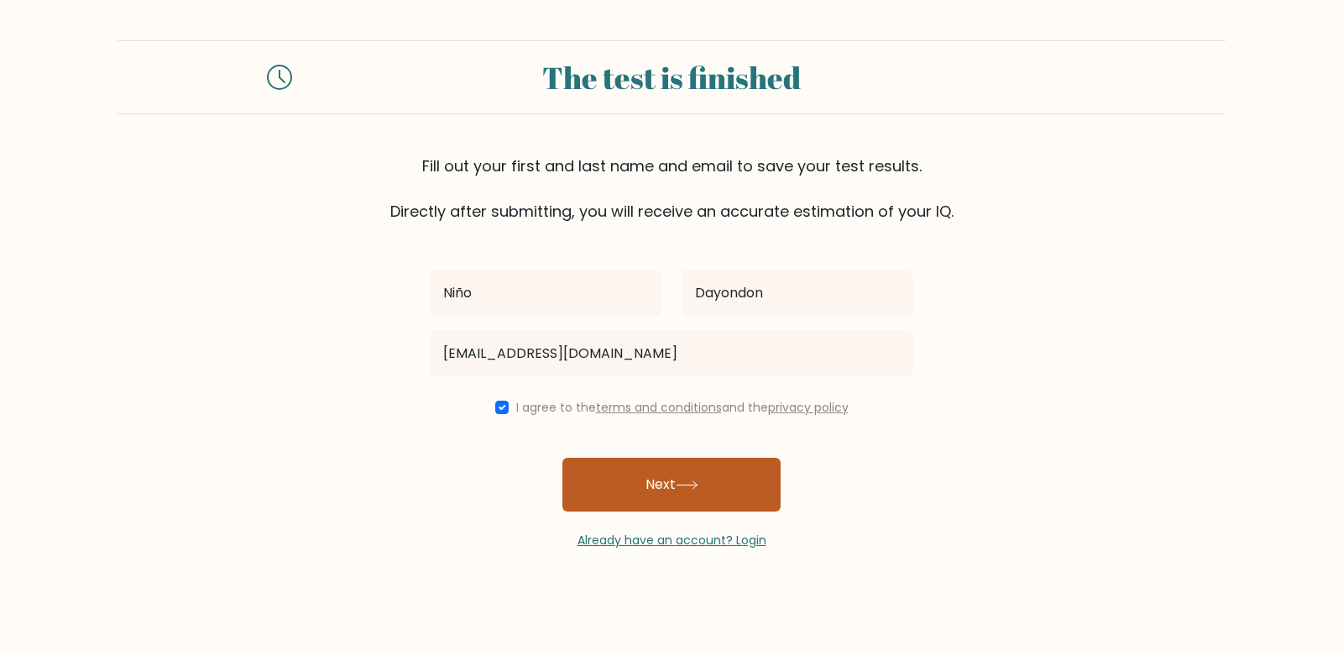
click at [627, 461] on button "Next" at bounding box center [672, 485] width 218 height 54
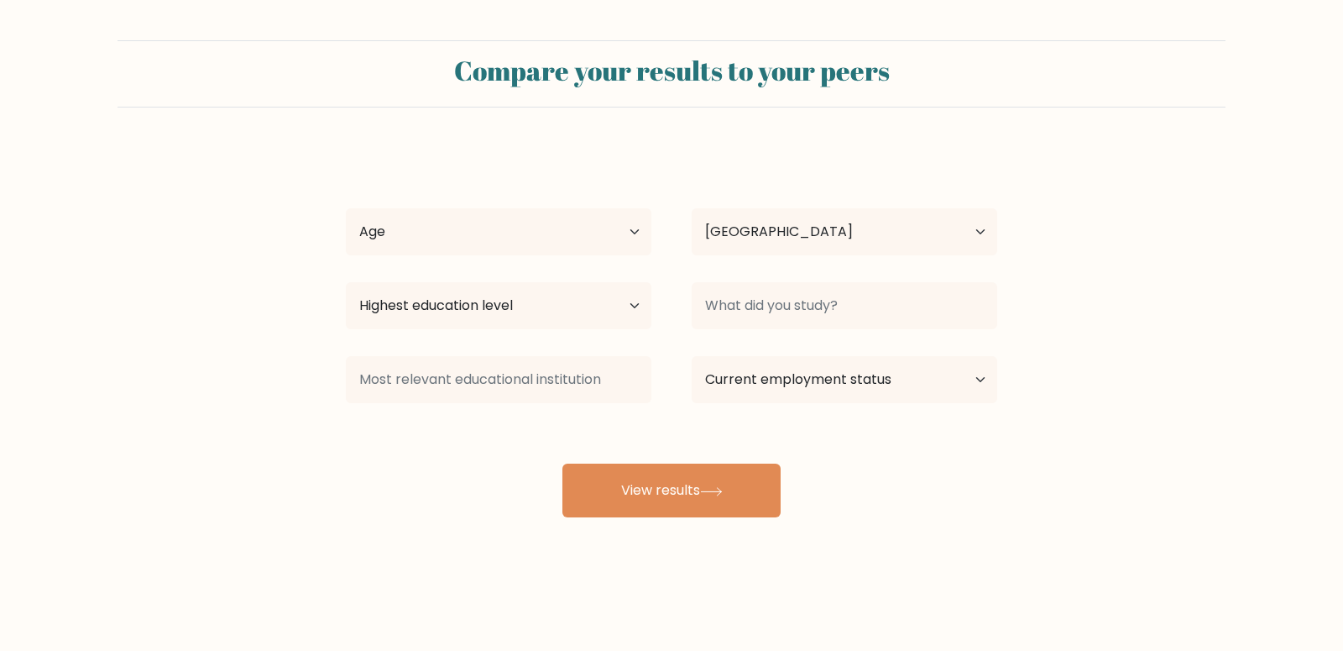
select select "PH"
click at [346, 208] on select "Age Under 18 years old 18-24 years old 25-34 years old 35-44 years old 45-54 ye…" at bounding box center [499, 231] width 306 height 47
select select "25_34"
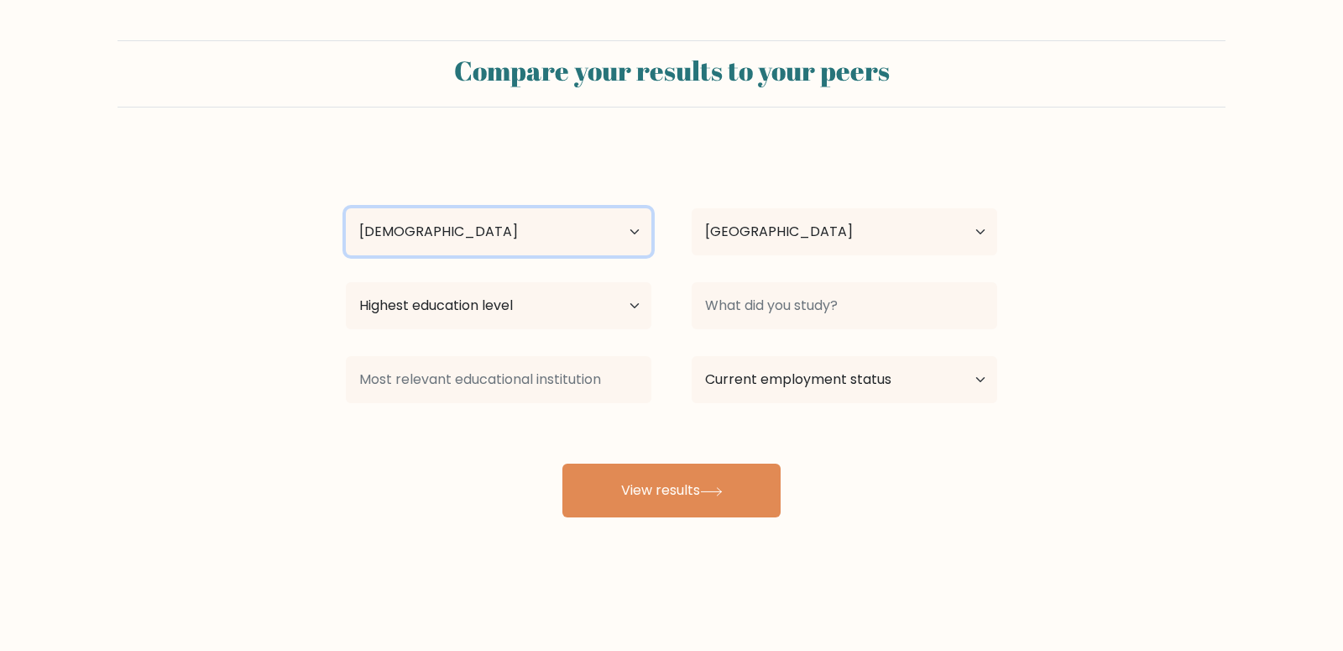
click option "25-34 years old" at bounding box center [0, 0] width 0 height 0
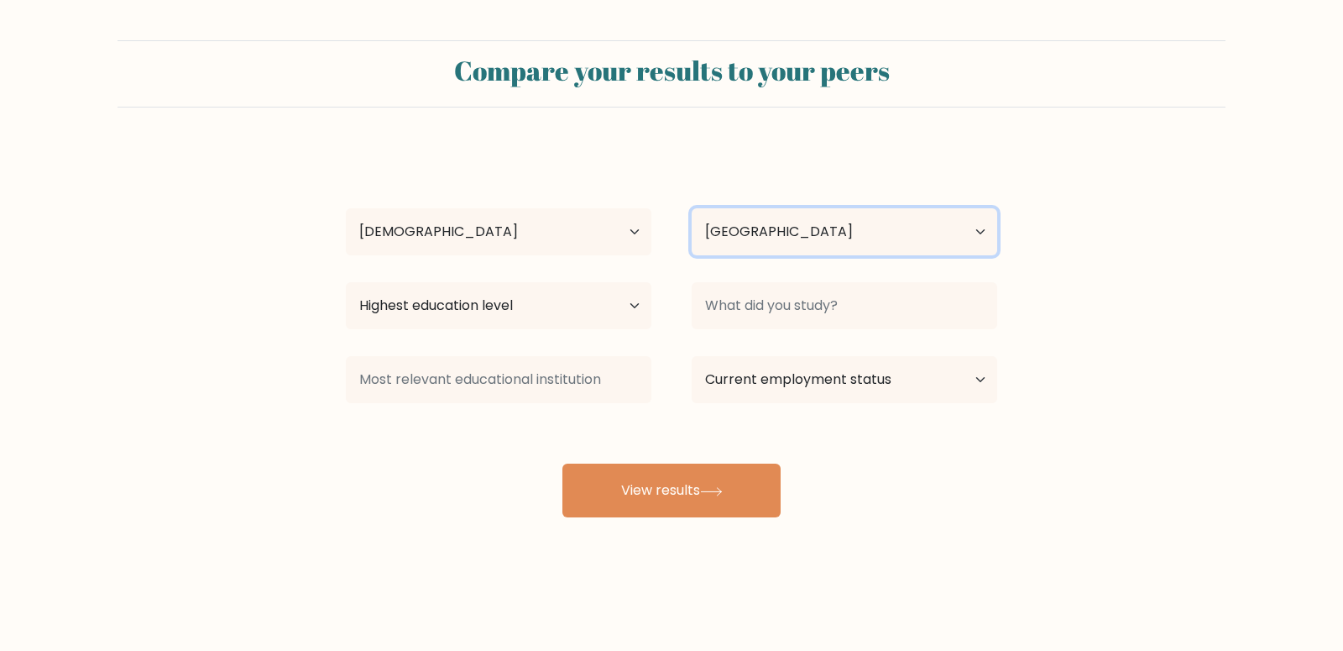
click at [692, 208] on select "Country Afghanistan Albania Algeria American Samoa Andorra Angola Anguilla Anta…" at bounding box center [845, 231] width 306 height 47
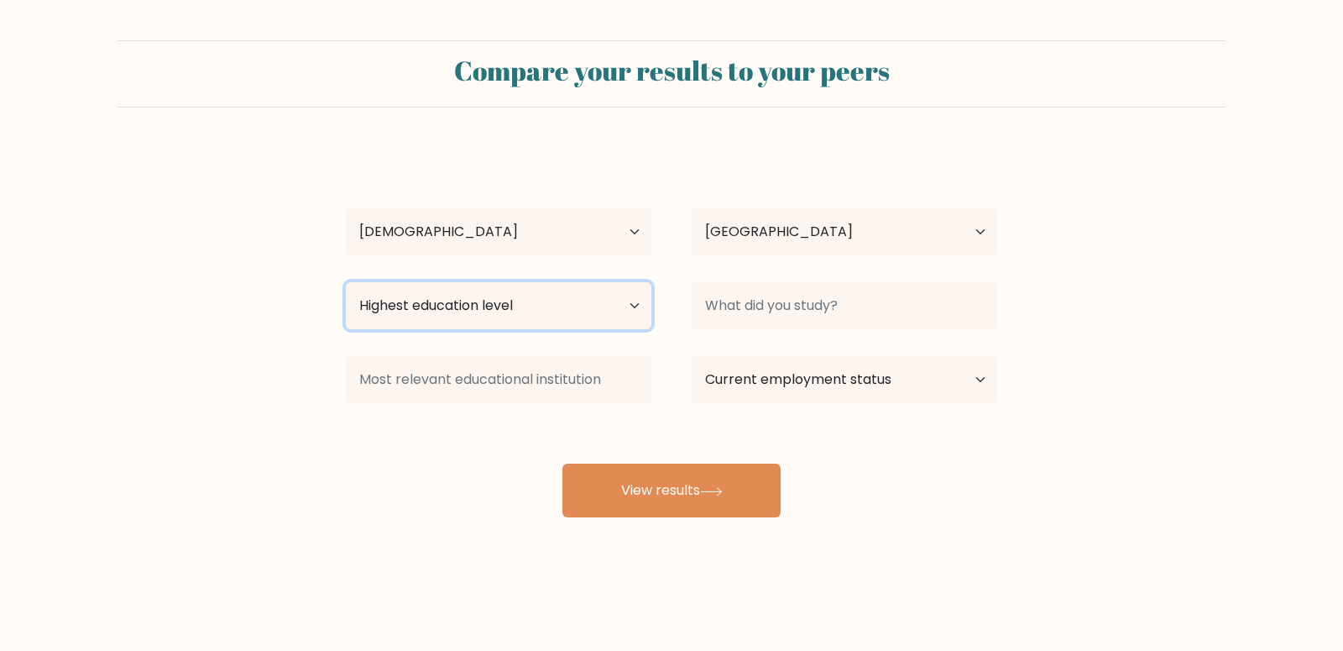
click at [346, 282] on select "Highest education level No schooling Primary Lower Secondary Upper Secondary Oc…" at bounding box center [499, 305] width 306 height 47
select select "bachelors_degree"
click option "Bachelor's degree" at bounding box center [0, 0] width 0 height 0
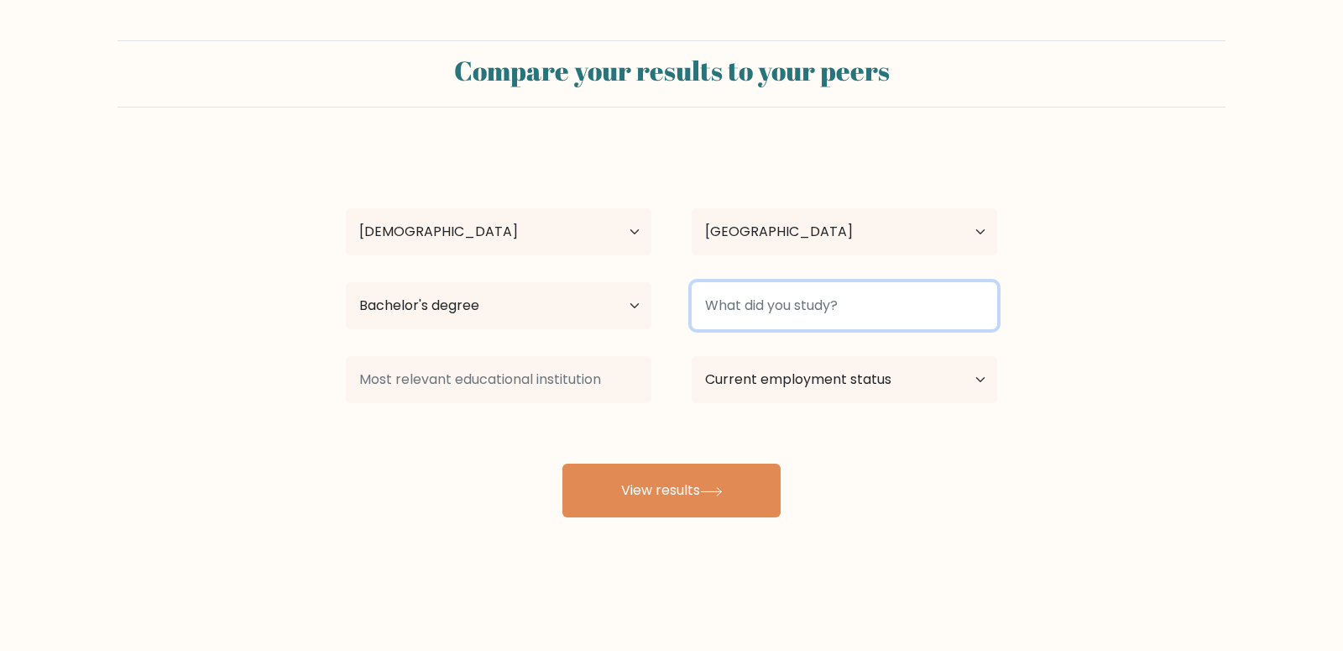
click at [788, 305] on input at bounding box center [845, 305] width 306 height 47
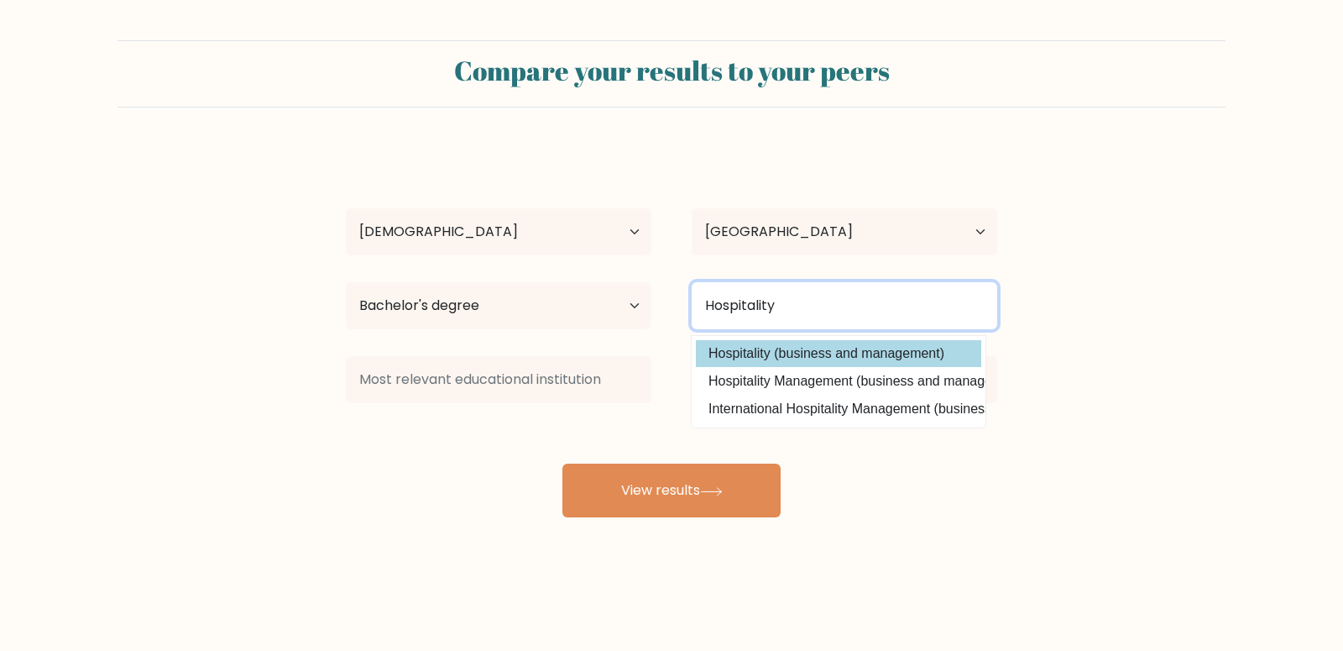
type input "Hospitality"
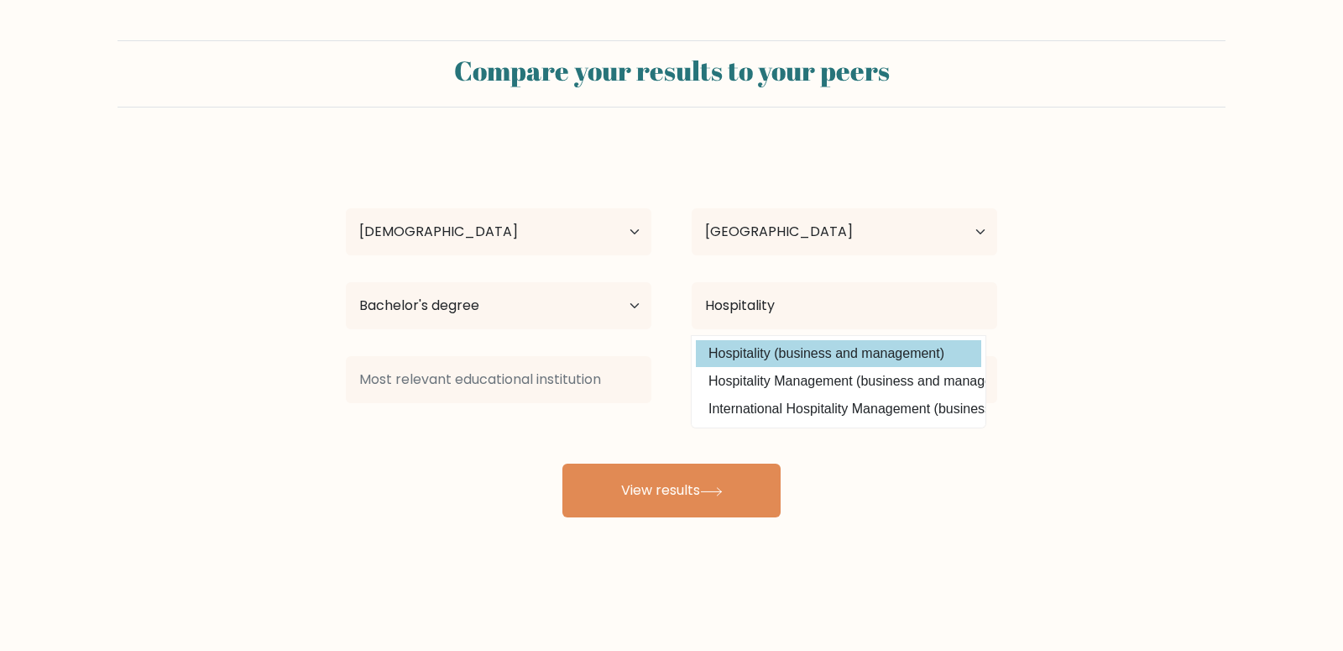
click at [867, 364] on option "Hospitality (business and management)" at bounding box center [838, 353] width 285 height 27
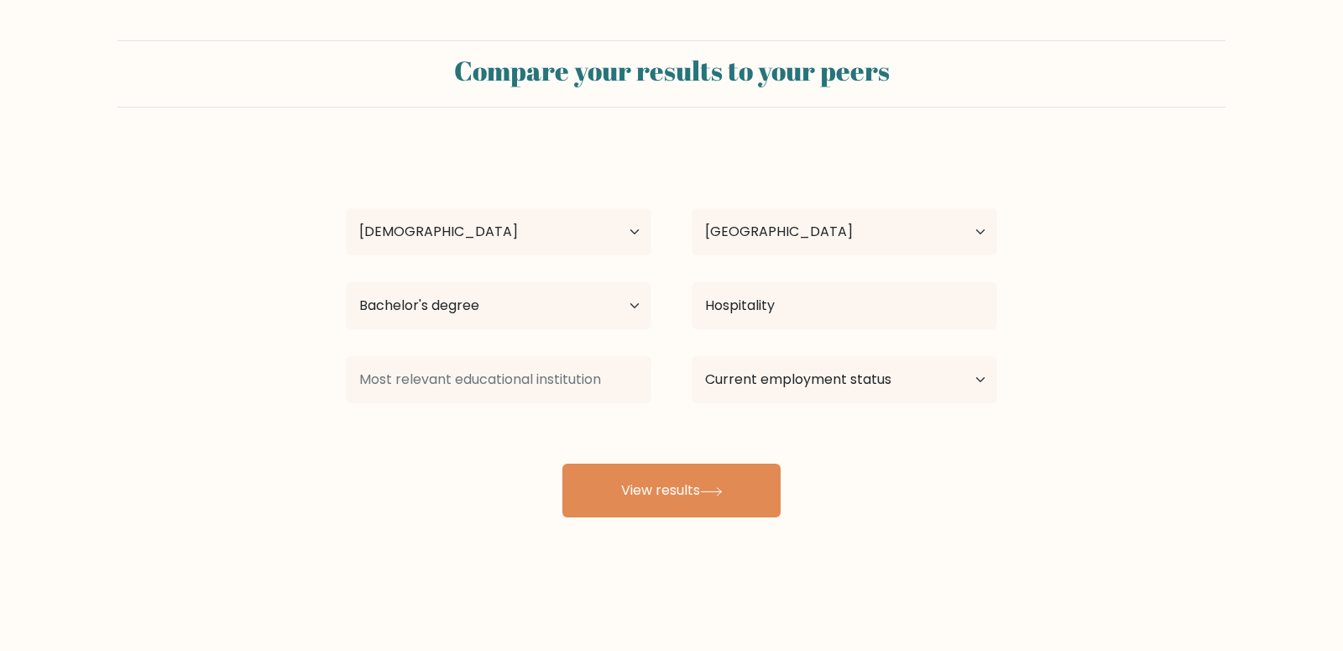
drag, startPoint x: 743, startPoint y: 472, endPoint x: 500, endPoint y: 405, distance: 251.8
click at [544, 431] on div "Niño Dayondon Age Under 18 years old 18-24 years old 25-34 years old 35-44 year…" at bounding box center [672, 332] width 672 height 369
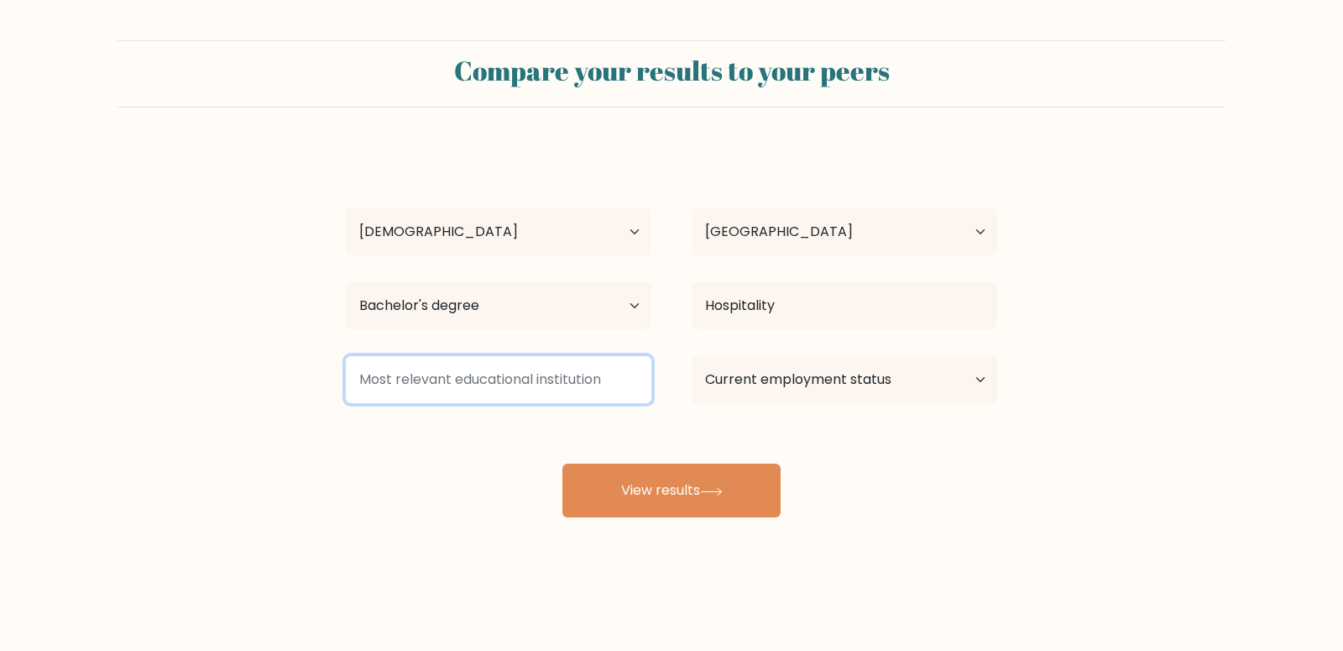
click at [474, 382] on input at bounding box center [499, 379] width 306 height 47
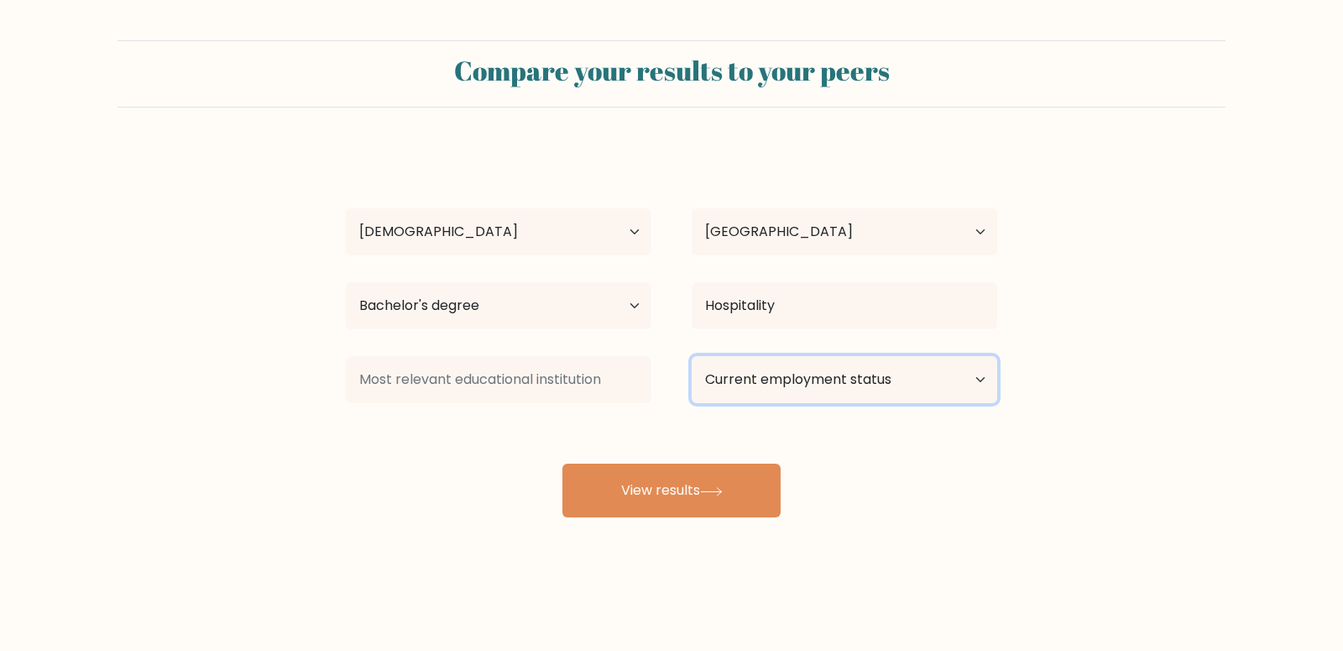
click at [692, 356] on select "Current employment status Employed Student Retired Other / prefer not to answer" at bounding box center [845, 379] width 306 height 47
click at [596, 437] on div "Niño Dayondon Age Under 18 years old 18-24 years old 25-34 years old 35-44 year…" at bounding box center [672, 332] width 672 height 369
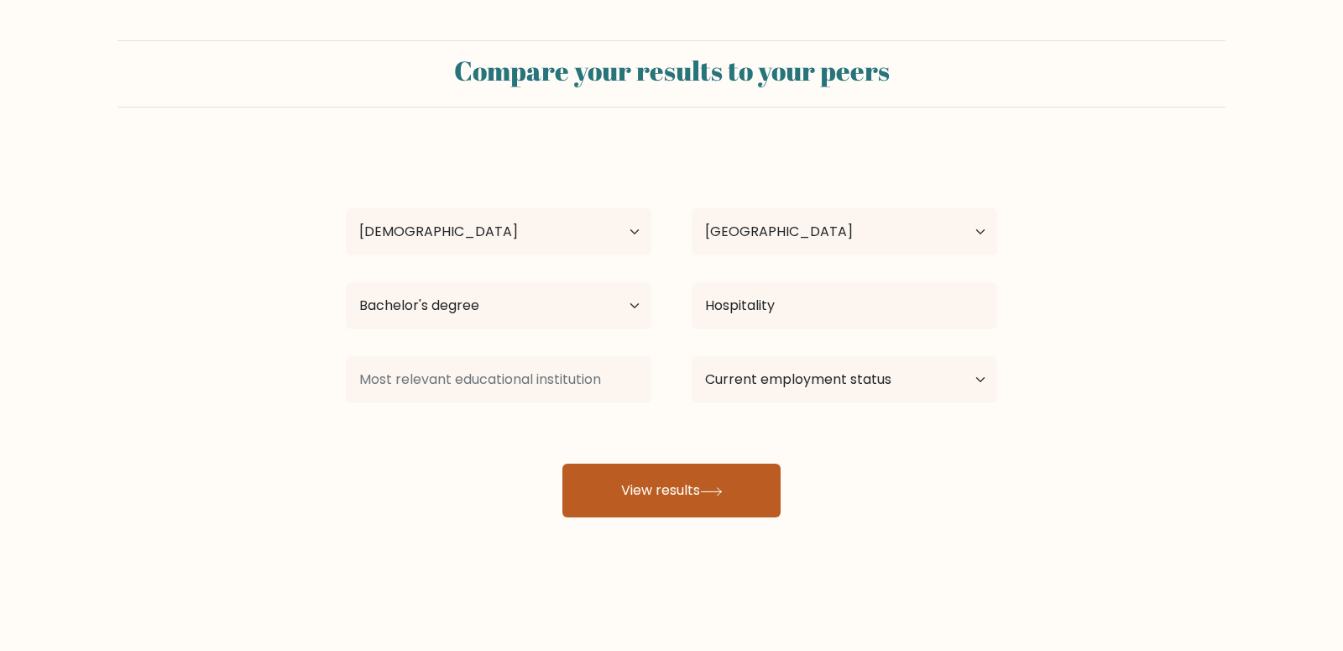
click at [693, 486] on button "View results" at bounding box center [672, 490] width 218 height 54
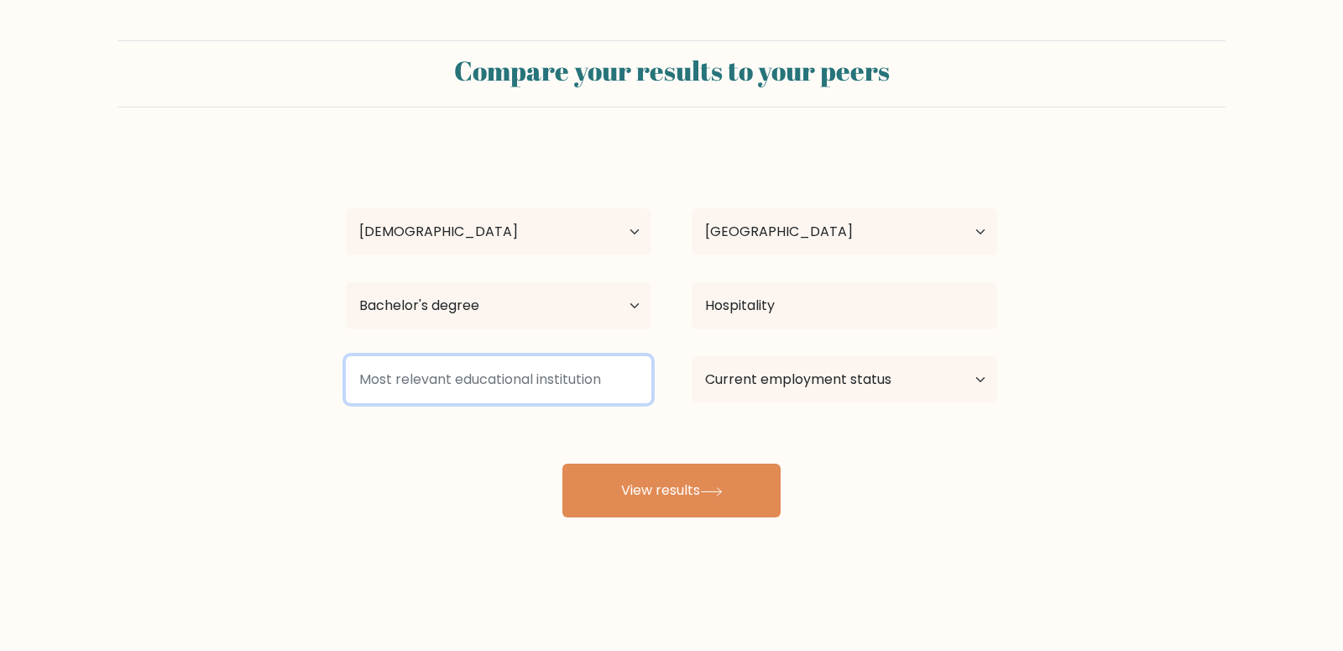
click at [475, 385] on input at bounding box center [499, 379] width 306 height 47
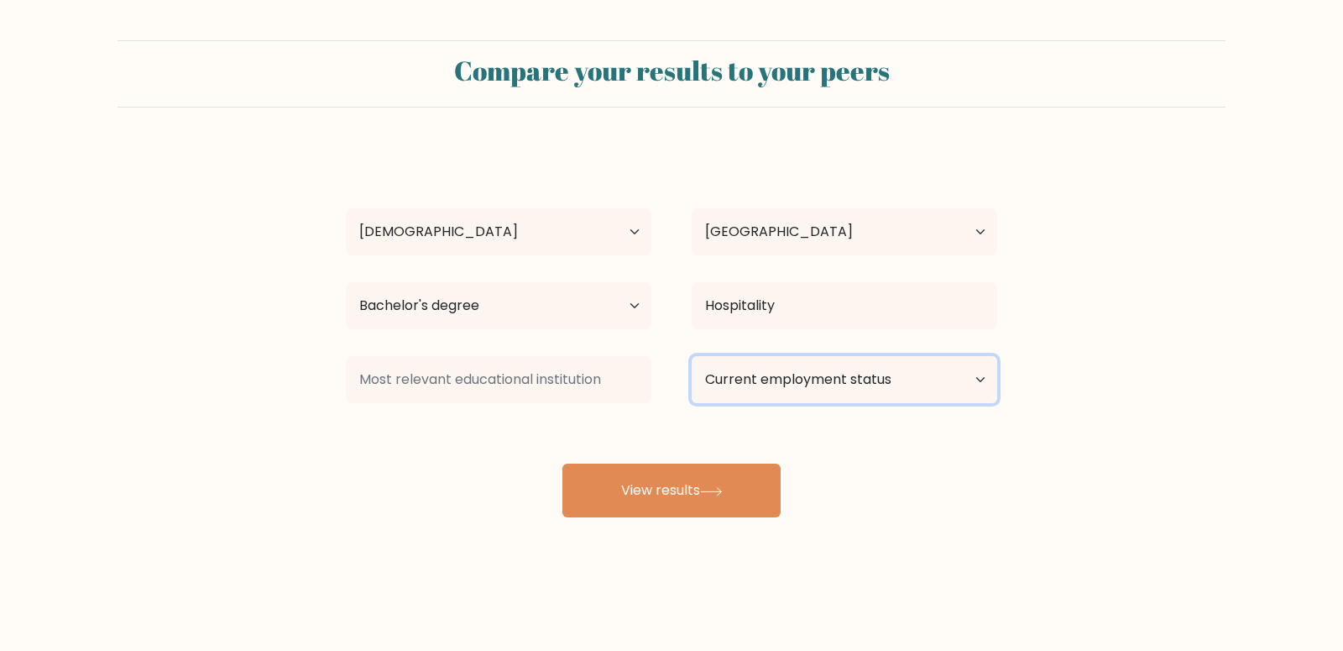
click at [692, 356] on select "Current employment status Employed Student Retired Other / prefer not to answer" at bounding box center [845, 379] width 306 height 47
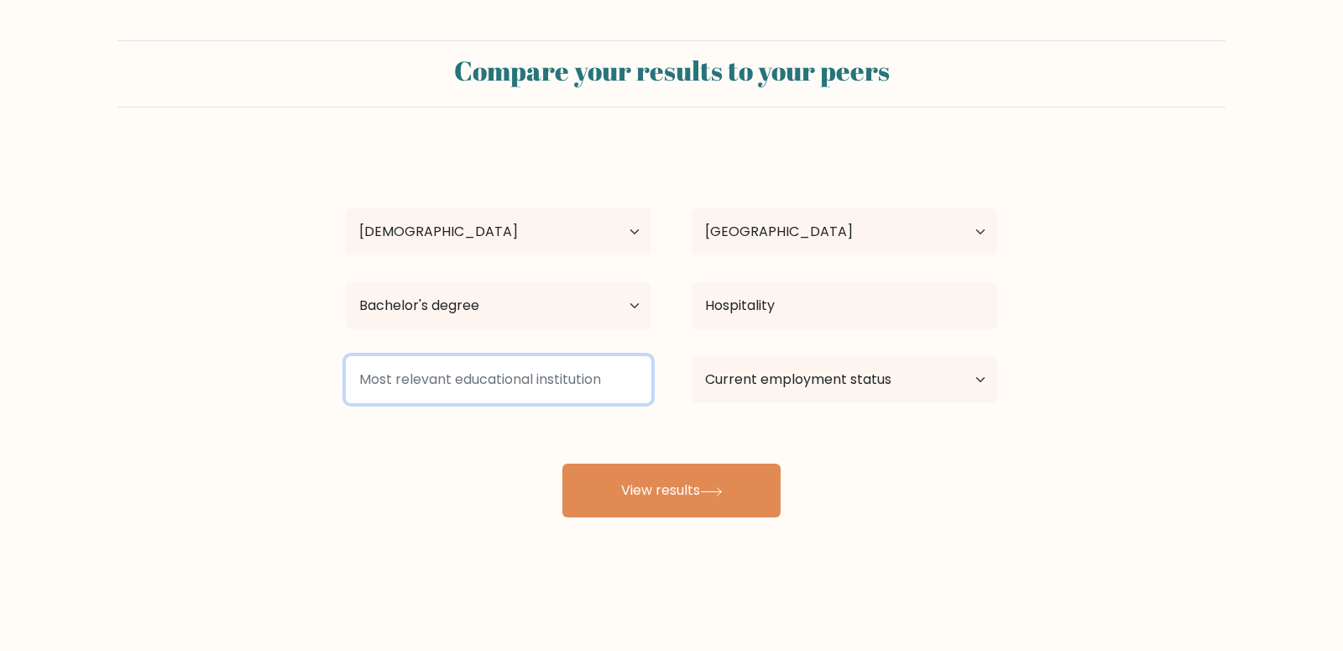
click at [563, 379] on input at bounding box center [499, 379] width 306 height 47
drag, startPoint x: 361, startPoint y: 380, endPoint x: 603, endPoint y: 383, distance: 241.8
click at [603, 383] on input at bounding box center [499, 379] width 306 height 47
click at [607, 383] on input at bounding box center [499, 379] width 306 height 47
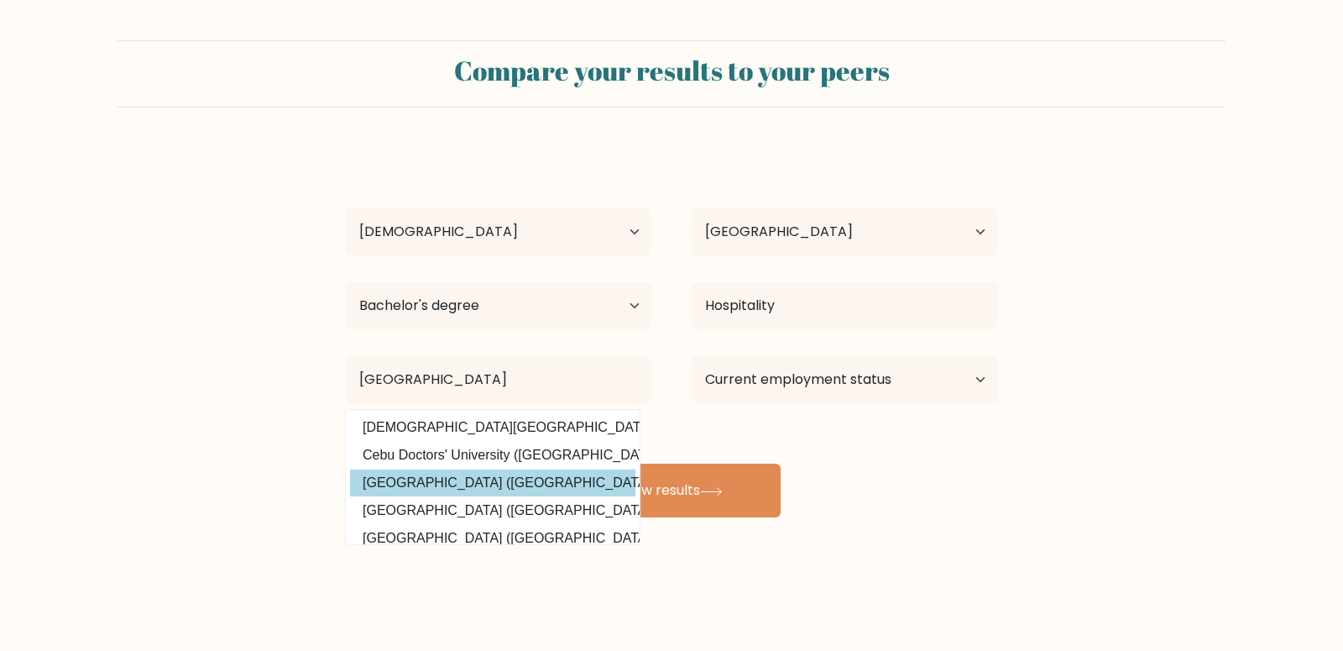
click at [467, 494] on option "Cebu Normal University (Philippines)" at bounding box center [492, 482] width 285 height 27
type input "Cebu Normal University"
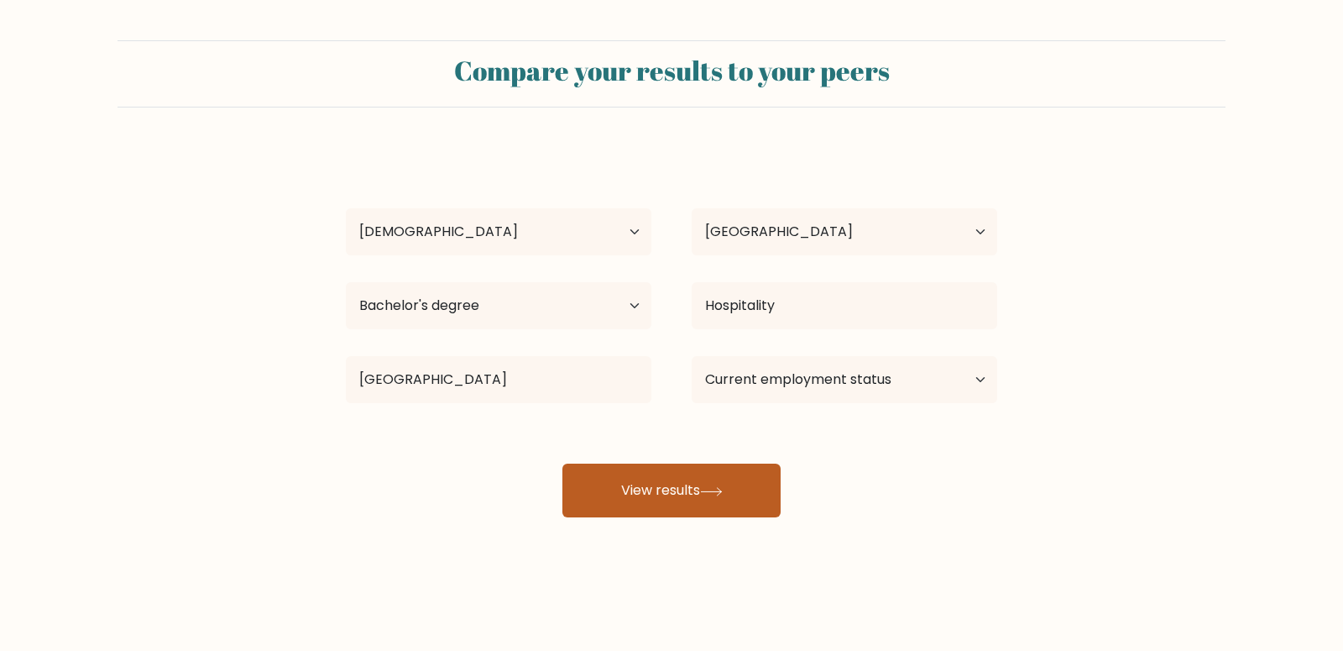
click at [616, 503] on button "View results" at bounding box center [672, 490] width 218 height 54
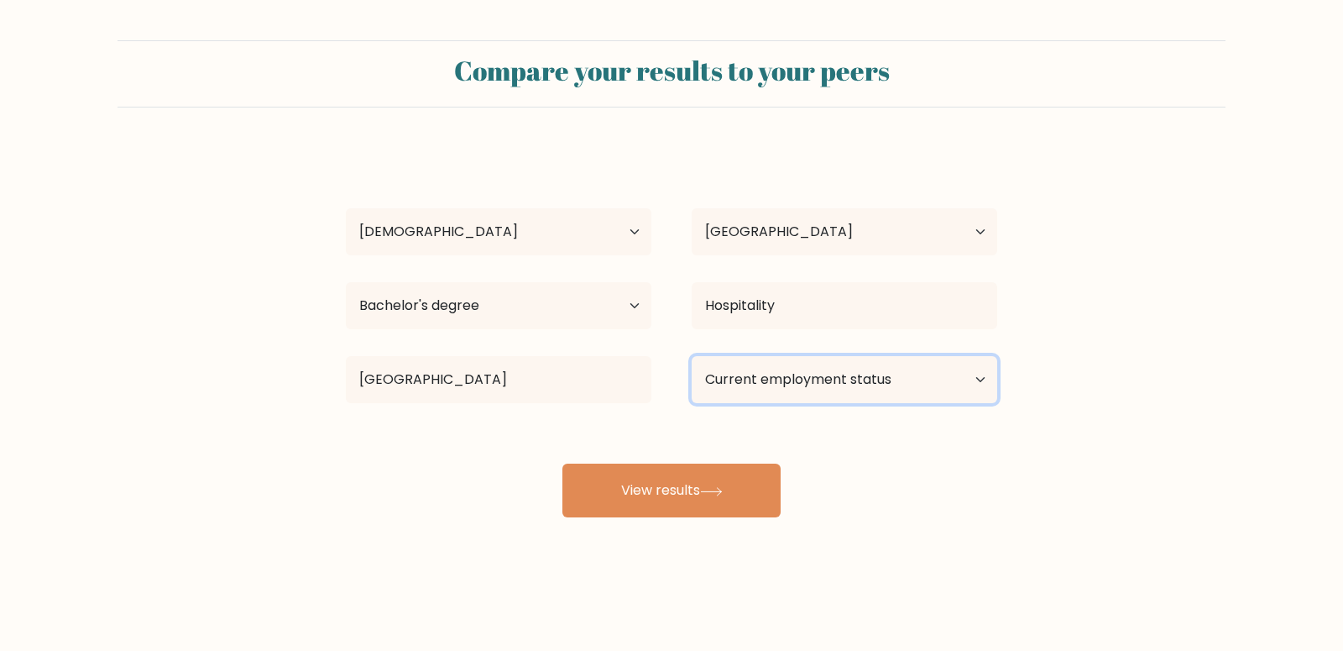
select select "other"
click option "Other / prefer not to answer" at bounding box center [0, 0] width 0 height 0
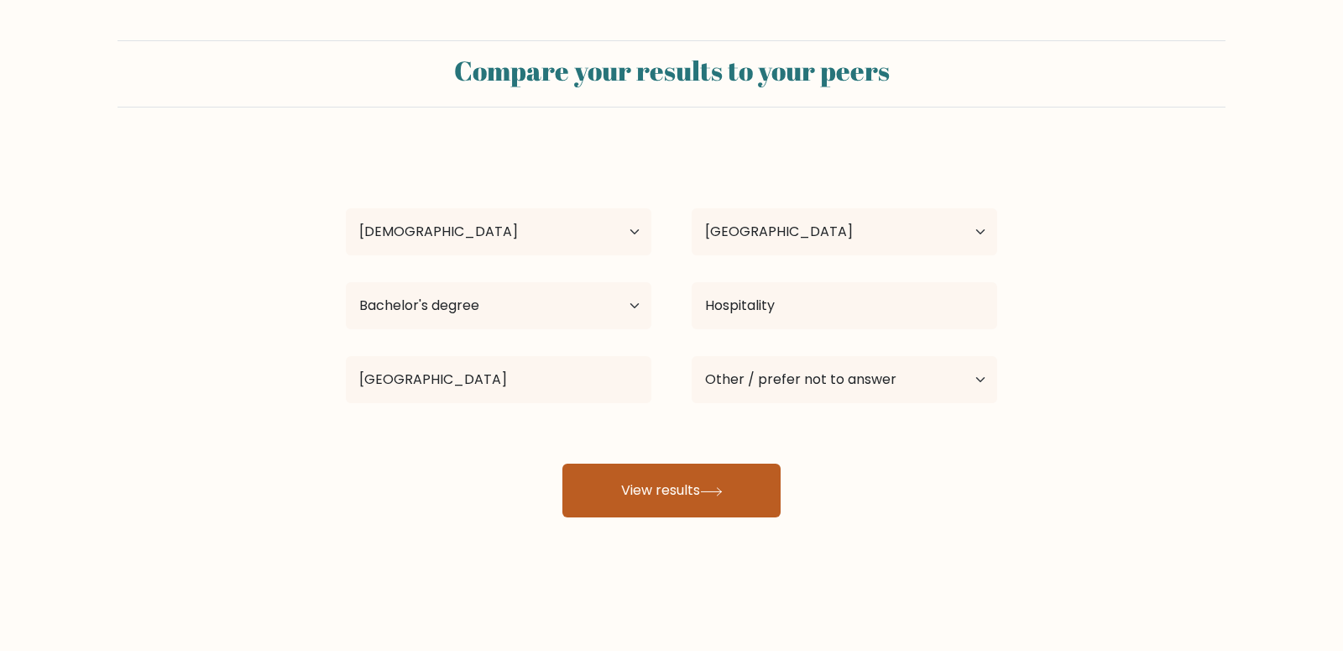
click at [690, 512] on button "View results" at bounding box center [672, 490] width 218 height 54
